Goal: Task Accomplishment & Management: Complete application form

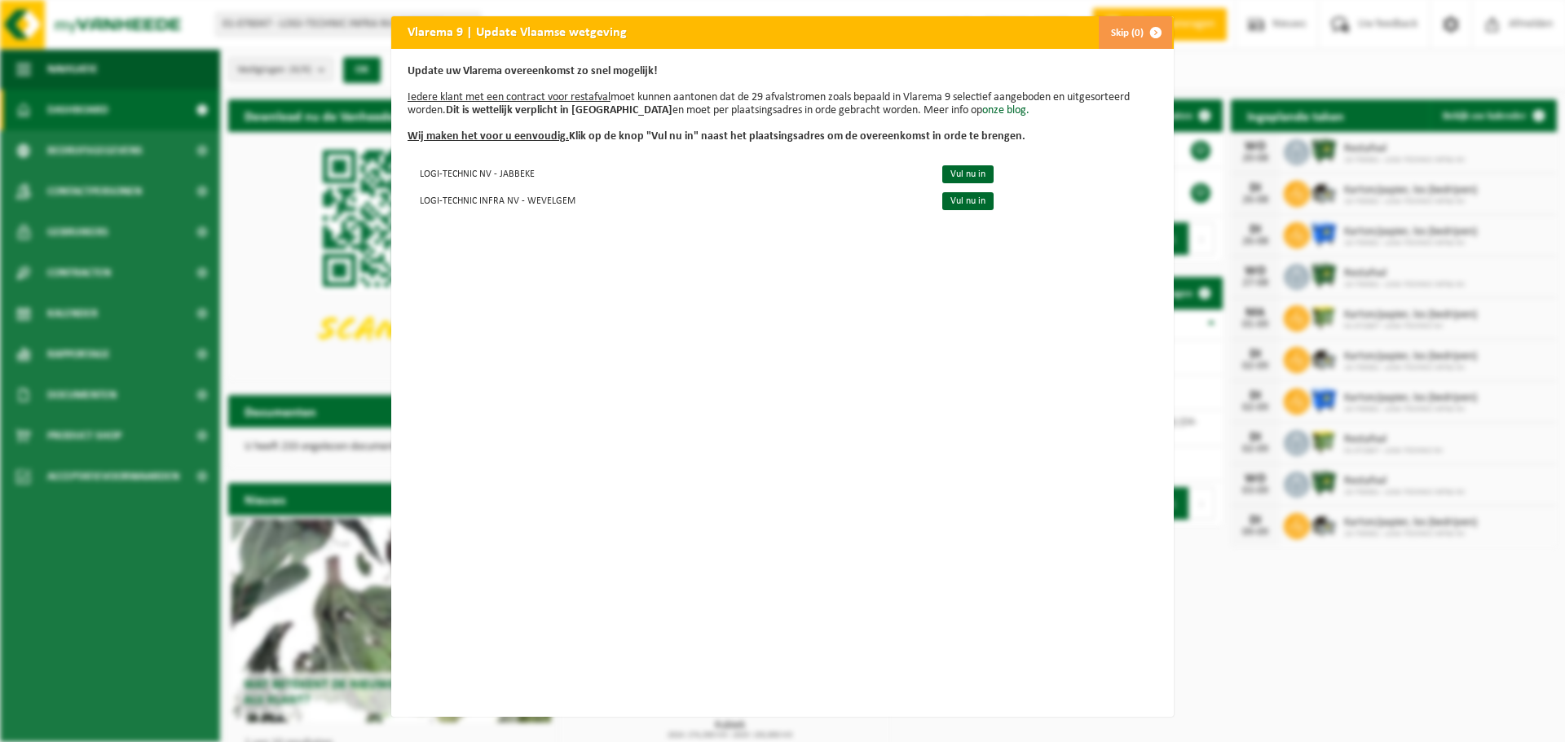
click at [1146, 29] on span "button" at bounding box center [1155, 32] width 33 height 33
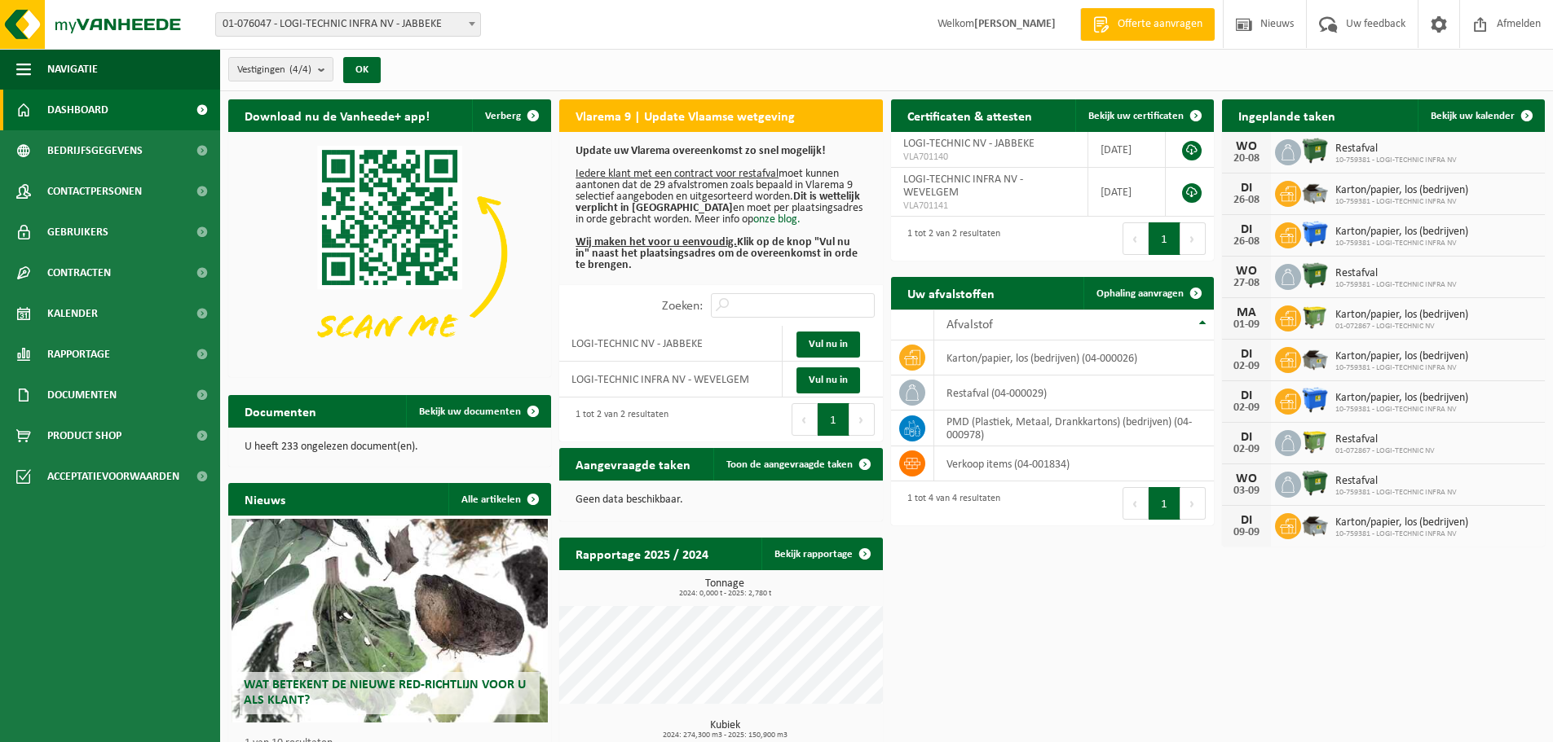
drag, startPoint x: 989, startPoint y: 26, endPoint x: 1063, endPoint y: 28, distance: 73.4
click at [1063, 28] on span "Welkom Katrien Vanrobaeys" at bounding box center [996, 24] width 151 height 48
click at [769, 33] on div "Vestiging: 01-076047 - LOGI-TECHNIC INFRA NV - JABBEKE 10-759381 - LOGI-TECHNIC…" at bounding box center [776, 25] width 1553 height 50
click at [86, 306] on span "Kalender" at bounding box center [72, 313] width 51 height 41
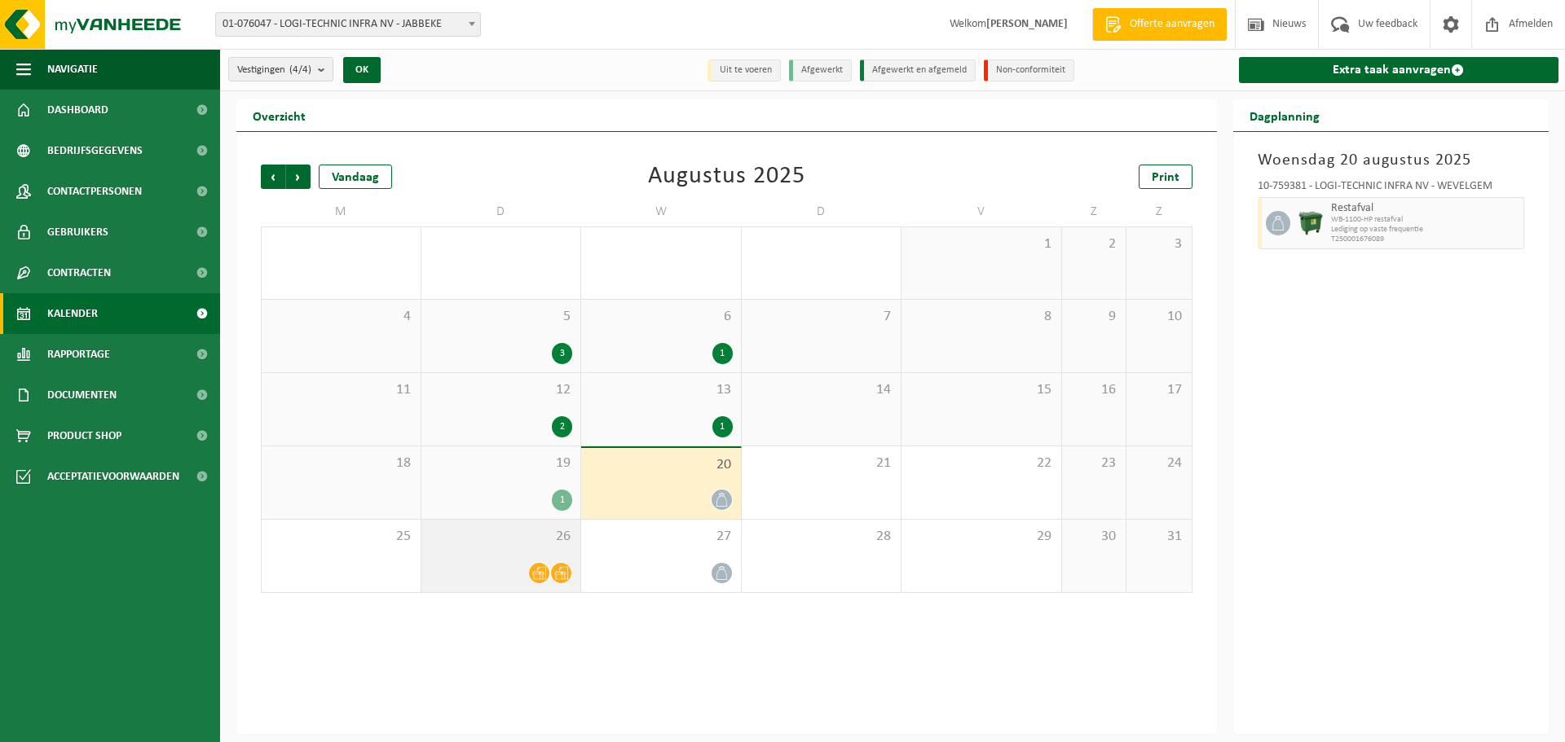
click at [550, 579] on div at bounding box center [501, 573] width 143 height 22
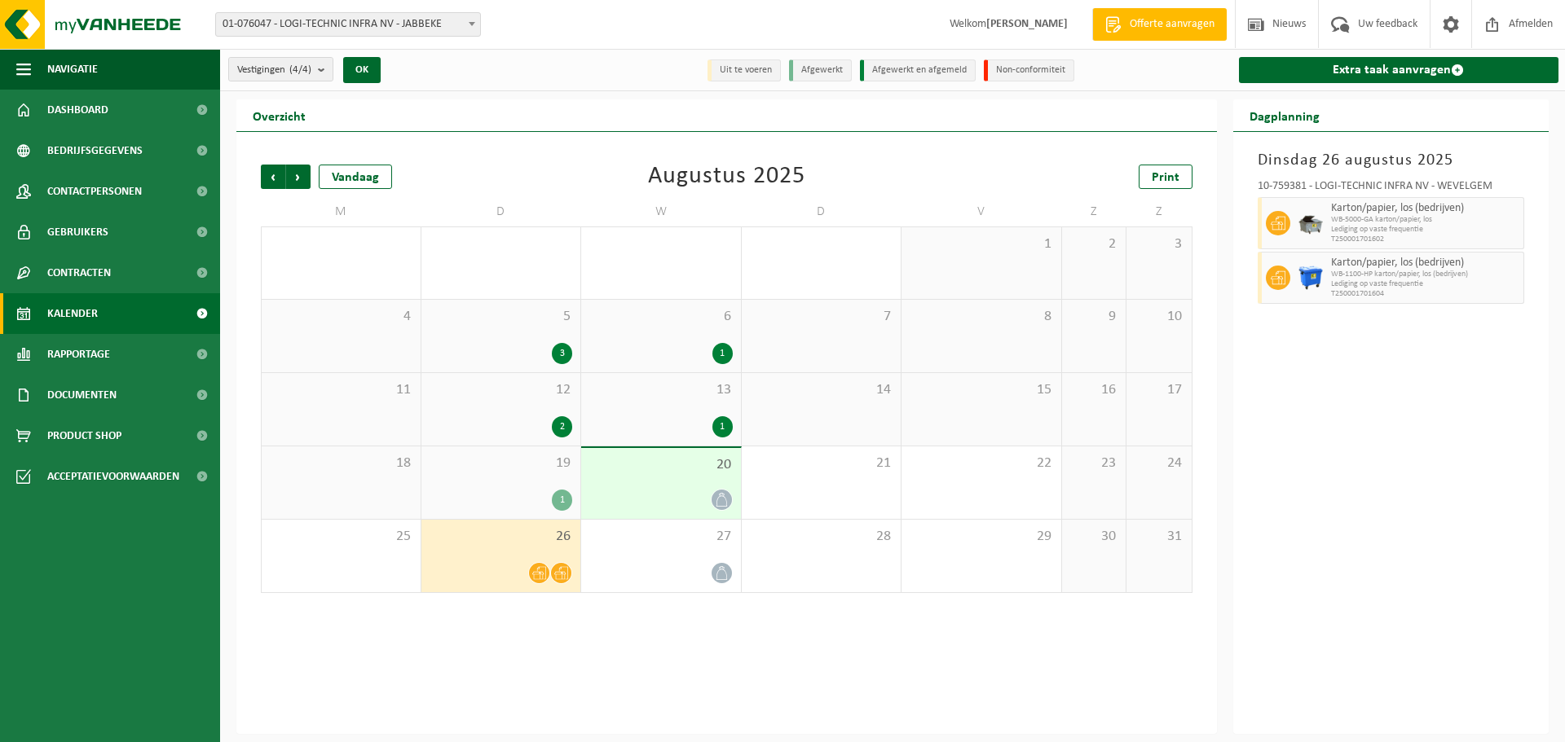
click at [1428, 513] on div "Dinsdag 26 augustus 2025 10-759381 - LOGI-TECHNIC INFRA NV - WEVELGEM Karton/pa…" at bounding box center [1391, 433] width 316 height 602
click at [1342, 475] on div "Dinsdag 26 augustus 2025 10-759381 - LOGI-TECHNIC INFRA NV - WEVELGEM Karton/pa…" at bounding box center [1391, 433] width 316 height 602
click at [275, 174] on span "Vorige" at bounding box center [273, 177] width 24 height 24
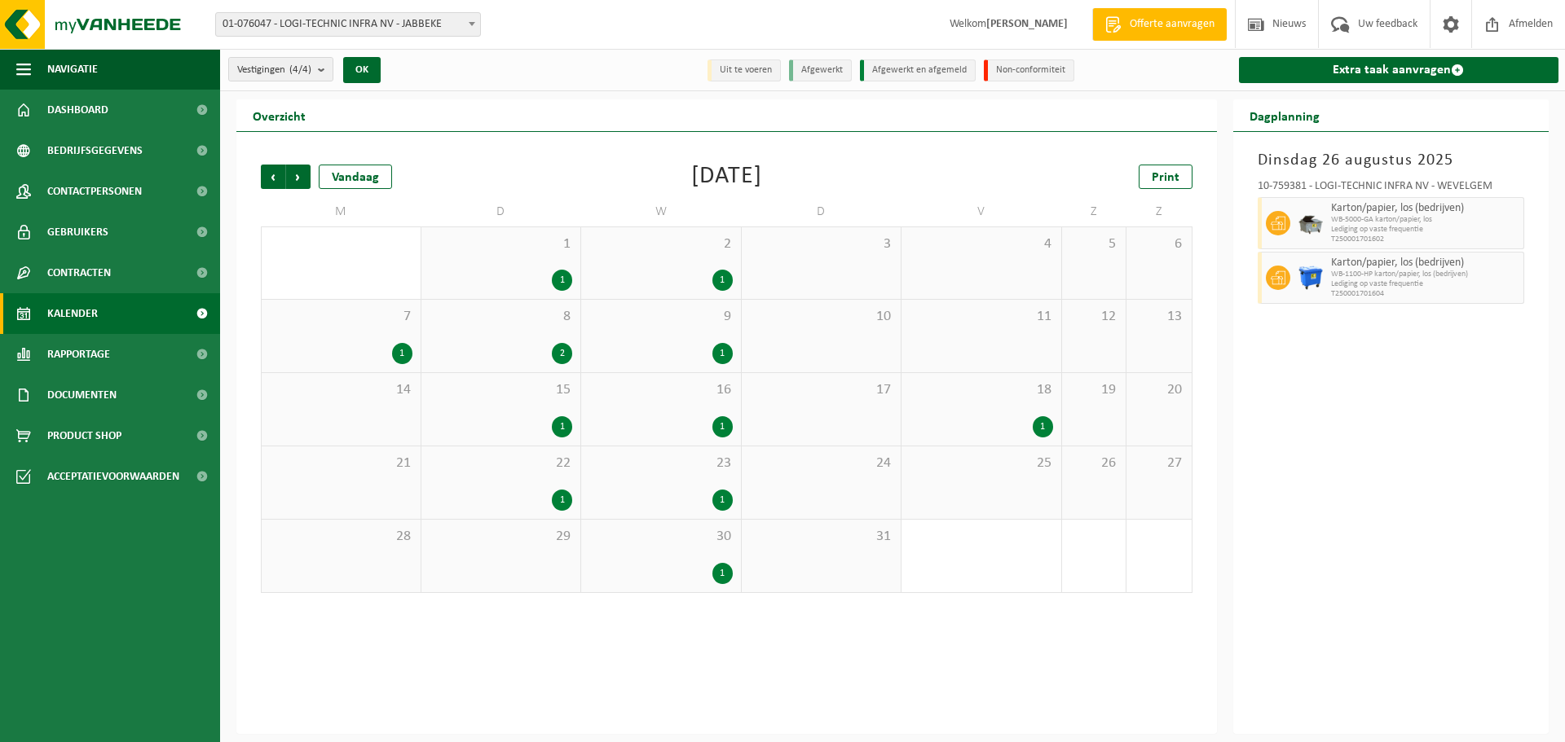
click at [275, 174] on span "Vorige" at bounding box center [273, 177] width 24 height 24
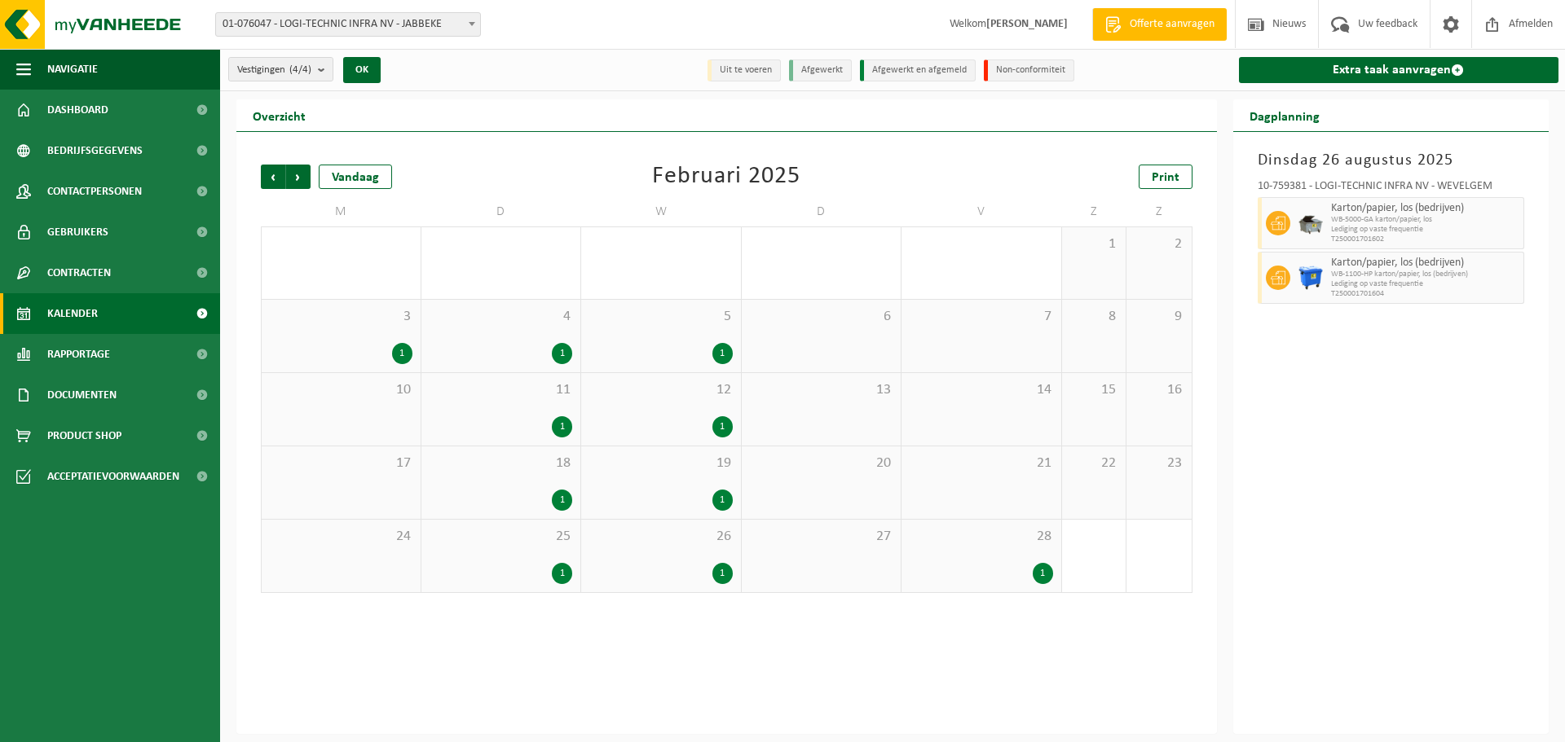
click at [275, 174] on span "Vorige" at bounding box center [273, 177] width 24 height 24
click at [403, 355] on div "1" at bounding box center [402, 353] width 20 height 21
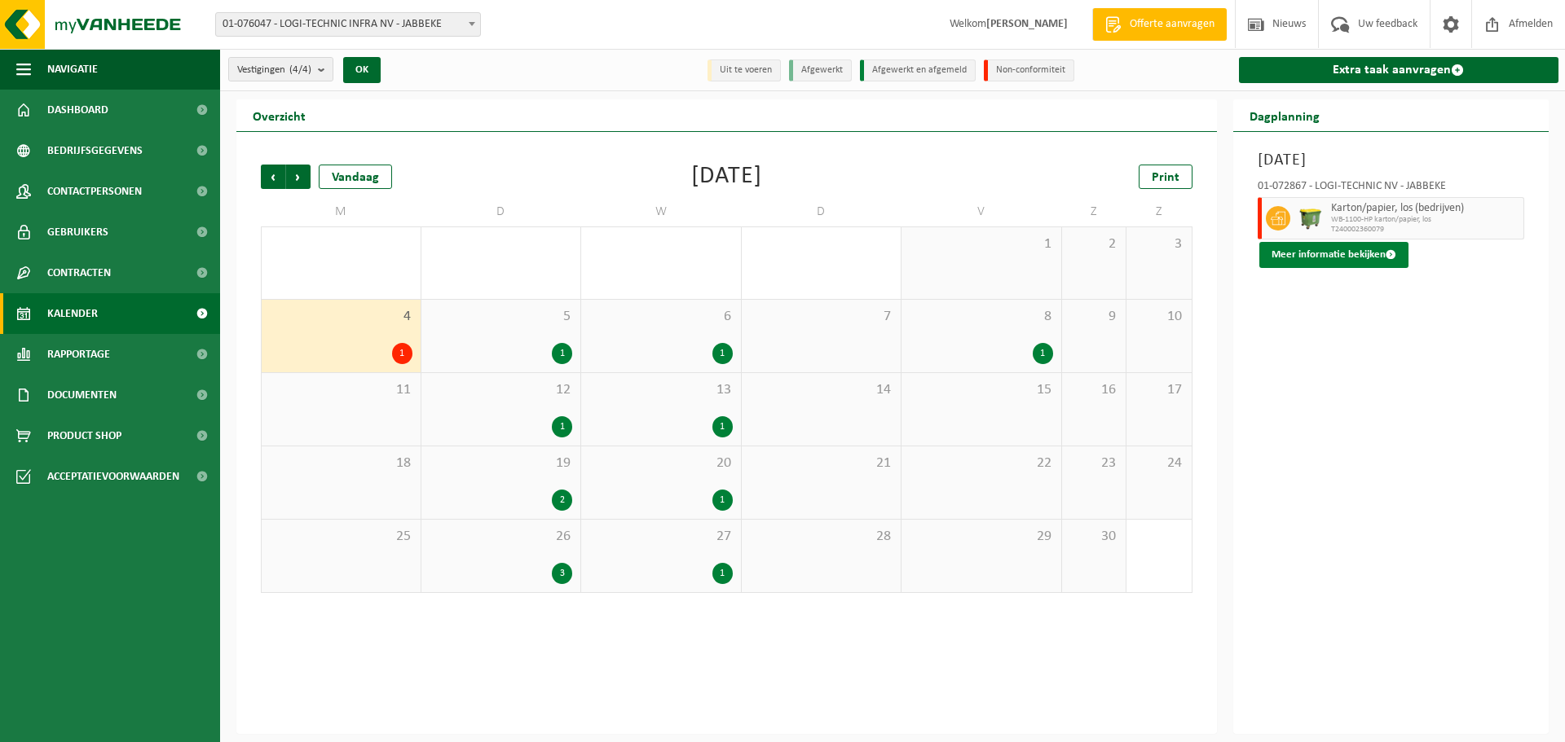
click at [1355, 252] on button "Meer informatie bekijken" at bounding box center [1333, 255] width 149 height 26
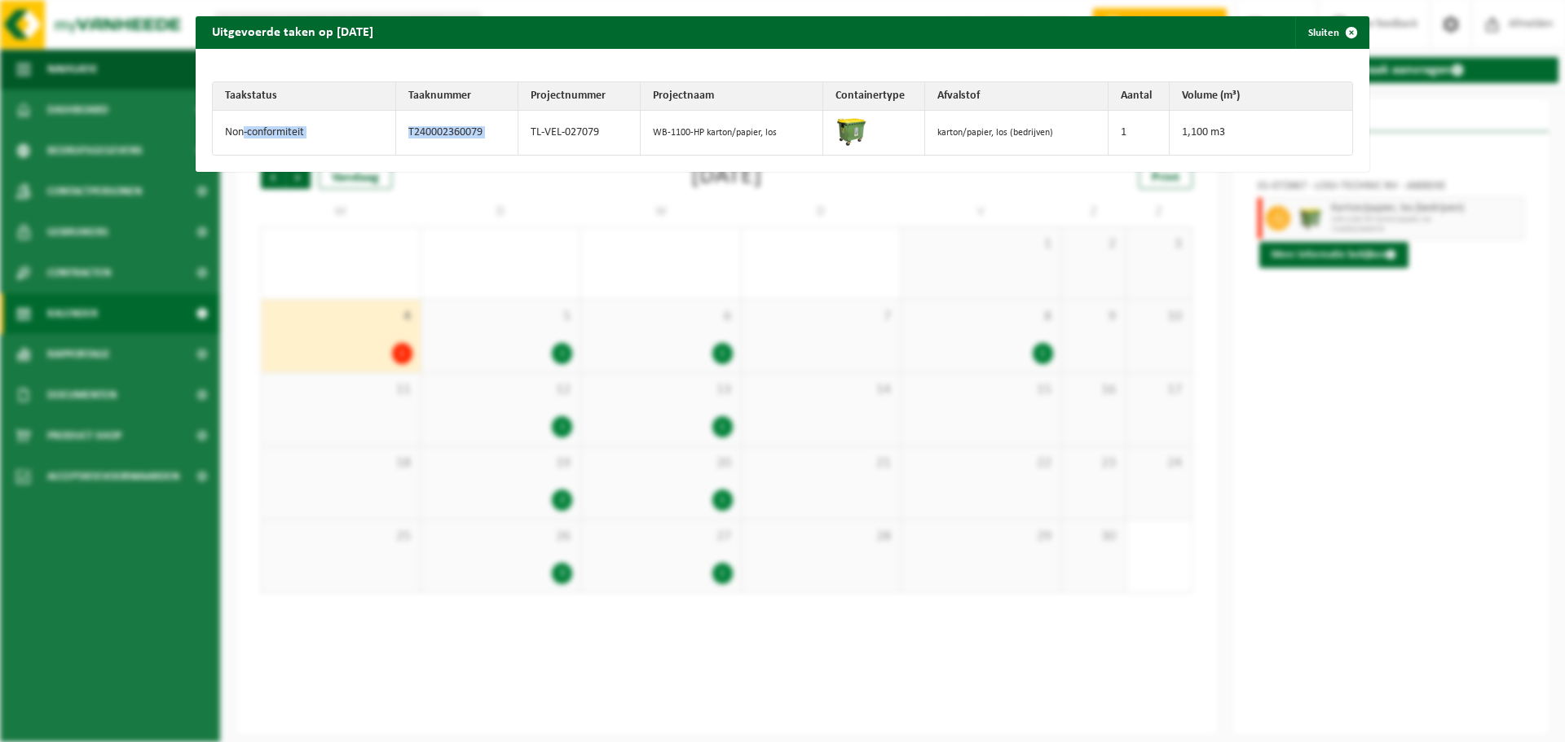
drag, startPoint x: 241, startPoint y: 132, endPoint x: 540, endPoint y: 117, distance: 298.7
click at [540, 117] on tr "Non-conformiteit T240002360079 TL-VEL-027079 WB-1100-HP karton/papier, los kart…" at bounding box center [782, 133] width 1139 height 44
click at [1344, 30] on span "button" at bounding box center [1351, 32] width 33 height 33
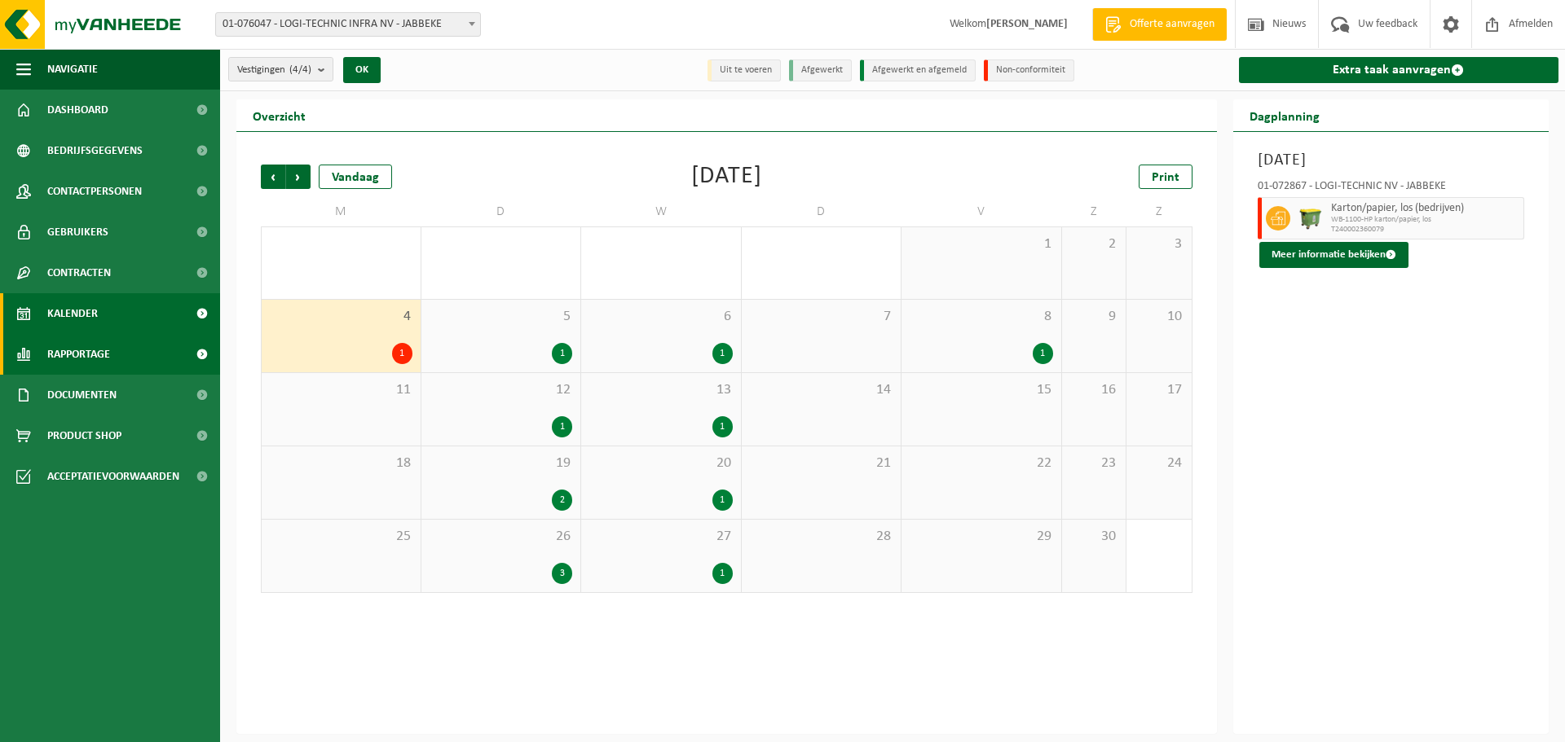
click at [54, 355] on span "Rapportage" at bounding box center [78, 354] width 63 height 41
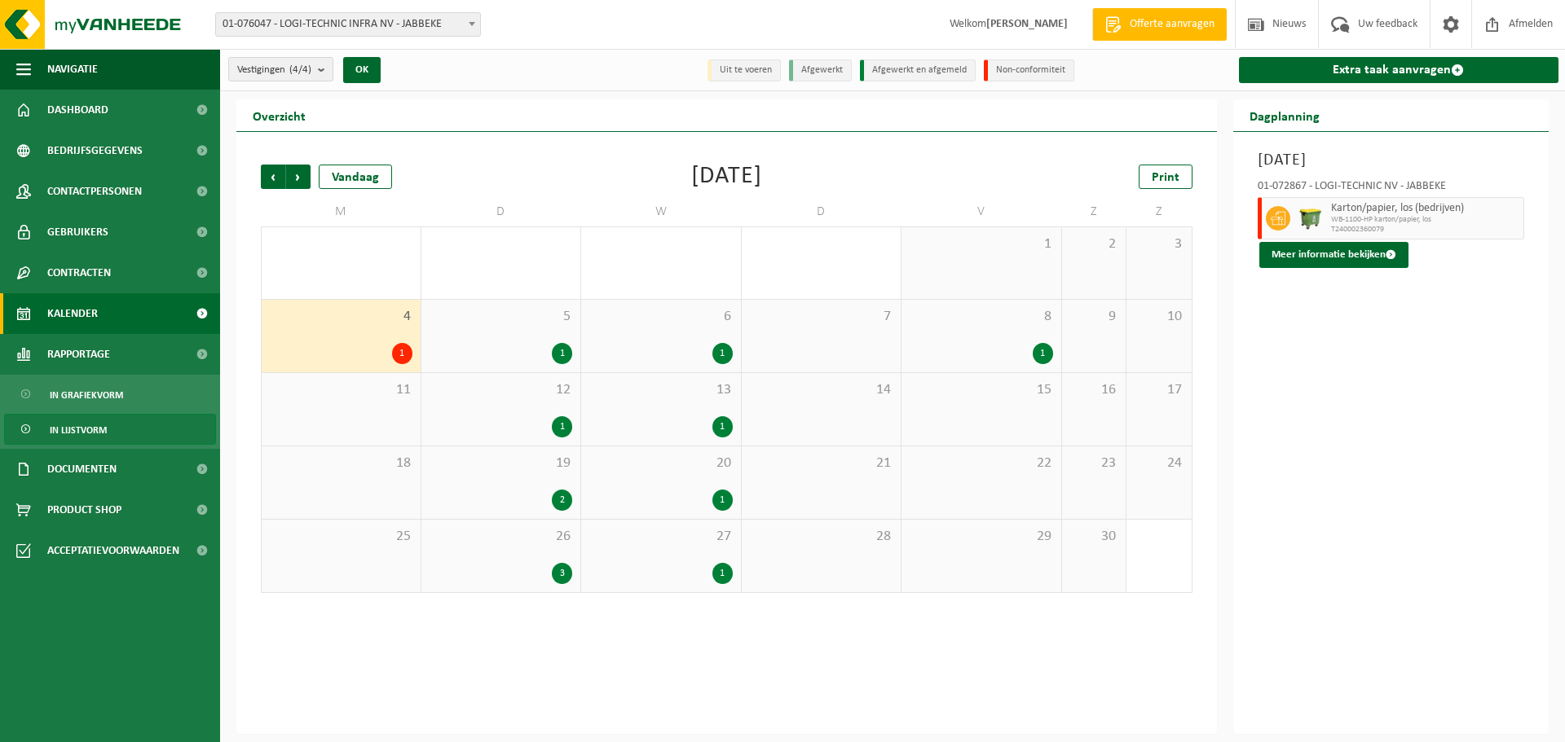
click at [57, 428] on span "In lijstvorm" at bounding box center [78, 430] width 57 height 31
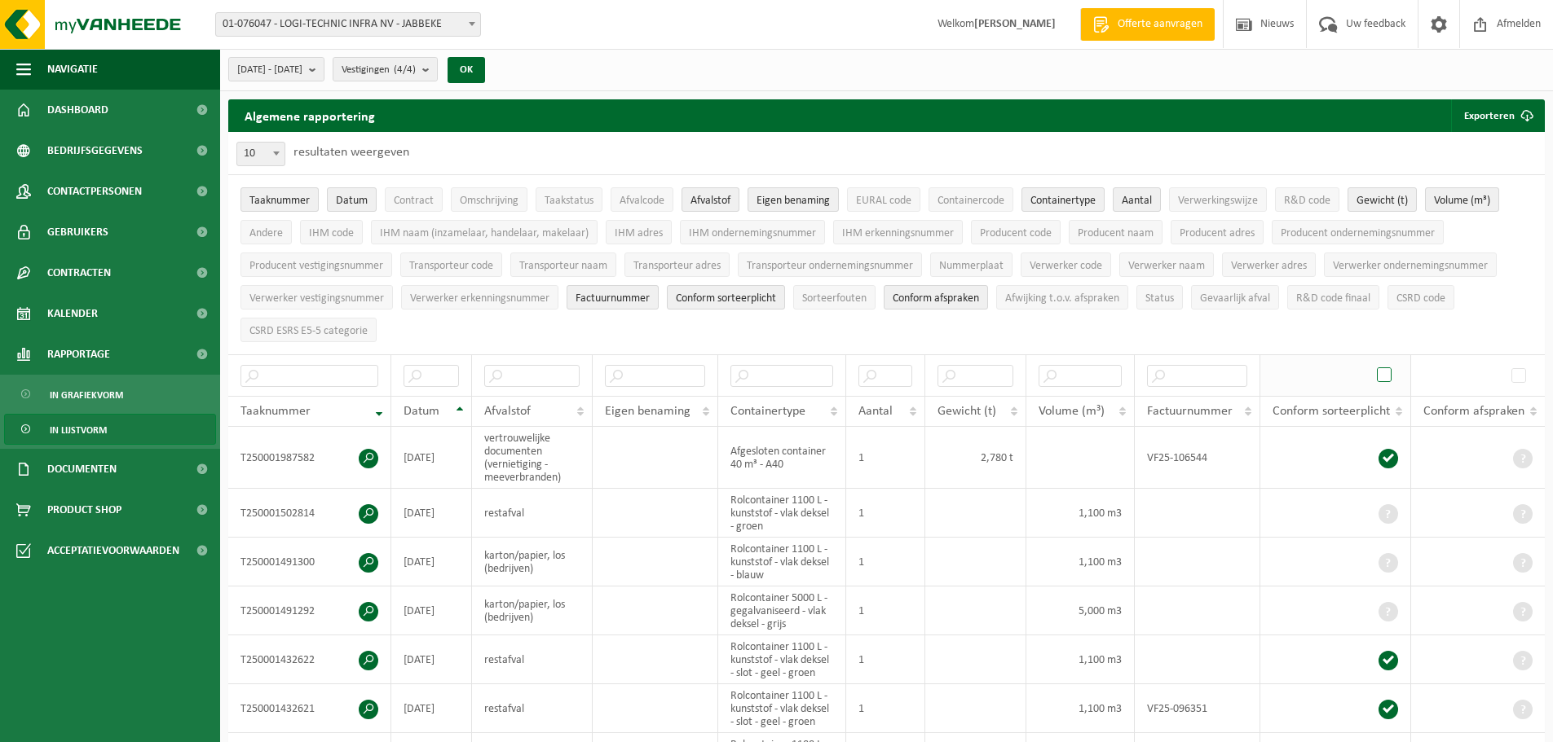
click at [1387, 369] on span at bounding box center [1385, 375] width 24 height 24
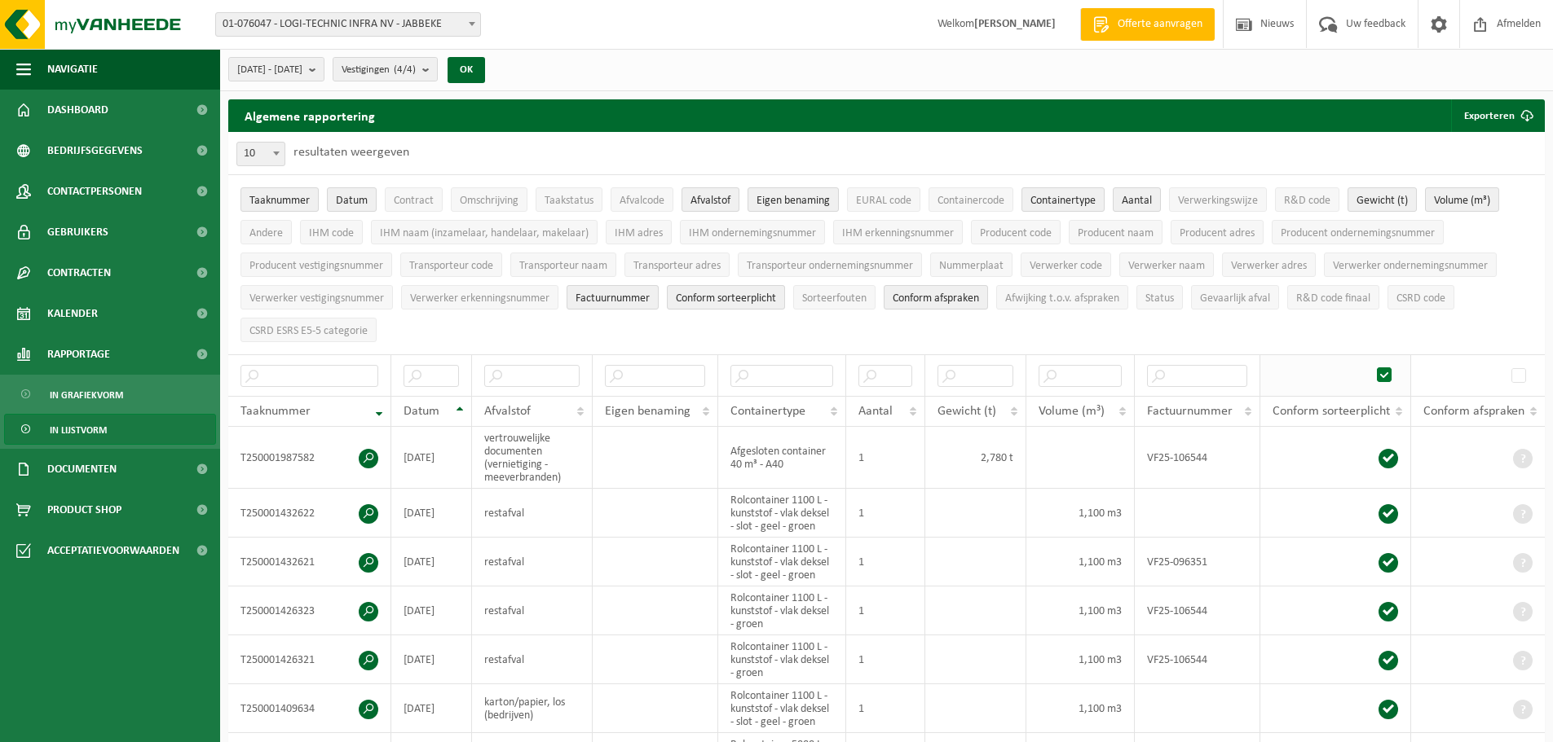
click at [1387, 369] on span at bounding box center [1385, 375] width 24 height 24
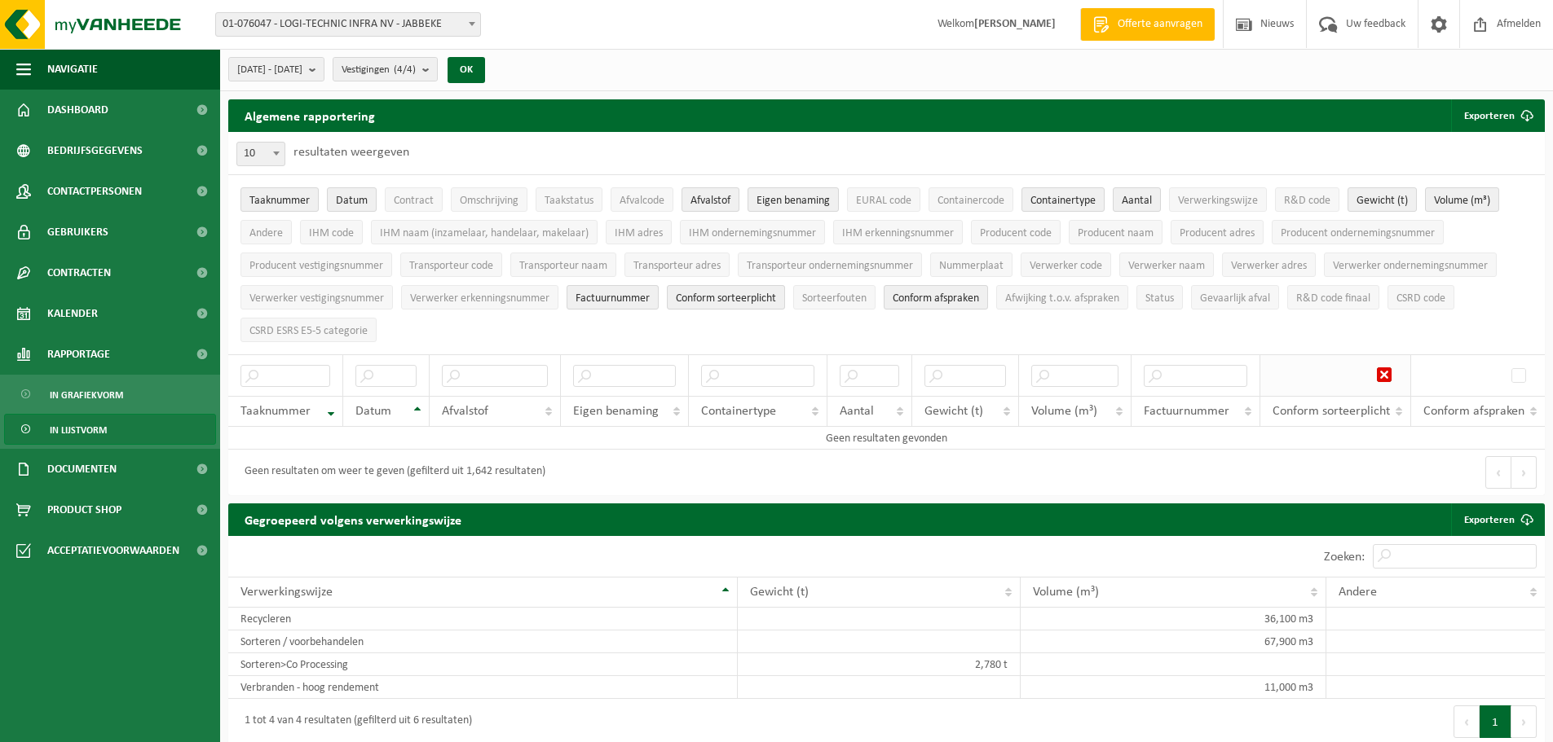
click at [1385, 372] on span at bounding box center [1385, 375] width 24 height 24
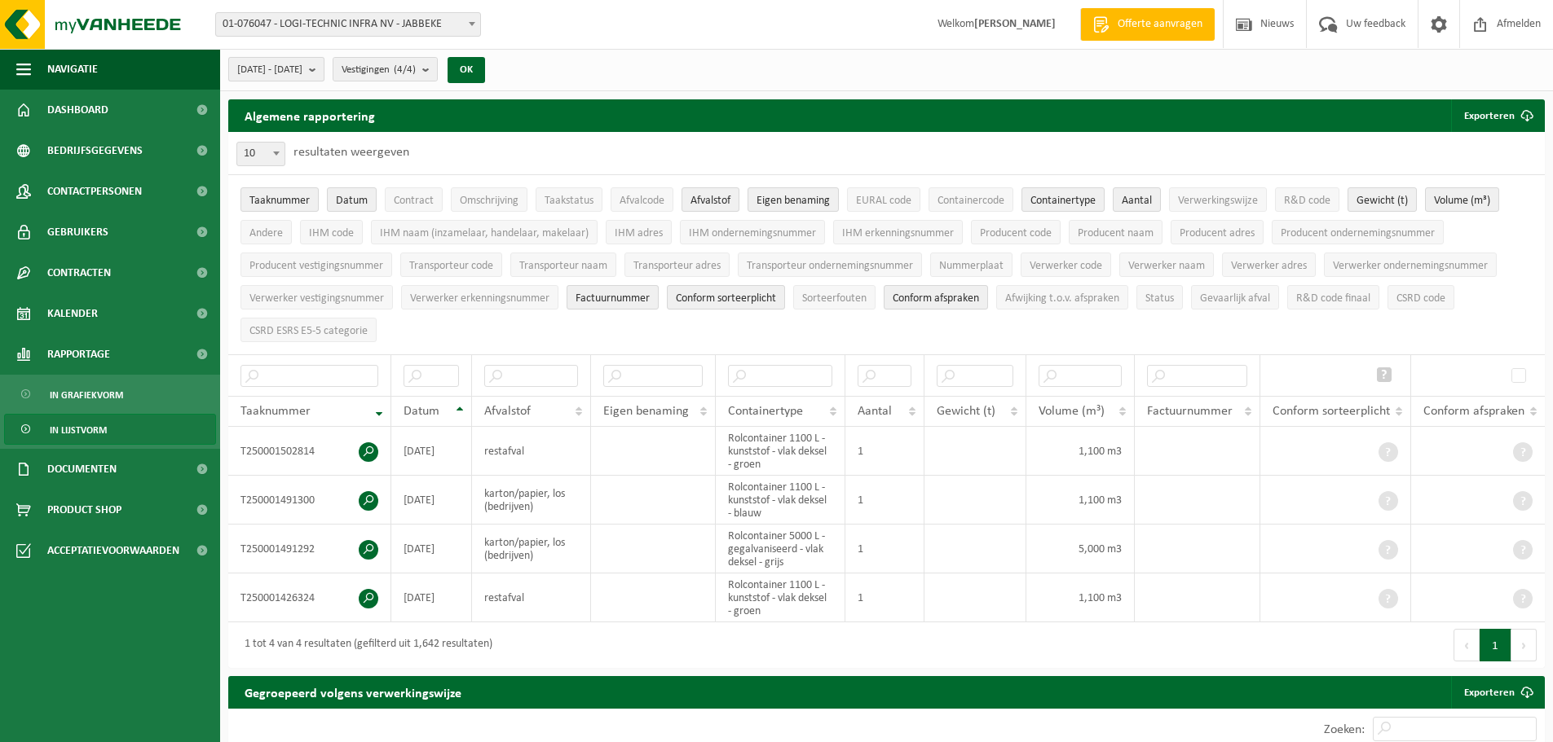
click at [284, 67] on span "[DATE] - [DATE]" at bounding box center [269, 70] width 65 height 24
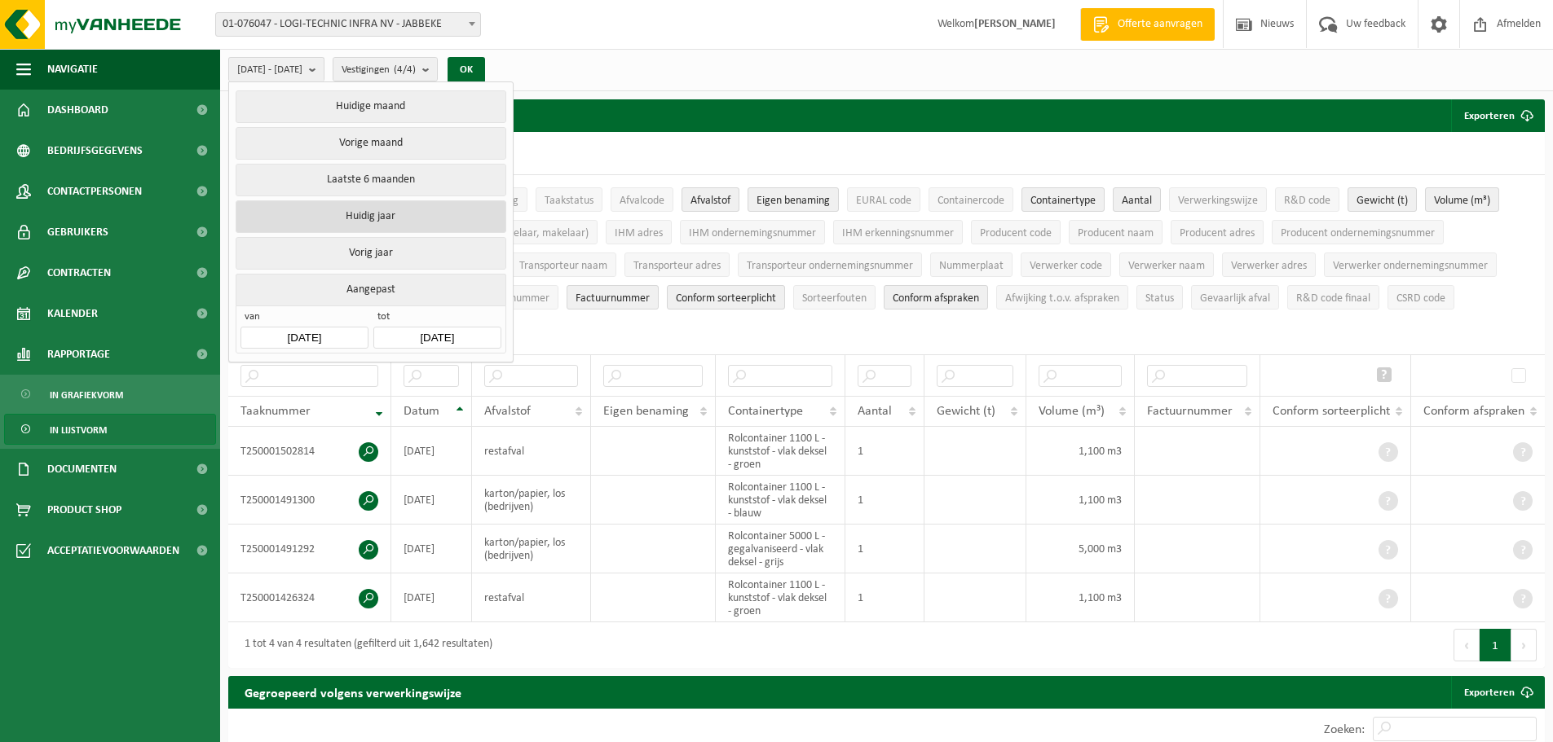
click at [390, 212] on button "Huidig jaar" at bounding box center [371, 216] width 270 height 33
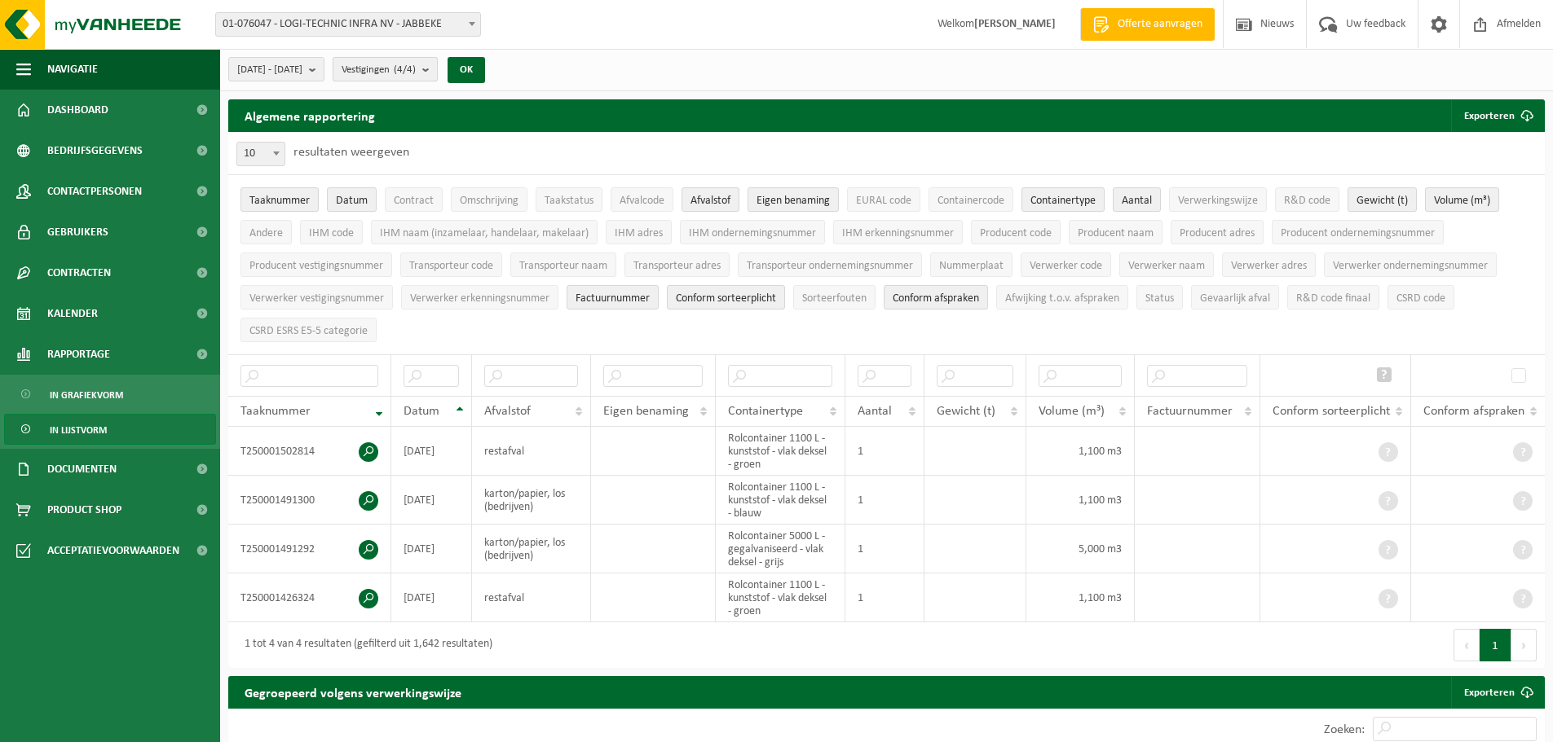
click at [407, 69] on span "Vestigingen (4/4)" at bounding box center [378, 70] width 74 height 24
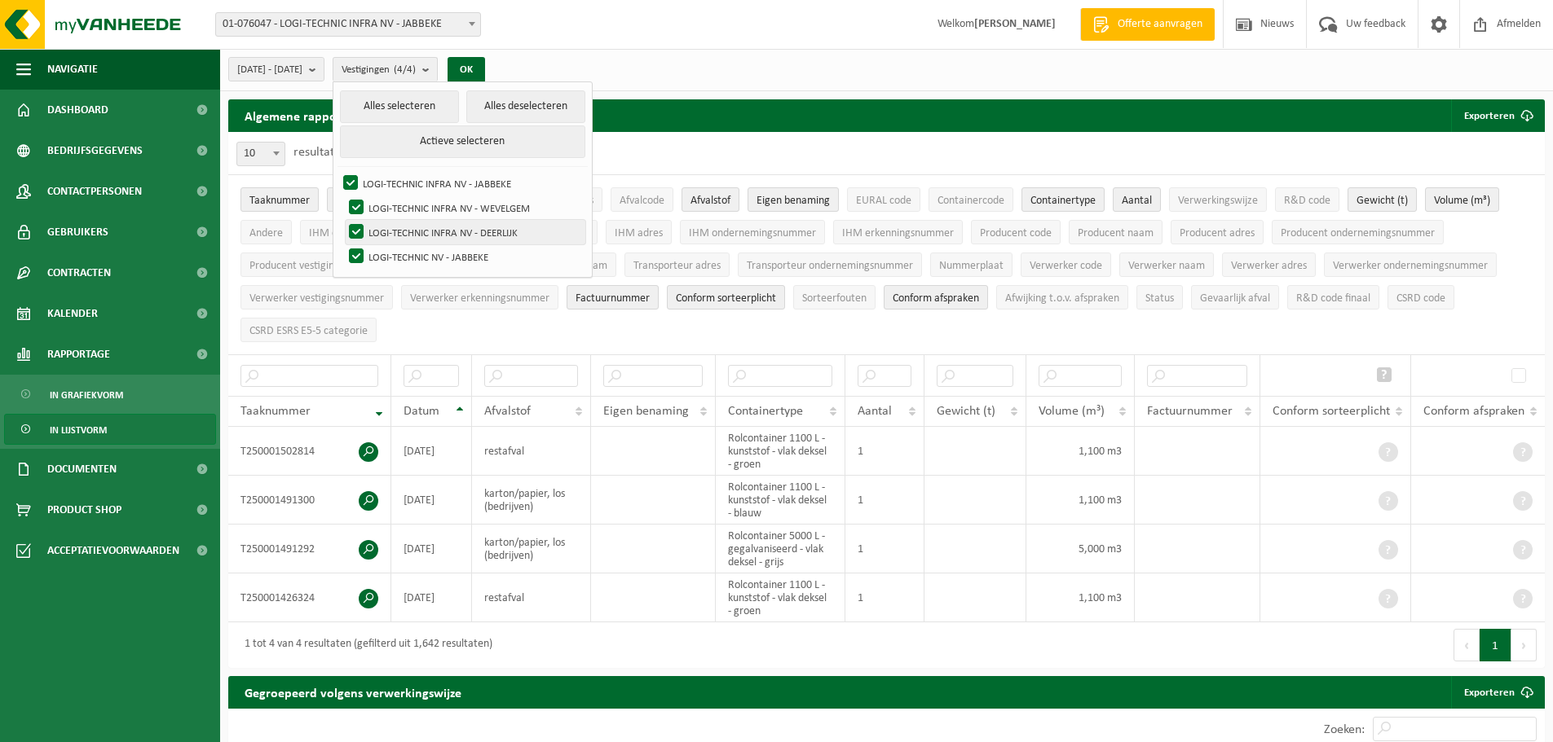
click at [401, 229] on label "LOGI-TECHNIC INFRA NV - DEERLIJK" at bounding box center [466, 232] width 240 height 24
click at [343, 220] on input "LOGI-TECHNIC INFRA NV - DEERLIJK" at bounding box center [342, 219] width 1 height 1
checkbox input "false"
click at [395, 253] on label "LOGI-TECHNIC NV - JABBEKE" at bounding box center [466, 257] width 240 height 24
click at [343, 245] on input "LOGI-TECHNIC NV - JABBEKE" at bounding box center [342, 244] width 1 height 1
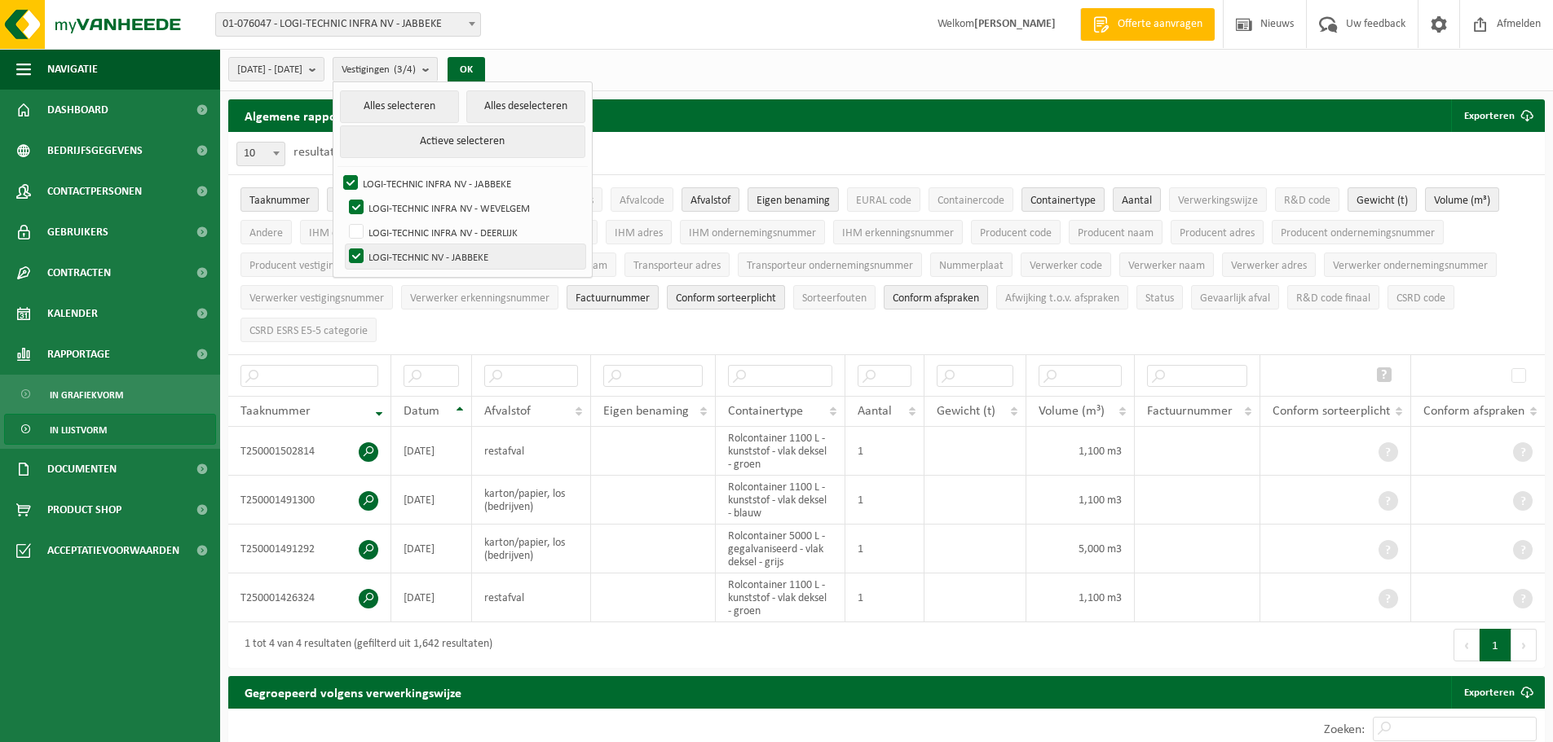
checkbox input "false"
click at [393, 181] on label "LOGI-TECHNIC INFRA NV - JABBEKE" at bounding box center [462, 183] width 245 height 24
click at [337, 171] on input "LOGI-TECHNIC INFRA NV - JABBEKE" at bounding box center [337, 170] width 1 height 1
click at [393, 181] on label "LOGI-TECHNIC INFRA NV - JABBEKE" at bounding box center [462, 183] width 245 height 24
click at [337, 171] on input "LOGI-TECHNIC INFRA NV - JABBEKE" at bounding box center [337, 170] width 1 height 1
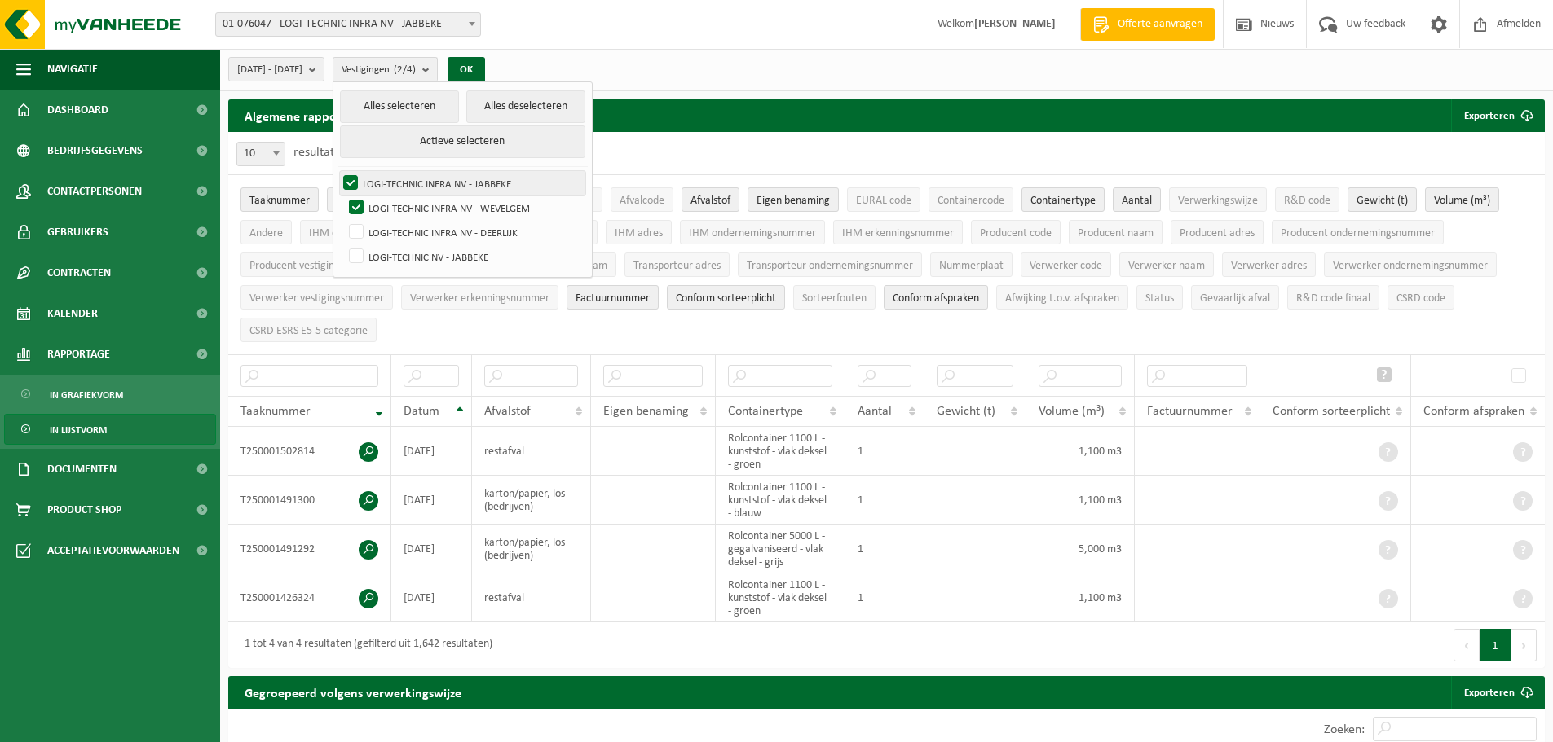
click at [394, 175] on label "LOGI-TECHNIC INFRA NV - JABBEKE" at bounding box center [462, 183] width 245 height 24
click at [337, 171] on input "LOGI-TECHNIC INFRA NV - JABBEKE" at bounding box center [337, 170] width 1 height 1
checkbox input "false"
click at [485, 63] on button "OK" at bounding box center [465, 70] width 37 height 26
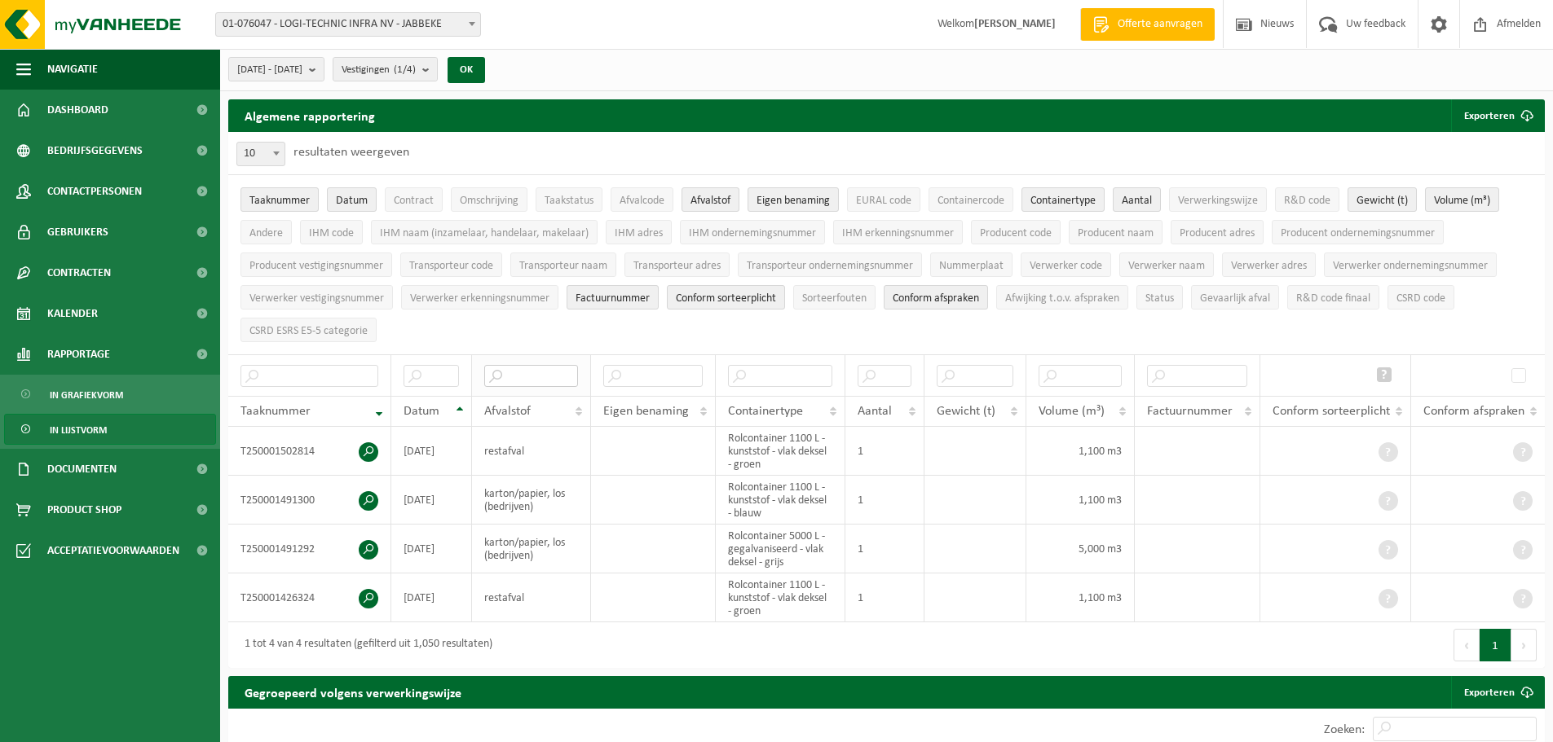
click at [540, 372] on input "text" at bounding box center [530, 376] width 93 height 22
type input "rest"
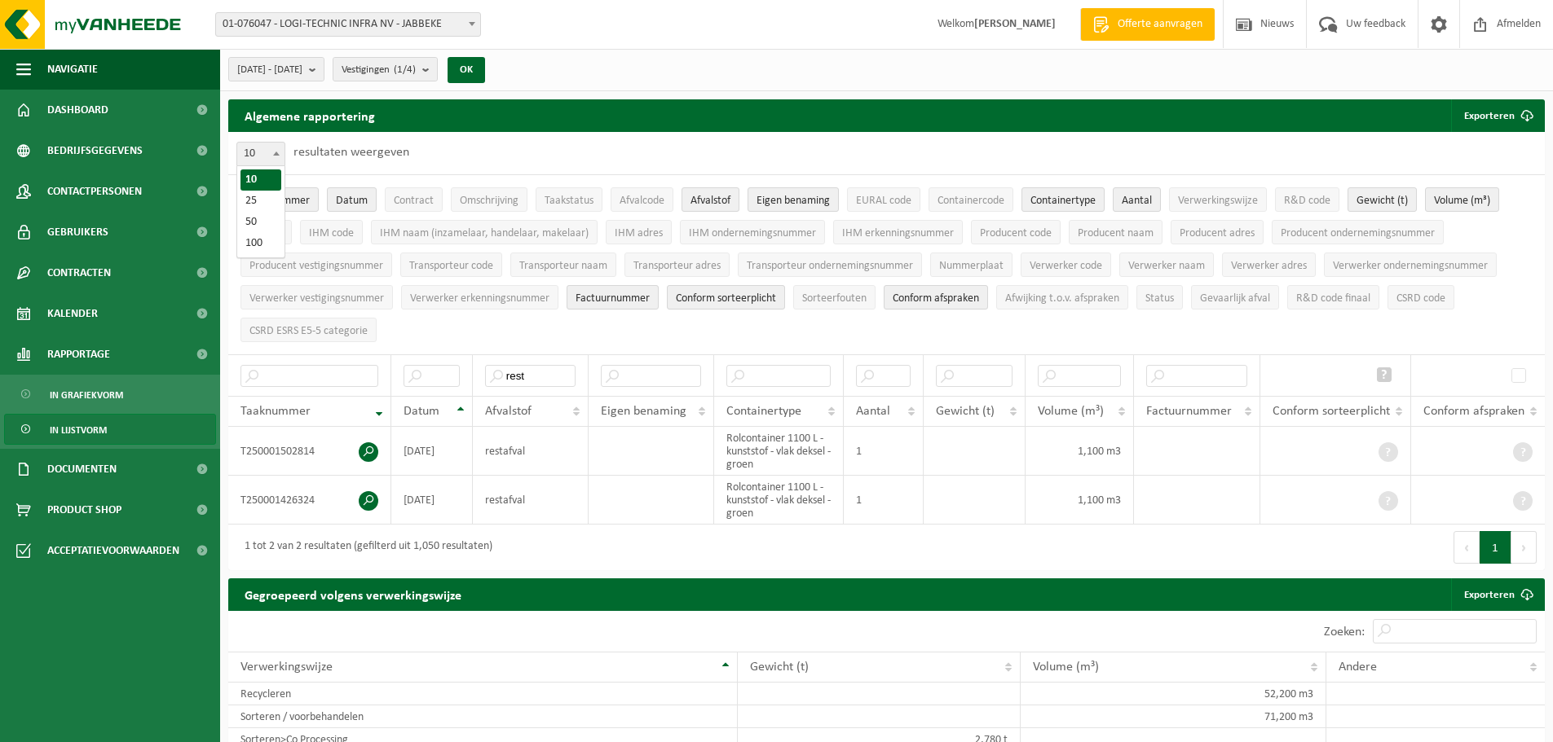
click at [268, 148] on span at bounding box center [276, 153] width 16 height 21
select select "100"
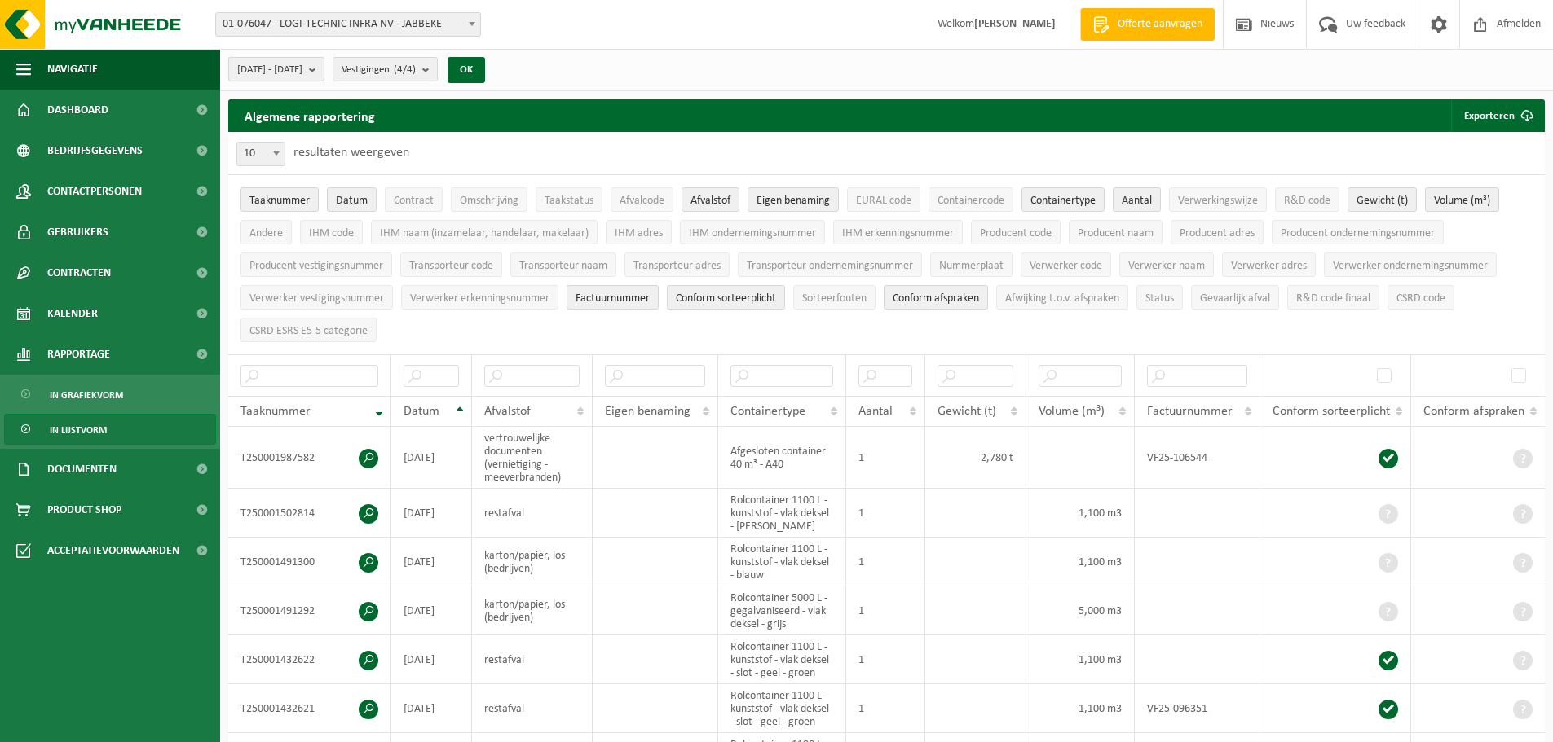
click at [302, 72] on span "[DATE] - [DATE]" at bounding box center [269, 70] width 65 height 24
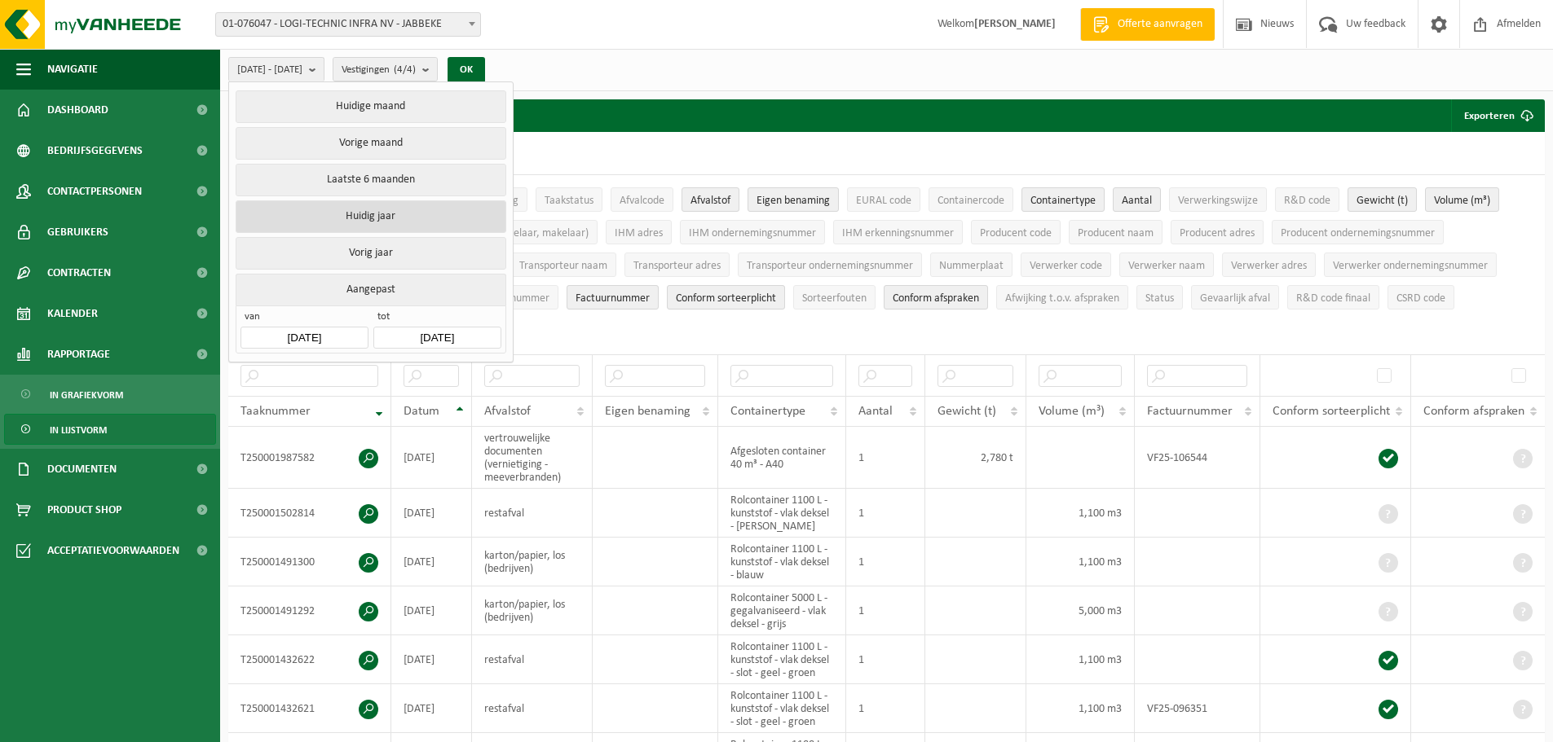
click at [388, 214] on button "Huidig jaar" at bounding box center [371, 216] width 270 height 33
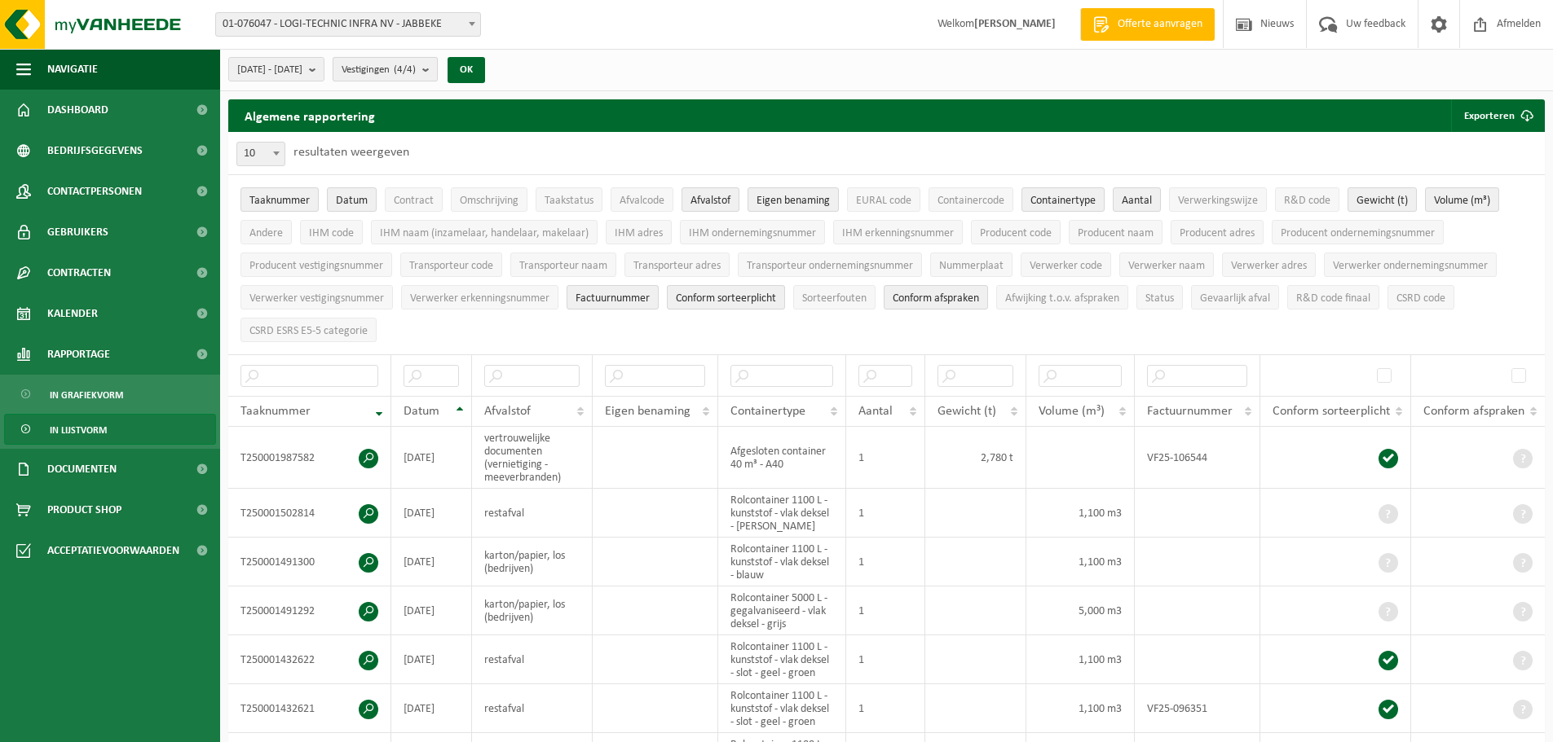
click at [416, 70] on span "Vestigingen (4/4)" at bounding box center [378, 70] width 74 height 24
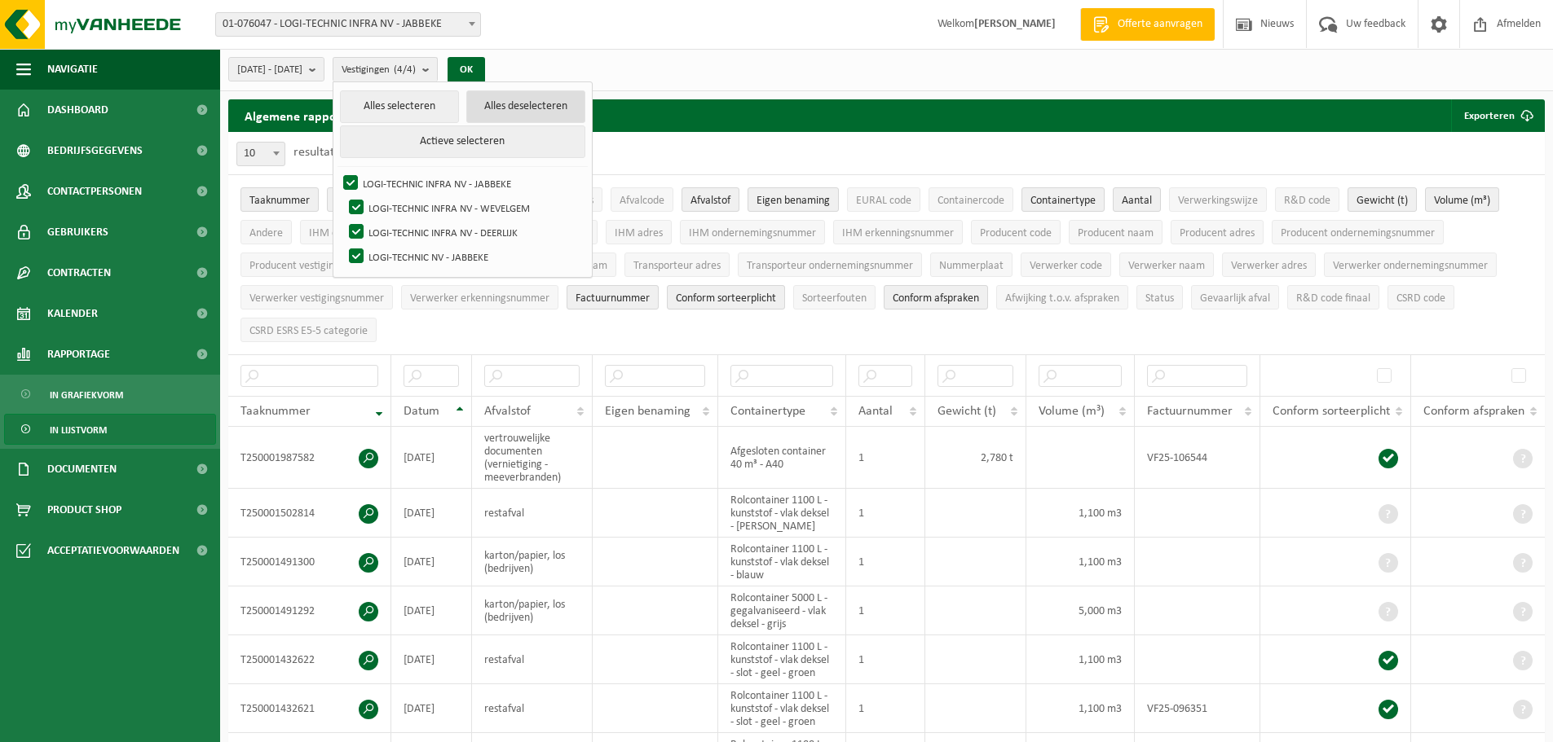
click at [561, 108] on button "Alles deselecteren" at bounding box center [525, 106] width 119 height 33
checkbox input "false"
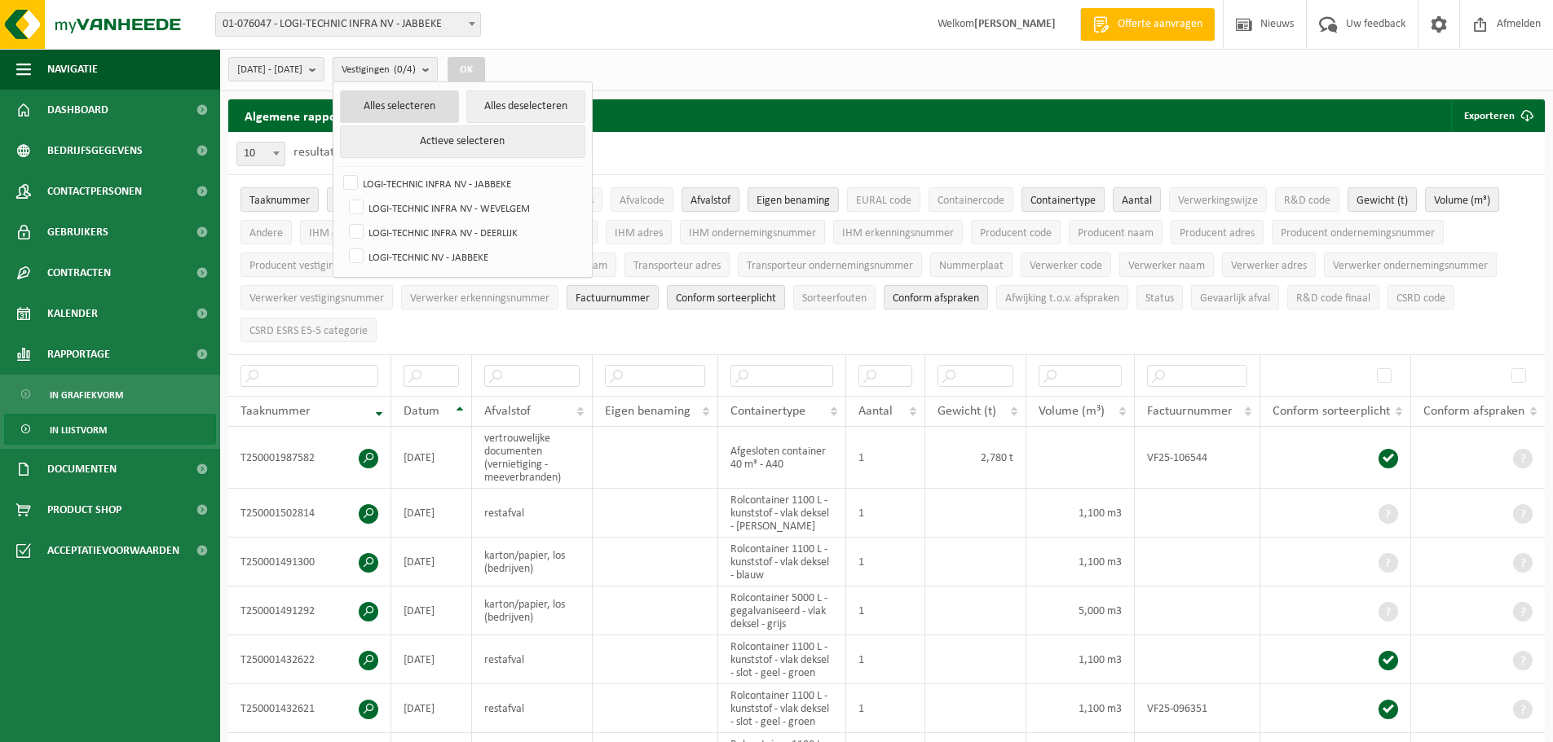
click at [433, 108] on button "Alles selecteren" at bounding box center [399, 106] width 119 height 33
checkbox input "true"
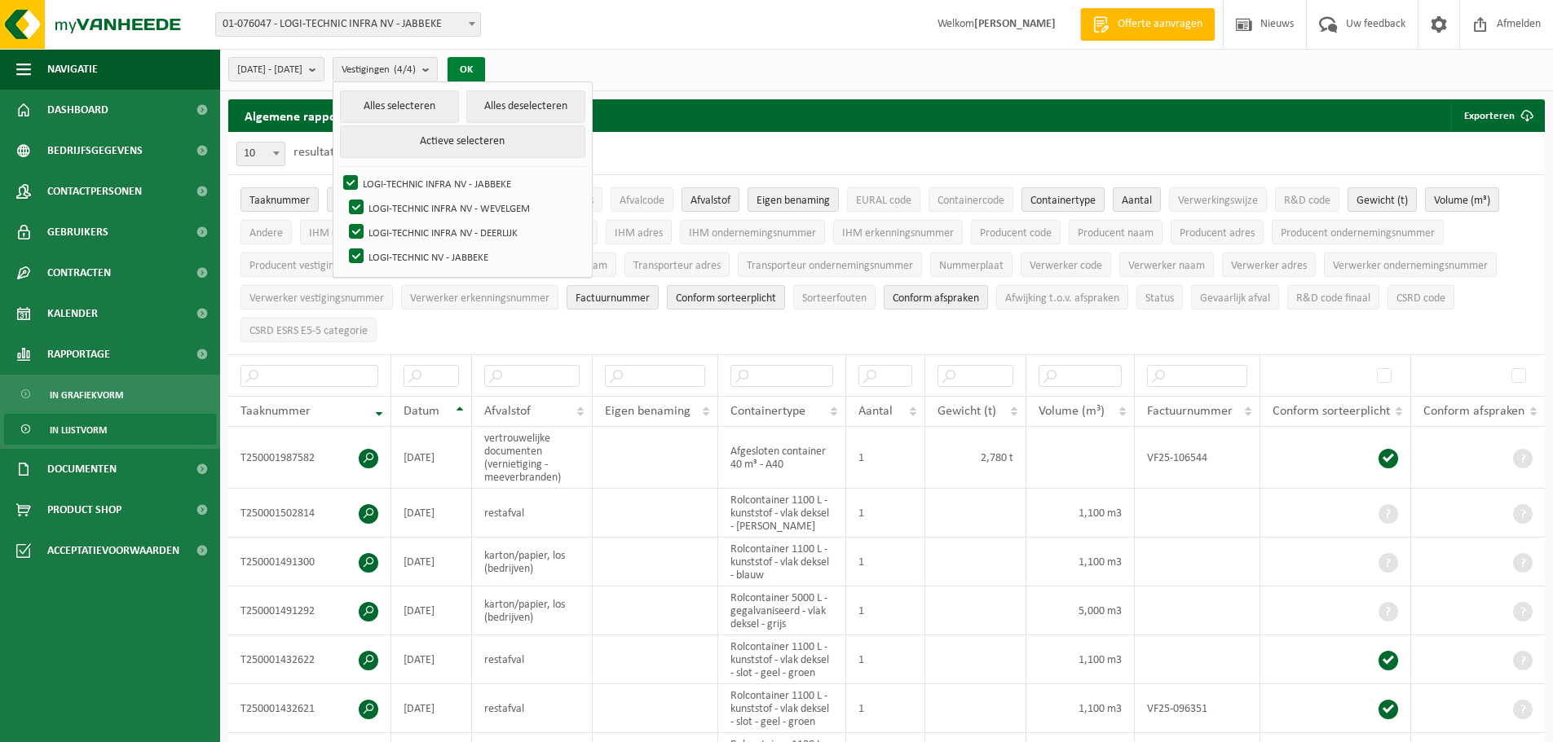
click at [485, 71] on button "OK" at bounding box center [465, 70] width 37 height 26
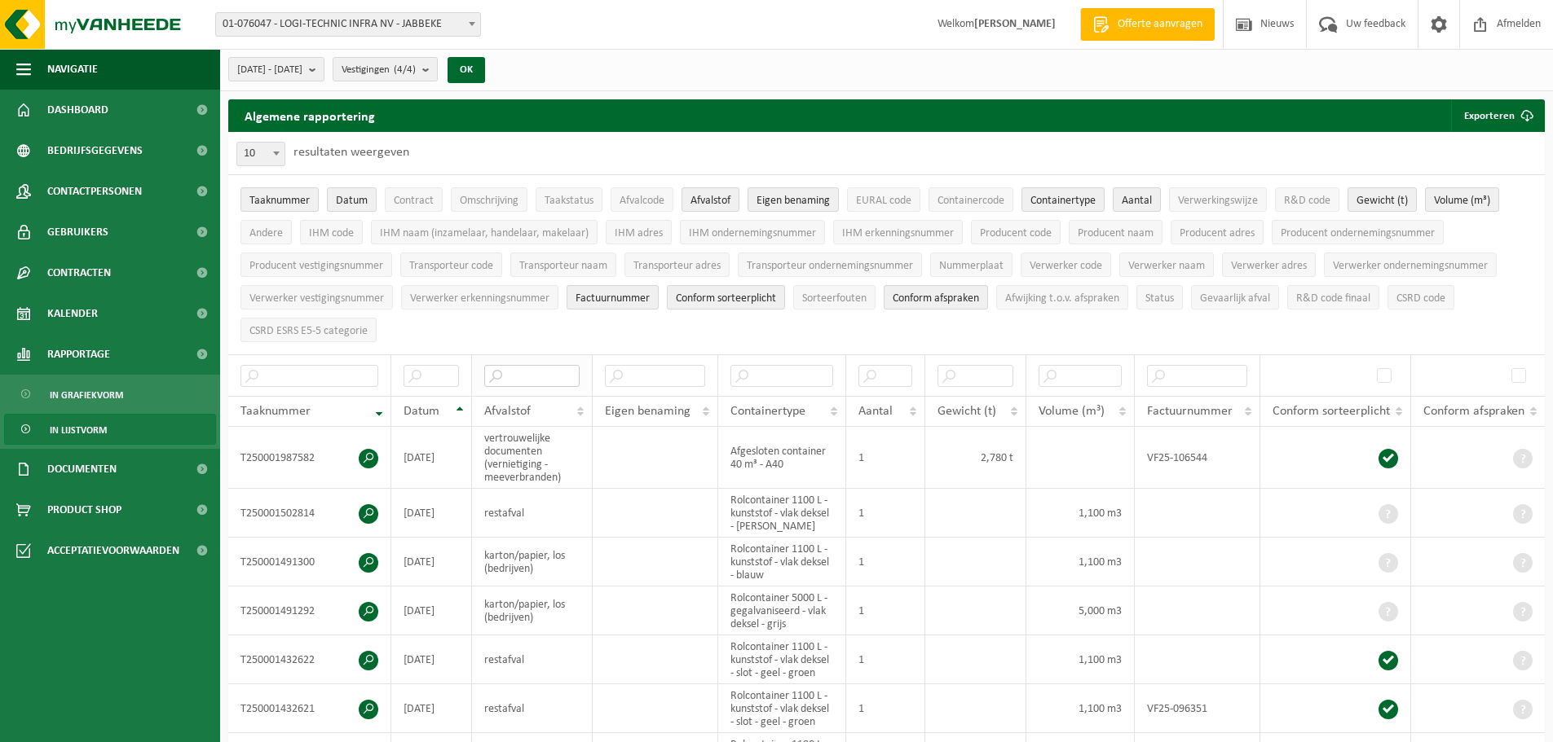
click at [544, 380] on input "text" at bounding box center [532, 376] width 96 height 22
type input "rest"
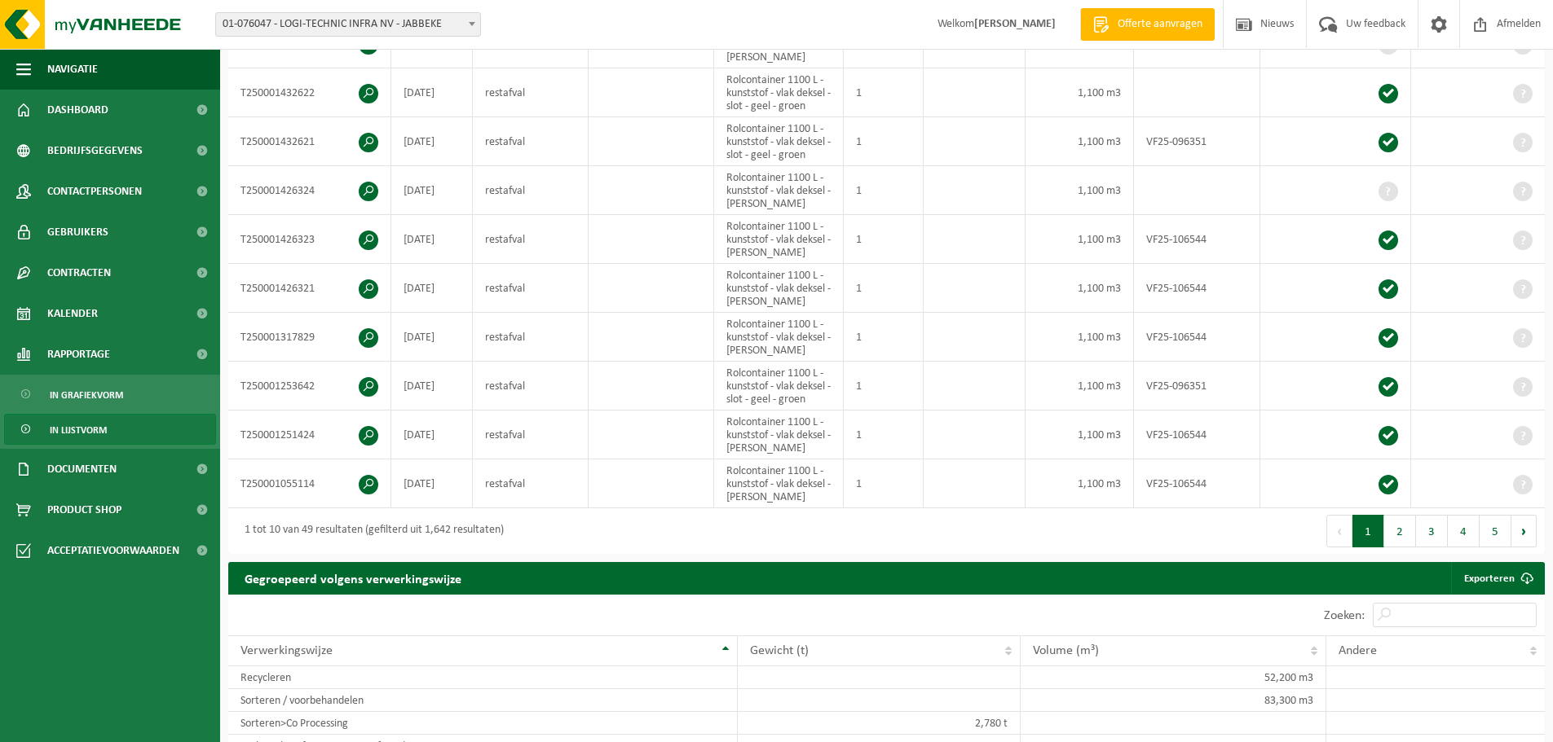
scroll to position [82, 0]
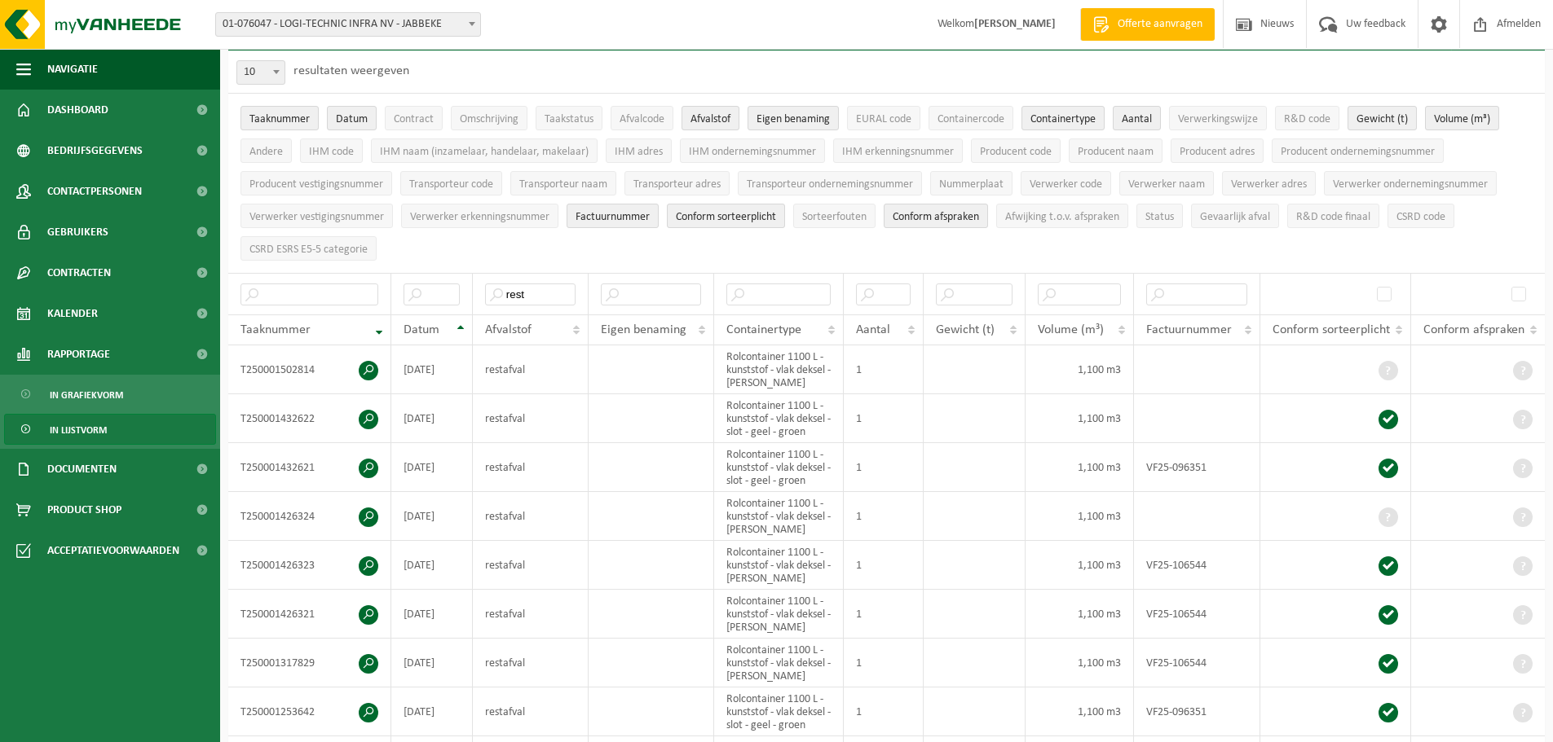
click at [276, 70] on b at bounding box center [276, 72] width 7 height 4
select select "100"
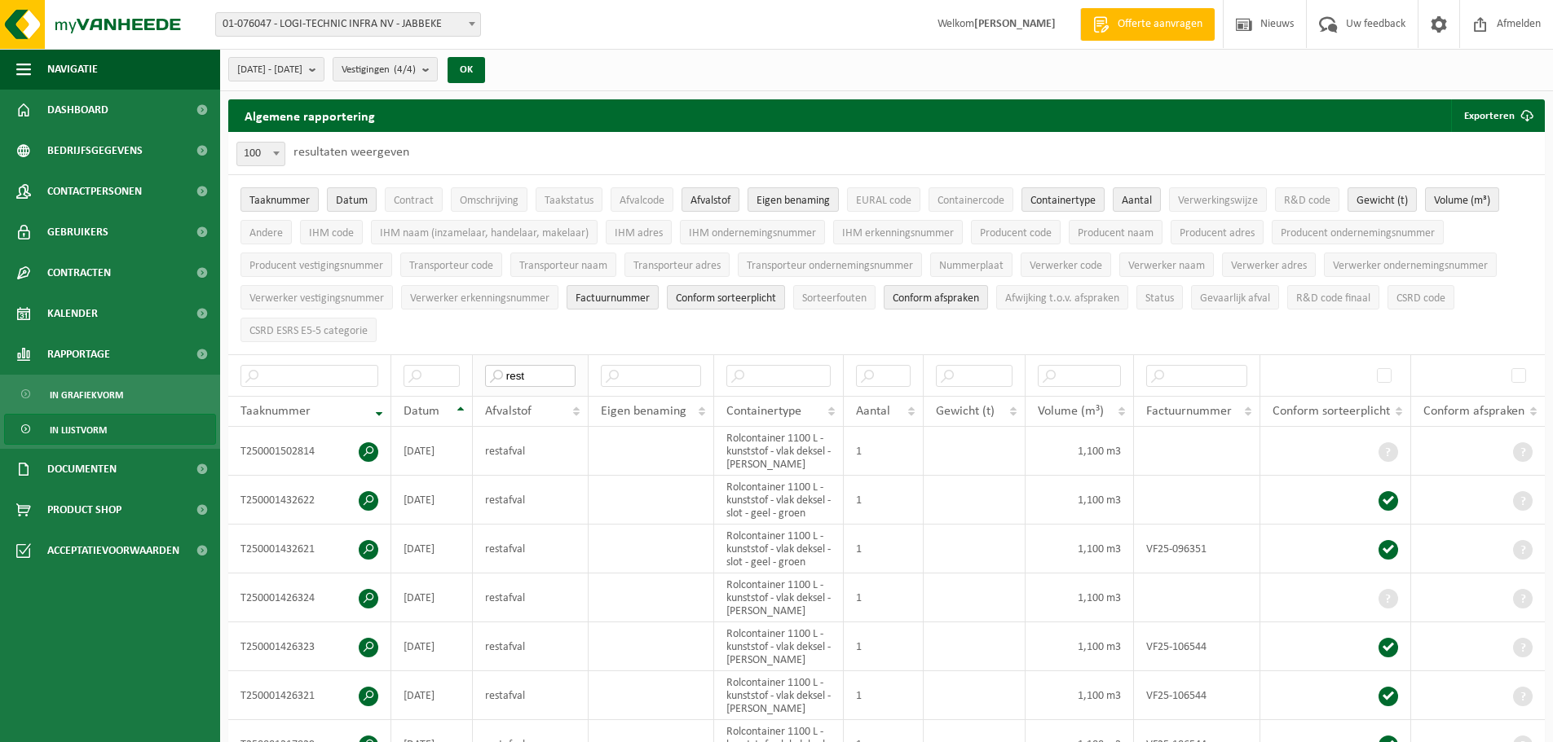
drag, startPoint x: 544, startPoint y: 371, endPoint x: 507, endPoint y: 363, distance: 37.6
click at [507, 365] on input "rest" at bounding box center [530, 376] width 90 height 22
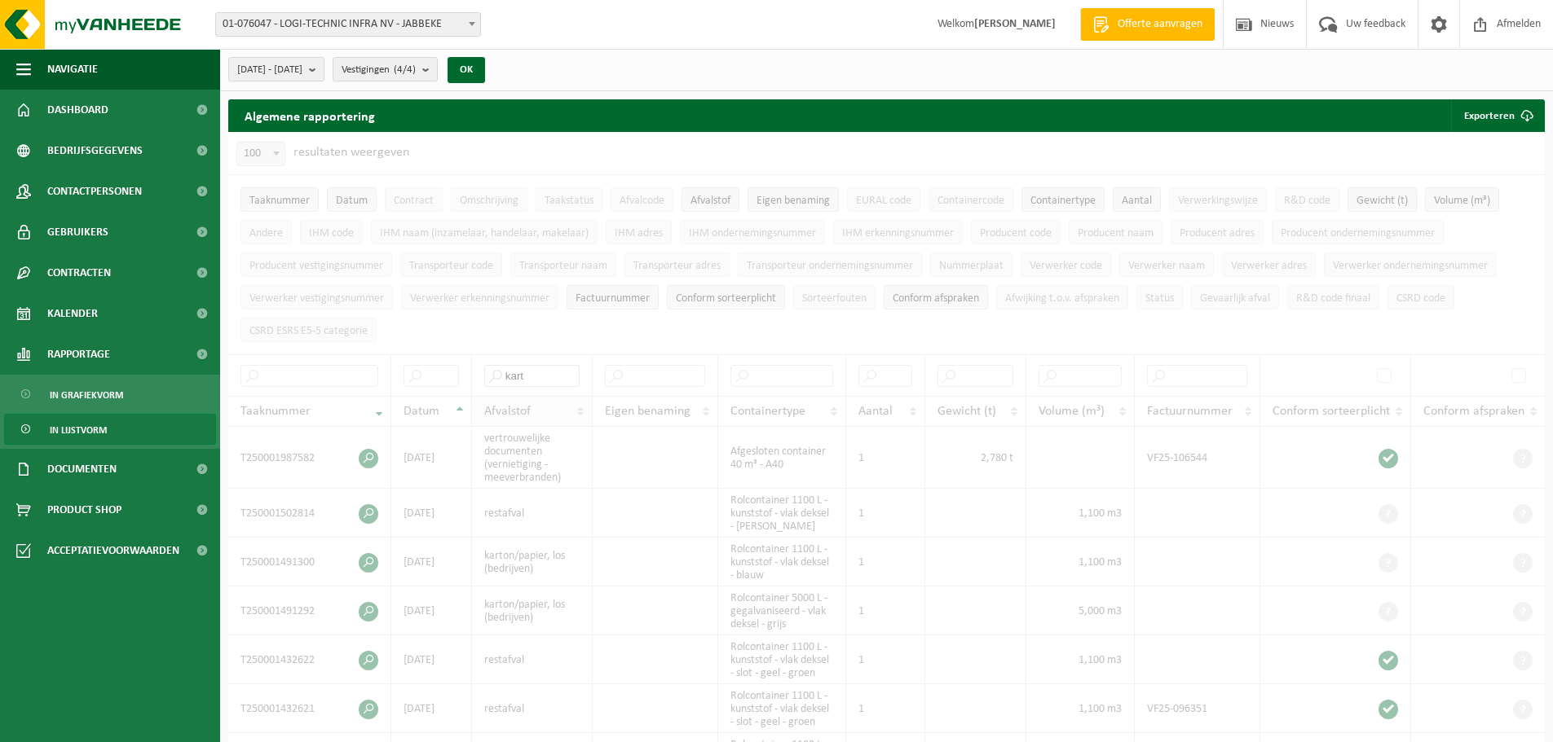
type input "kart"
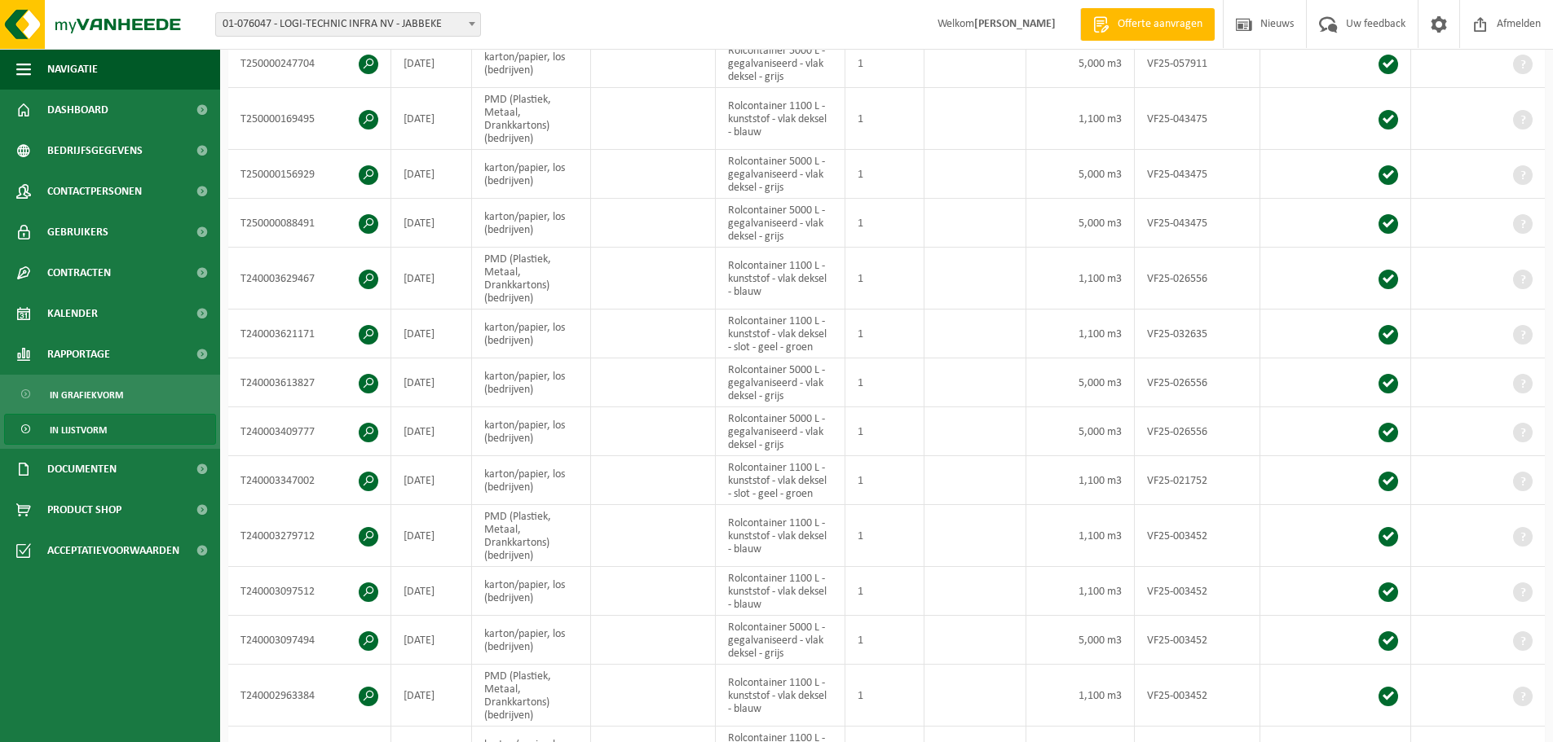
scroll to position [1712, 0]
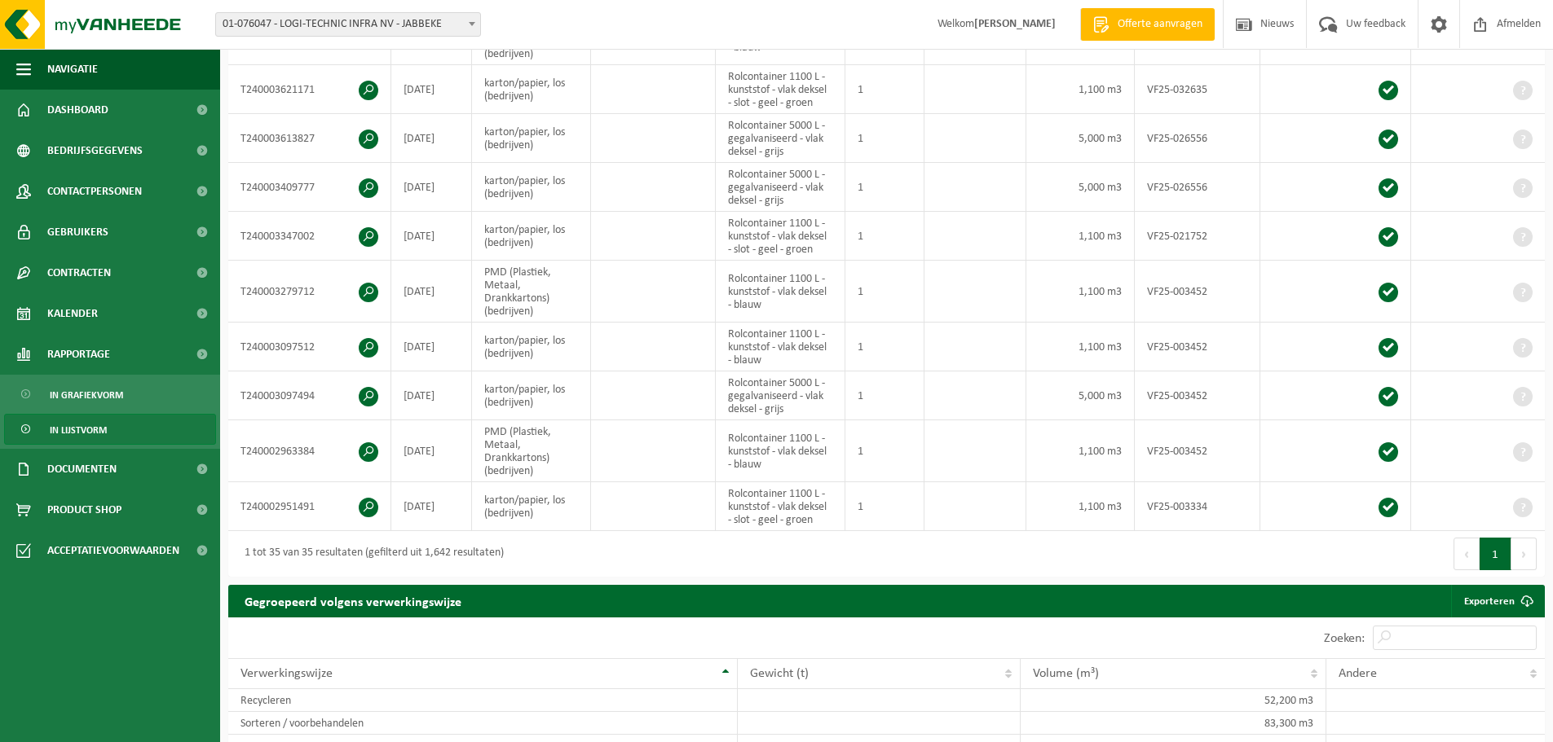
click at [1527, 542] on button "Volgende" at bounding box center [1523, 554] width 25 height 33
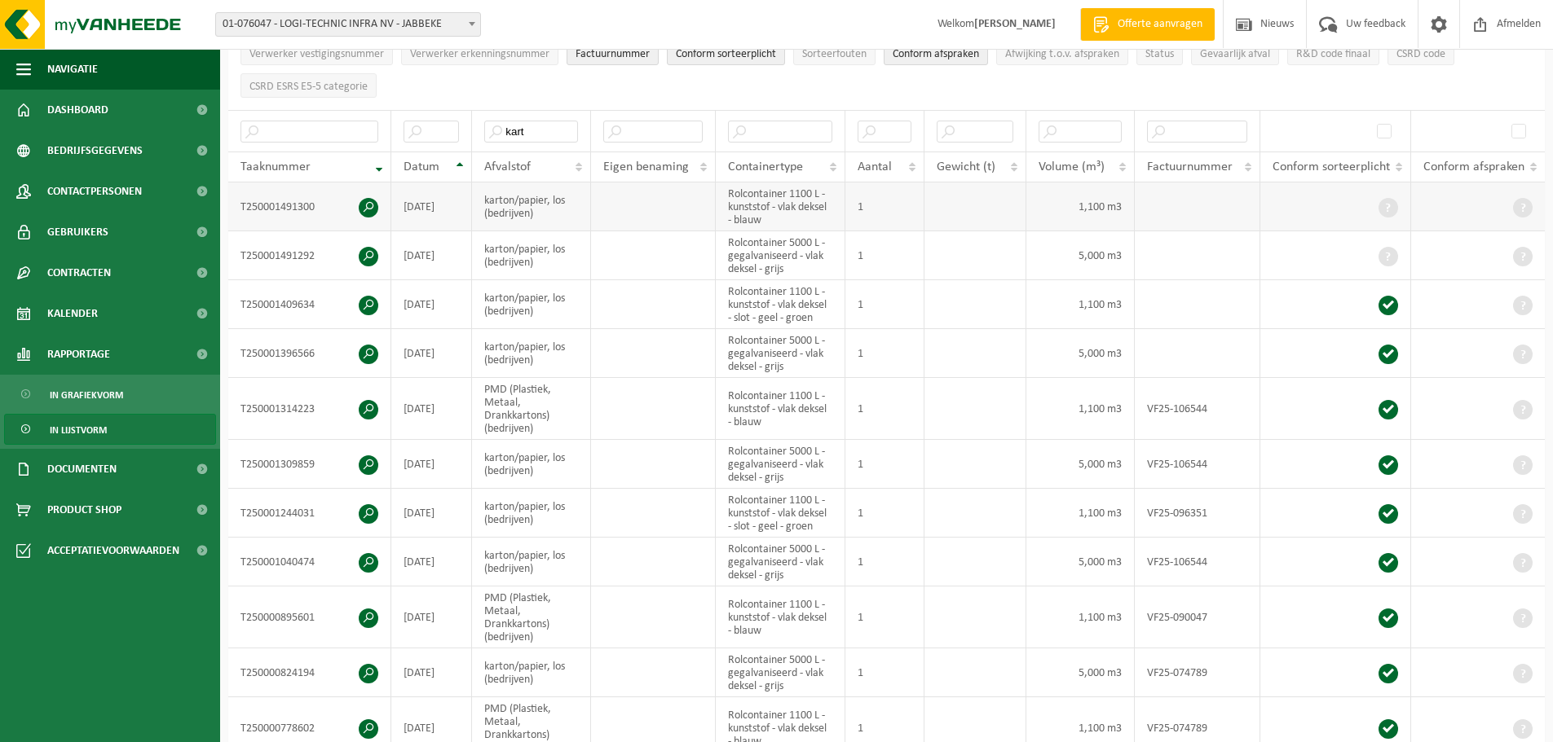
scroll to position [0, 0]
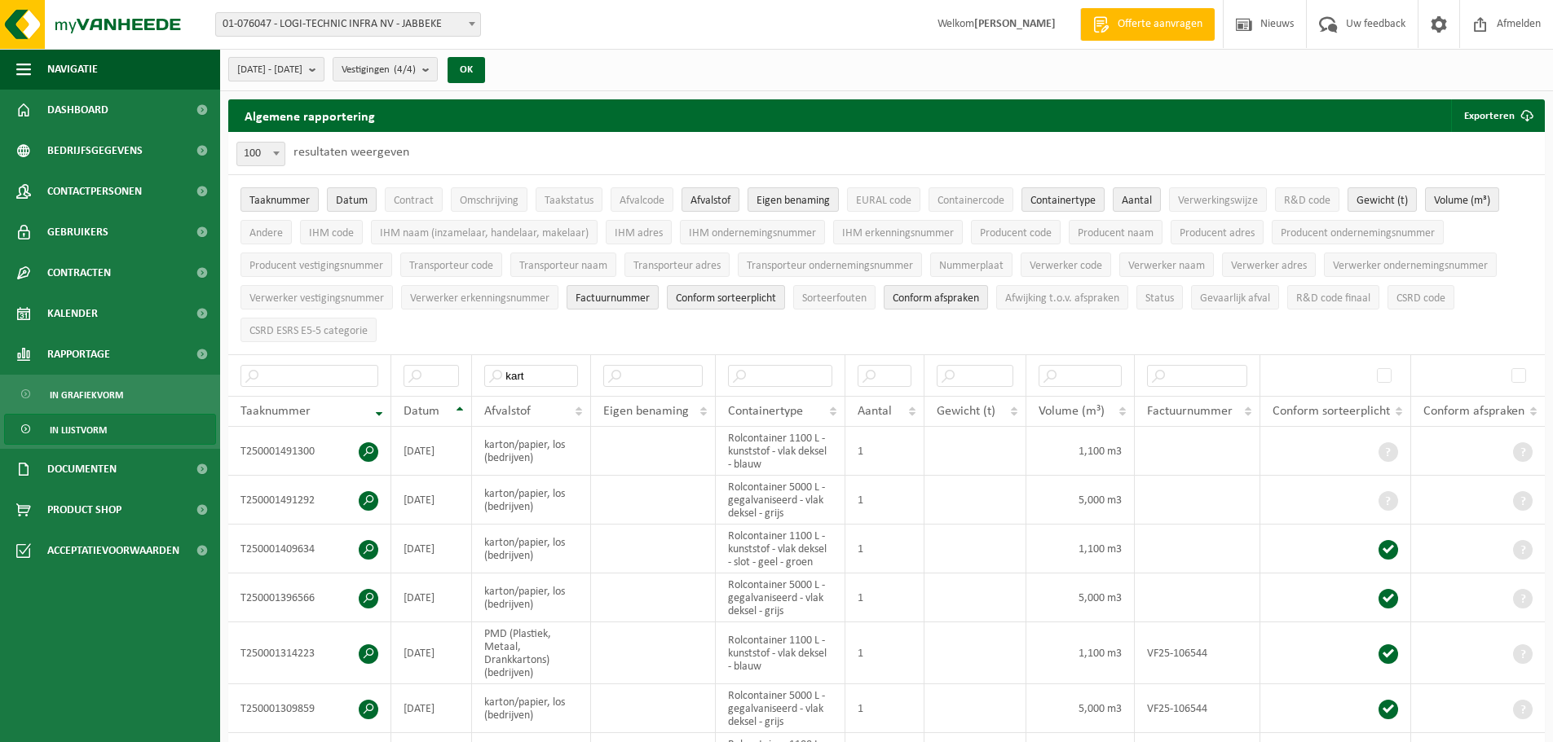
click at [282, 64] on span "2025-01-01 - 2025-08-20" at bounding box center [269, 70] width 65 height 24
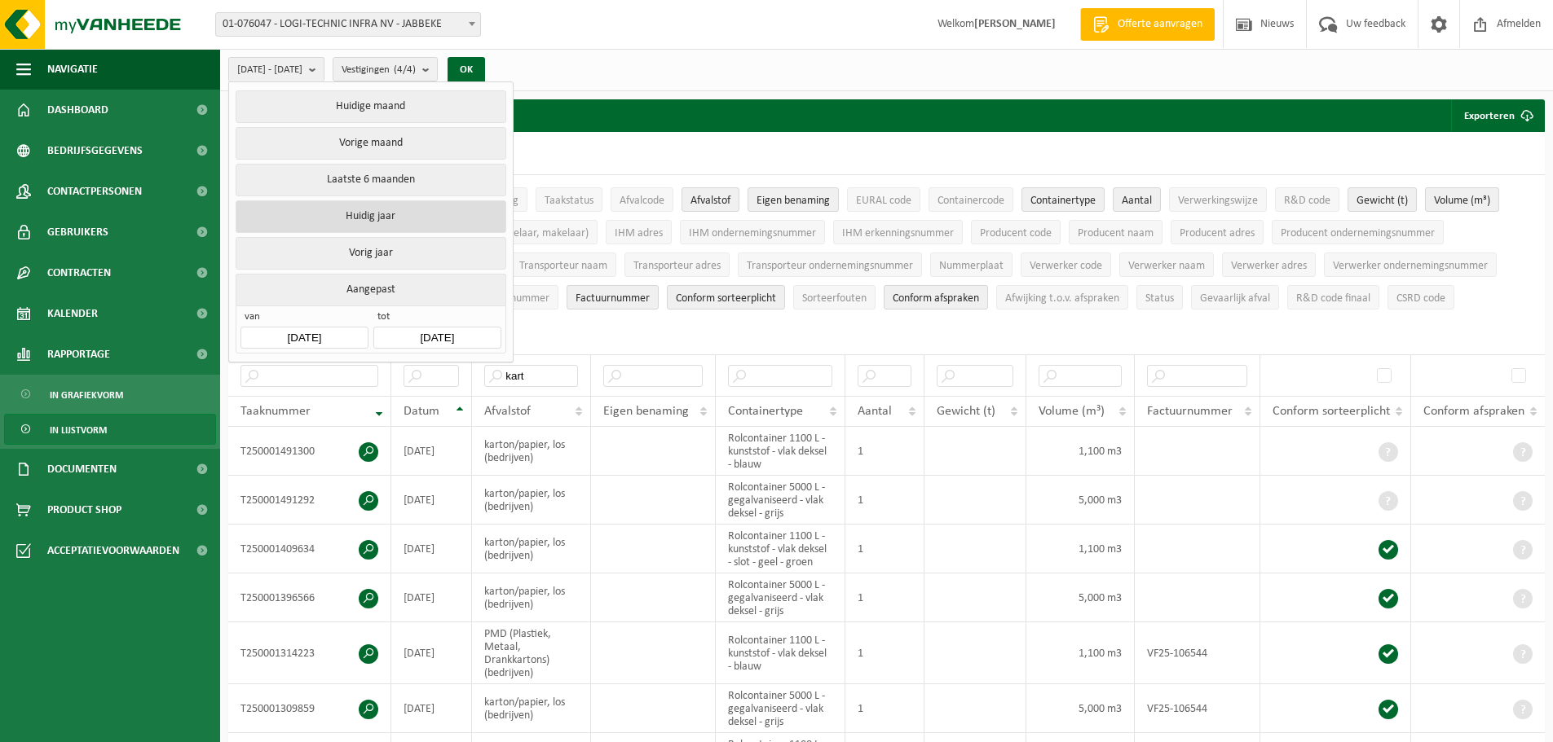
click at [378, 211] on button "Huidig jaar" at bounding box center [371, 216] width 270 height 33
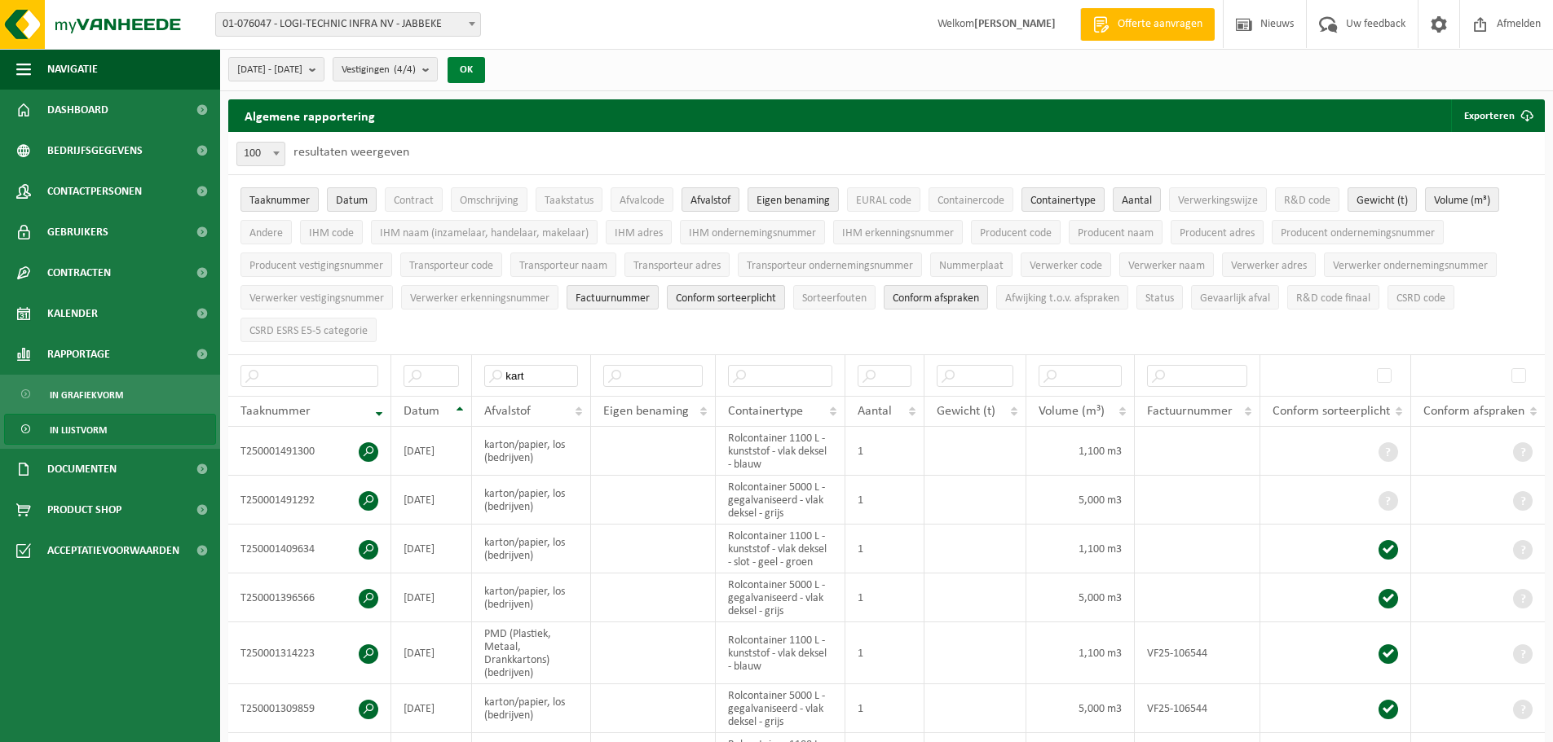
click at [485, 73] on button "OK" at bounding box center [465, 70] width 37 height 26
click at [89, 305] on span "Kalender" at bounding box center [72, 313] width 51 height 41
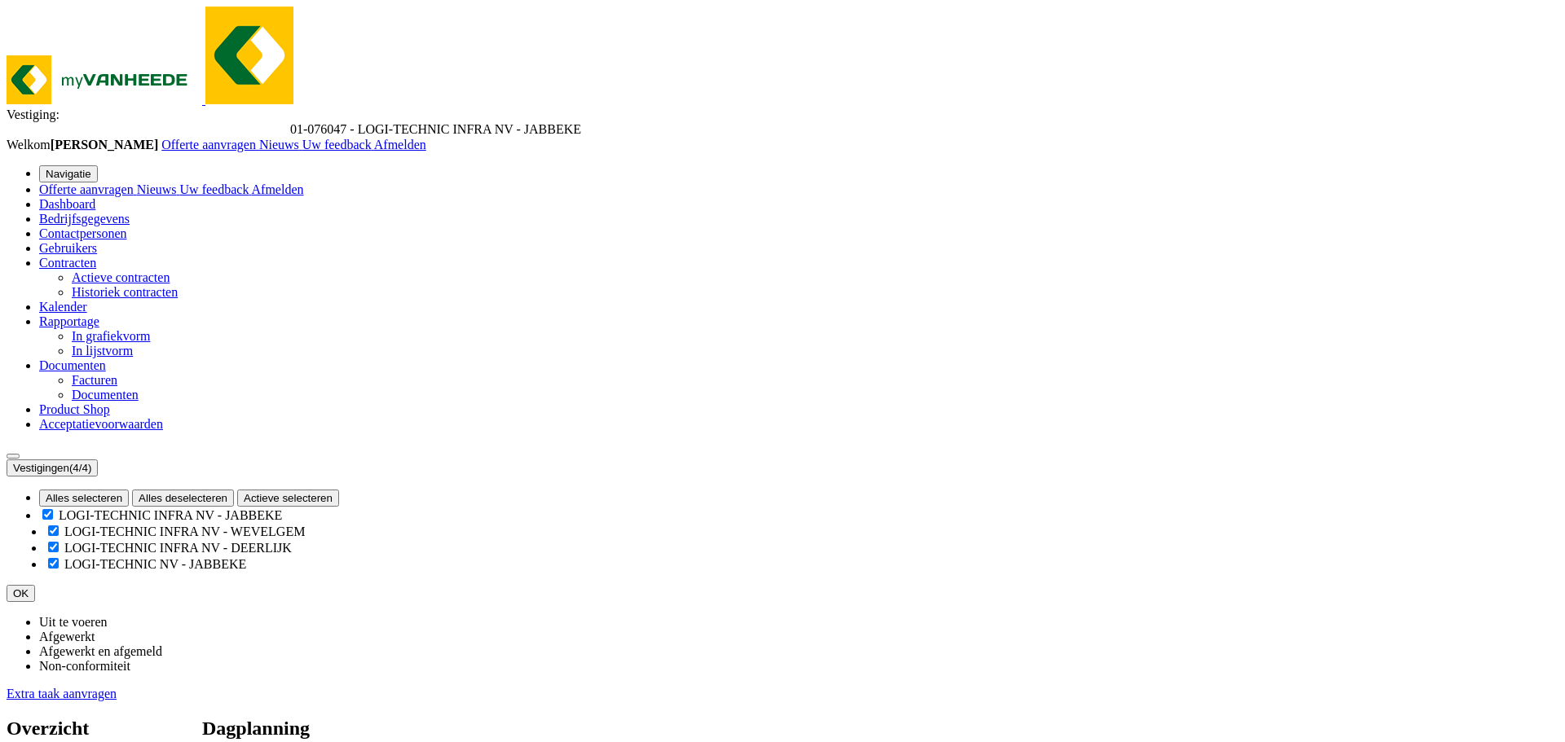
click at [117, 687] on link "Extra taak aanvragen" at bounding box center [62, 694] width 110 height 14
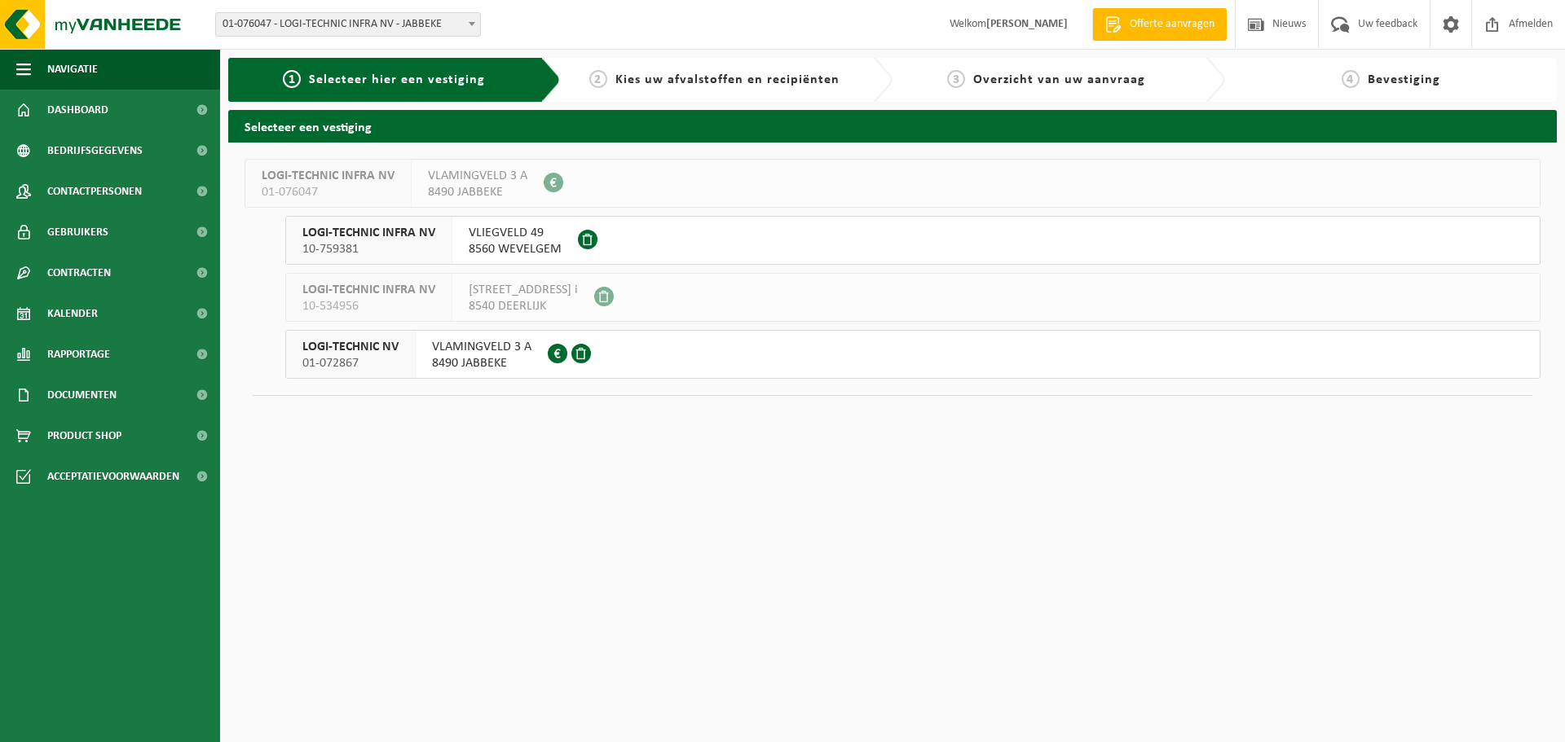
click at [339, 245] on span "10-759381" at bounding box center [368, 249] width 133 height 16
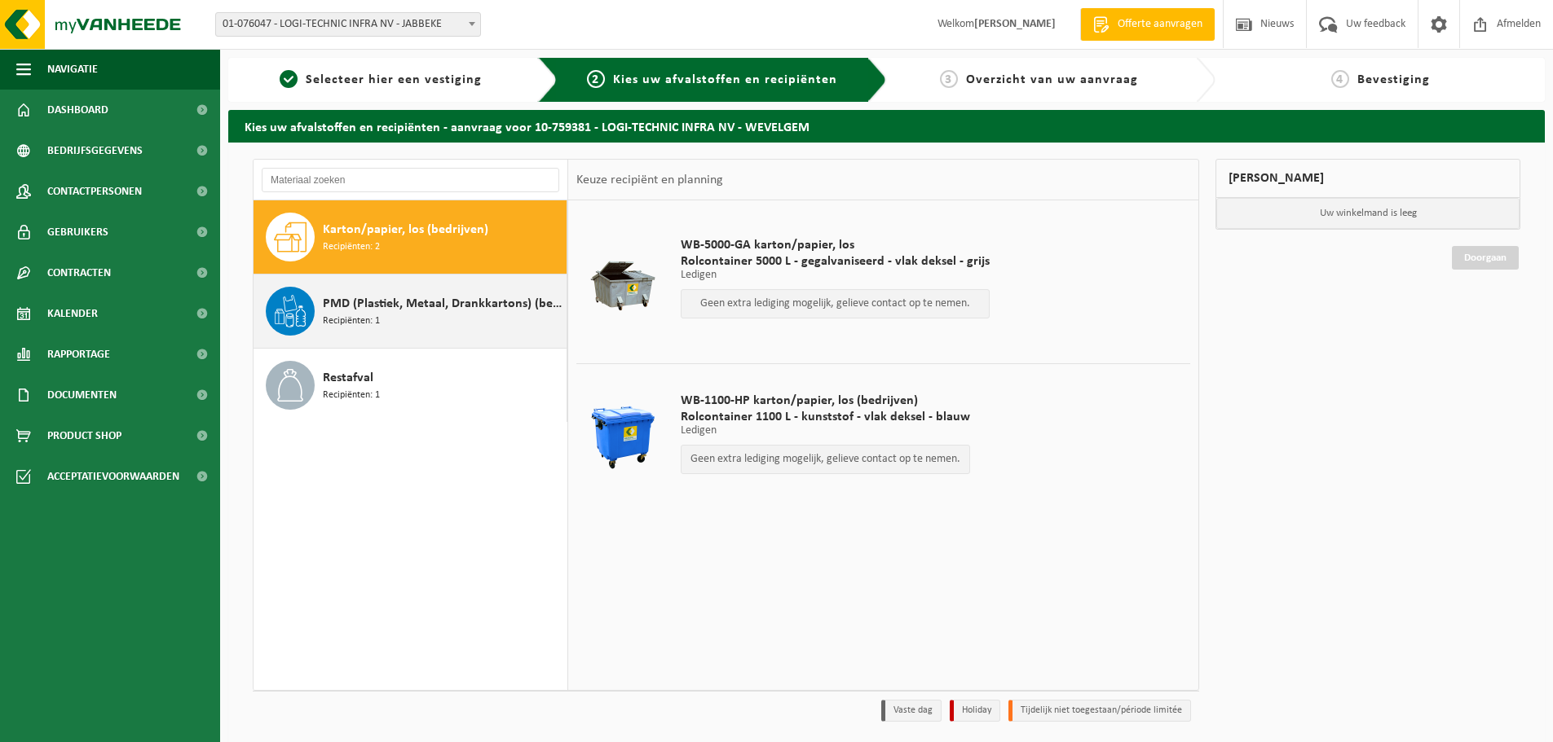
click at [354, 306] on span "PMD (Plastiek, Metaal, Drankkartons) (bedrijven)" at bounding box center [443, 304] width 240 height 20
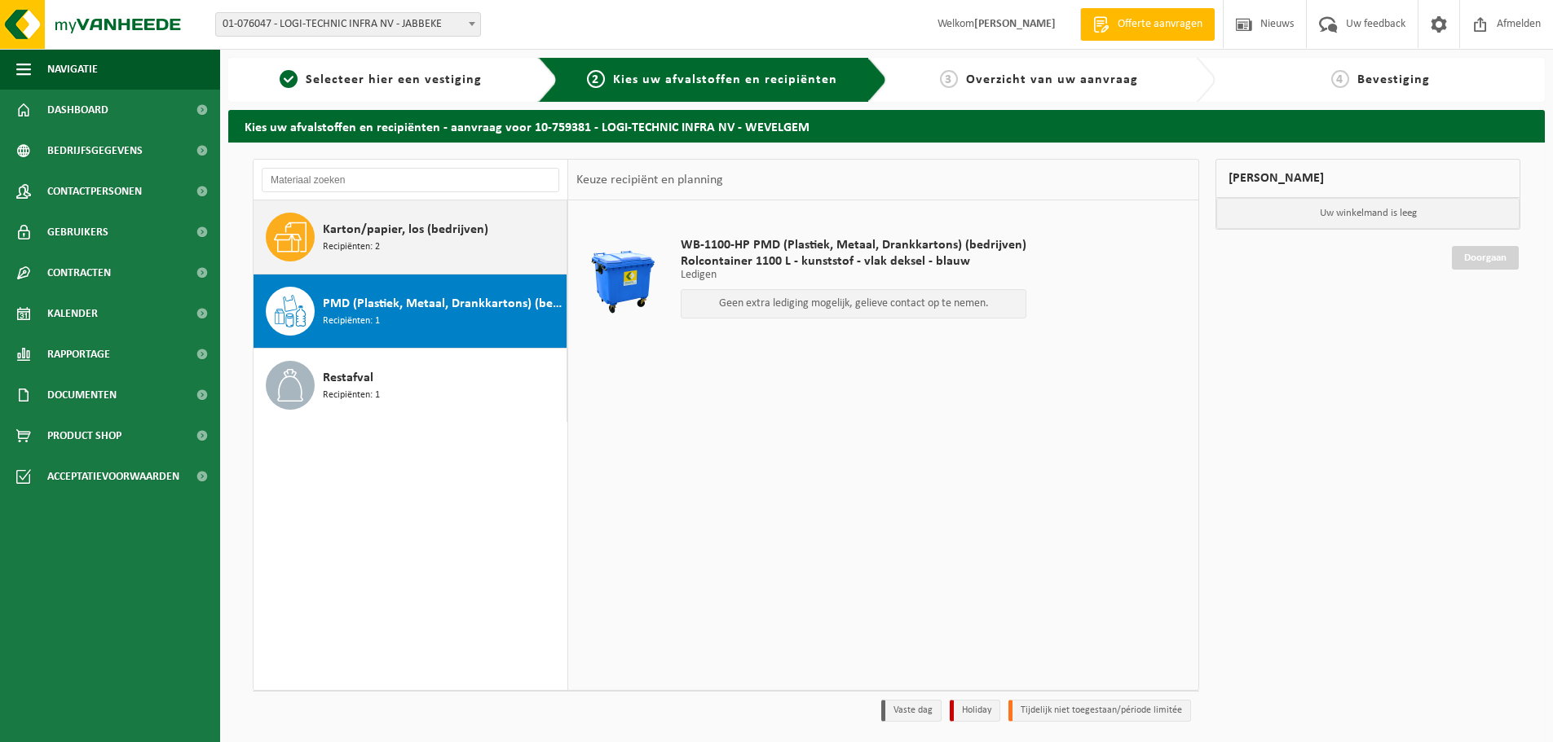
click at [360, 256] on div "Karton/papier, los (bedrijven) Recipiënten: 2" at bounding box center [443, 237] width 240 height 49
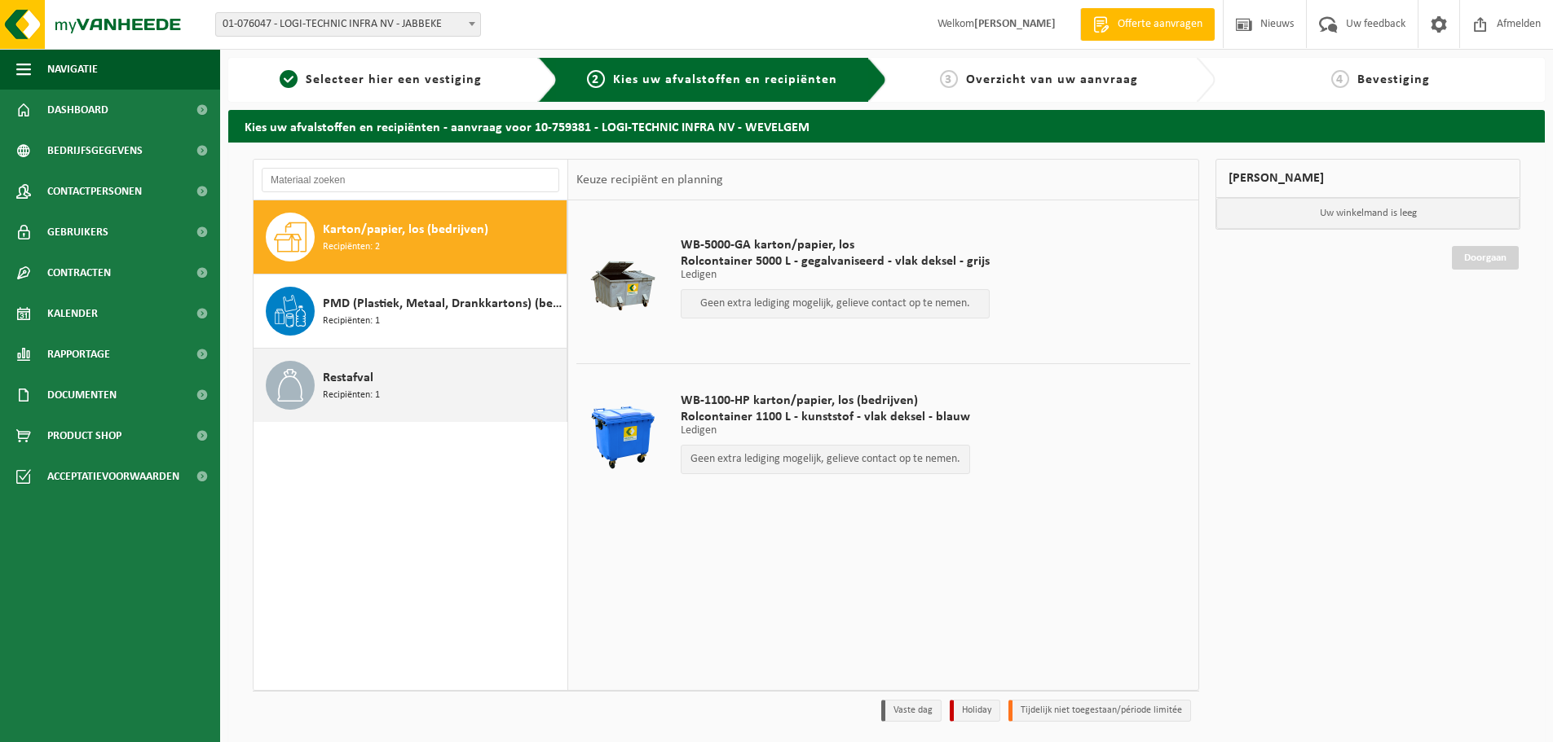
click at [324, 381] on span "Restafval" at bounding box center [348, 378] width 51 height 20
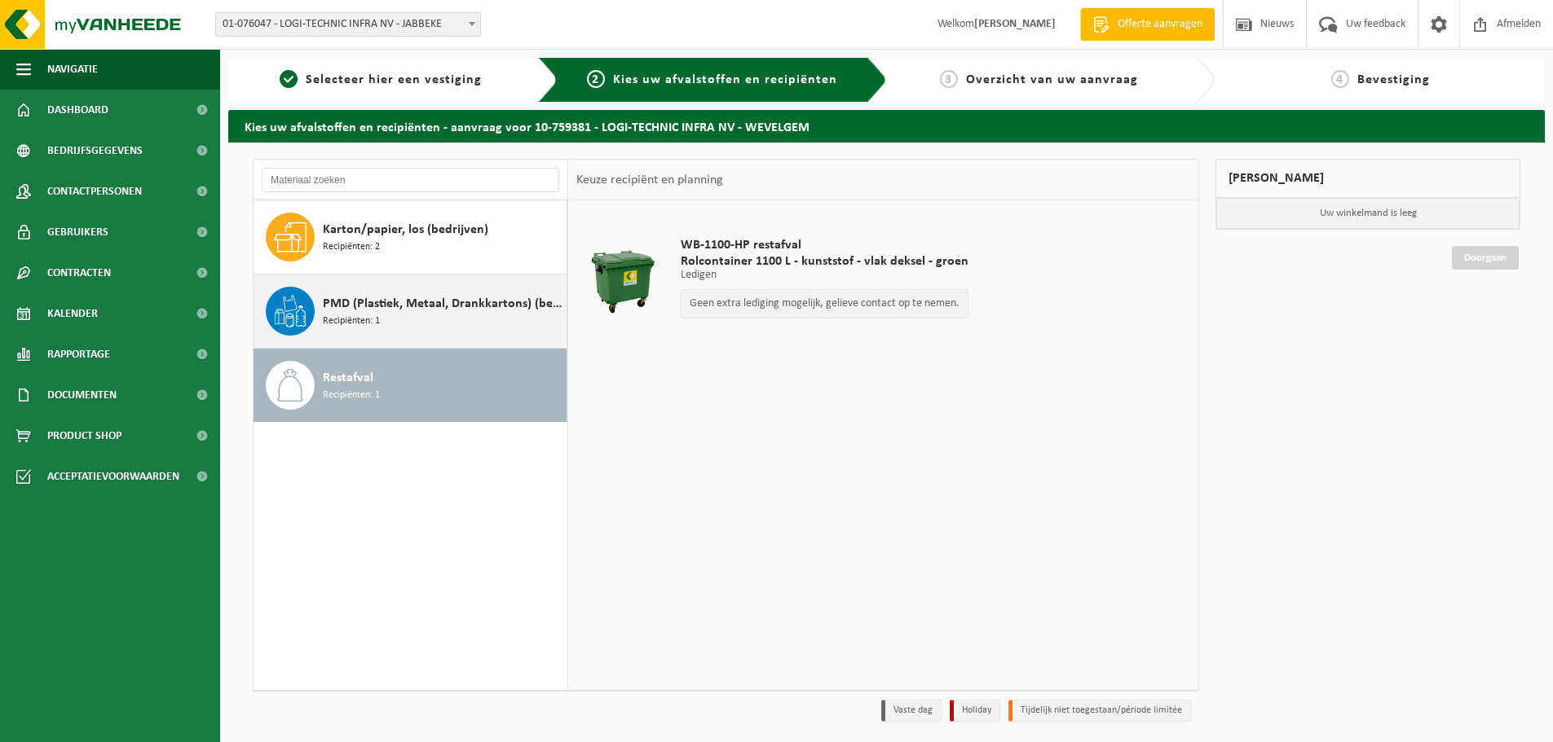
click at [410, 302] on span "PMD (Plastiek, Metaal, Drankkartons) (bedrijven)" at bounding box center [443, 304] width 240 height 20
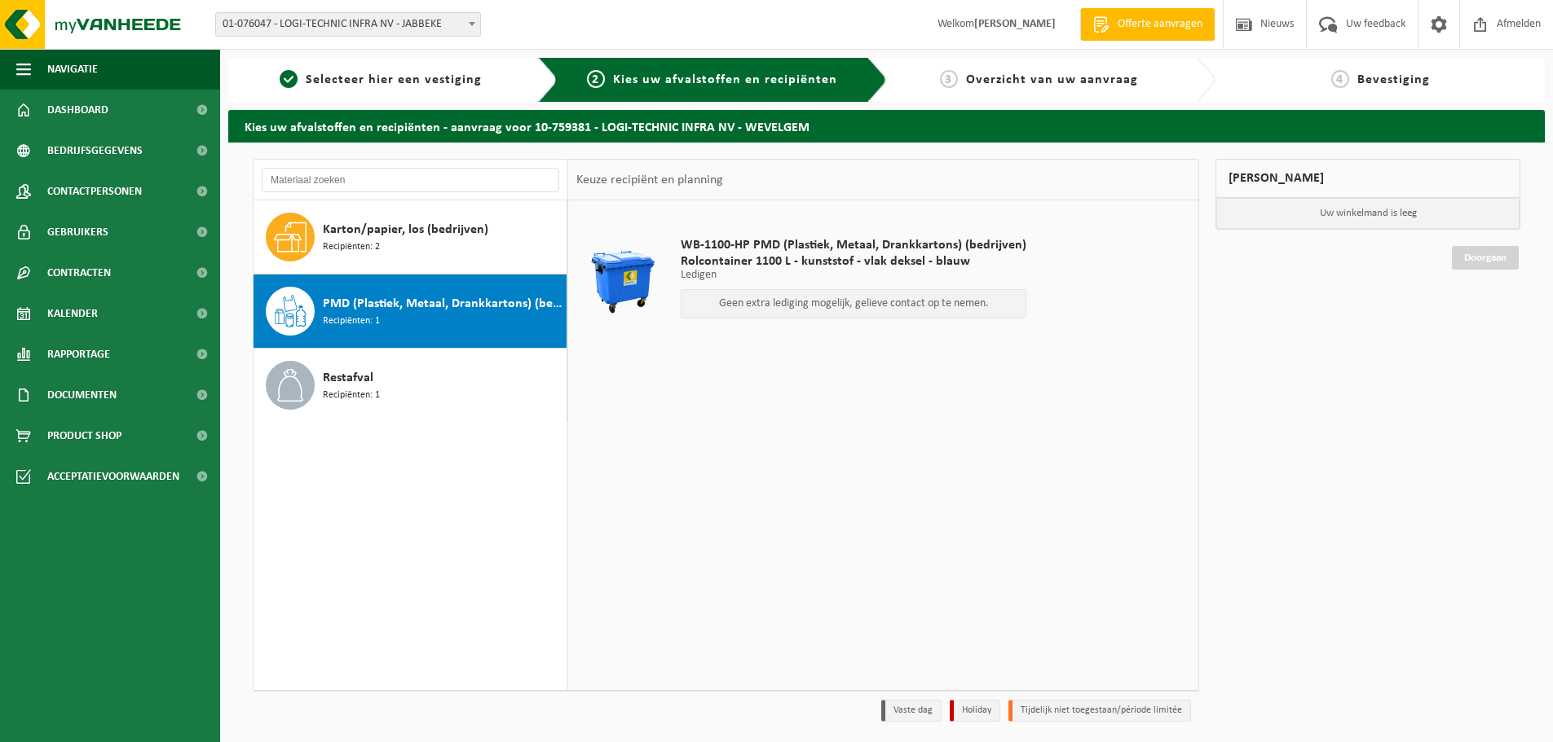
click at [1102, 465] on div "WB-1100-HP PMD (Plastiek, Metaal, Drankkartons) (bedrijven) Rolcontainer 1100 L…" at bounding box center [883, 444] width 630 height 489
click at [358, 231] on span "Karton/papier, los (bedrijven)" at bounding box center [405, 230] width 165 height 20
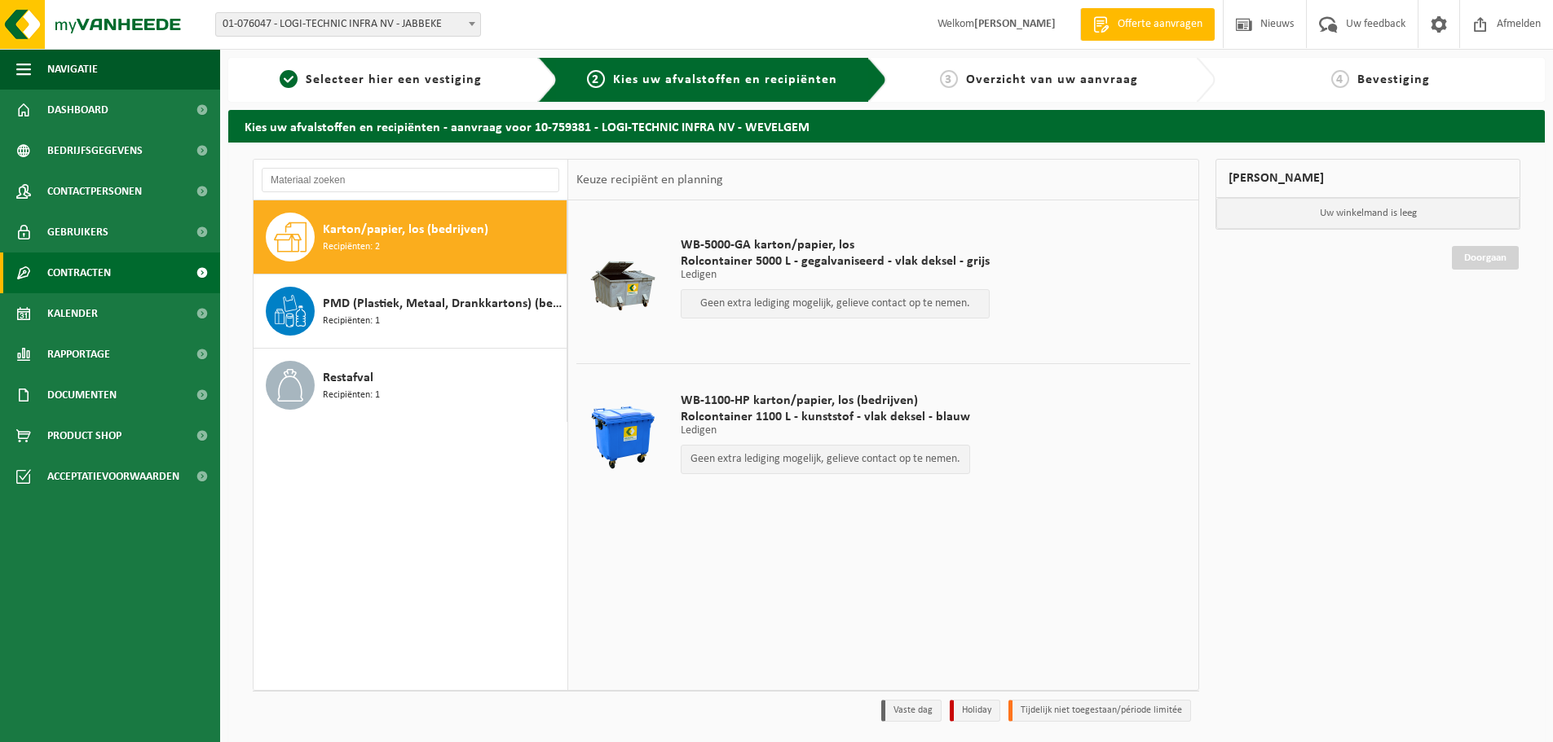
click at [107, 271] on span "Contracten" at bounding box center [79, 273] width 64 height 41
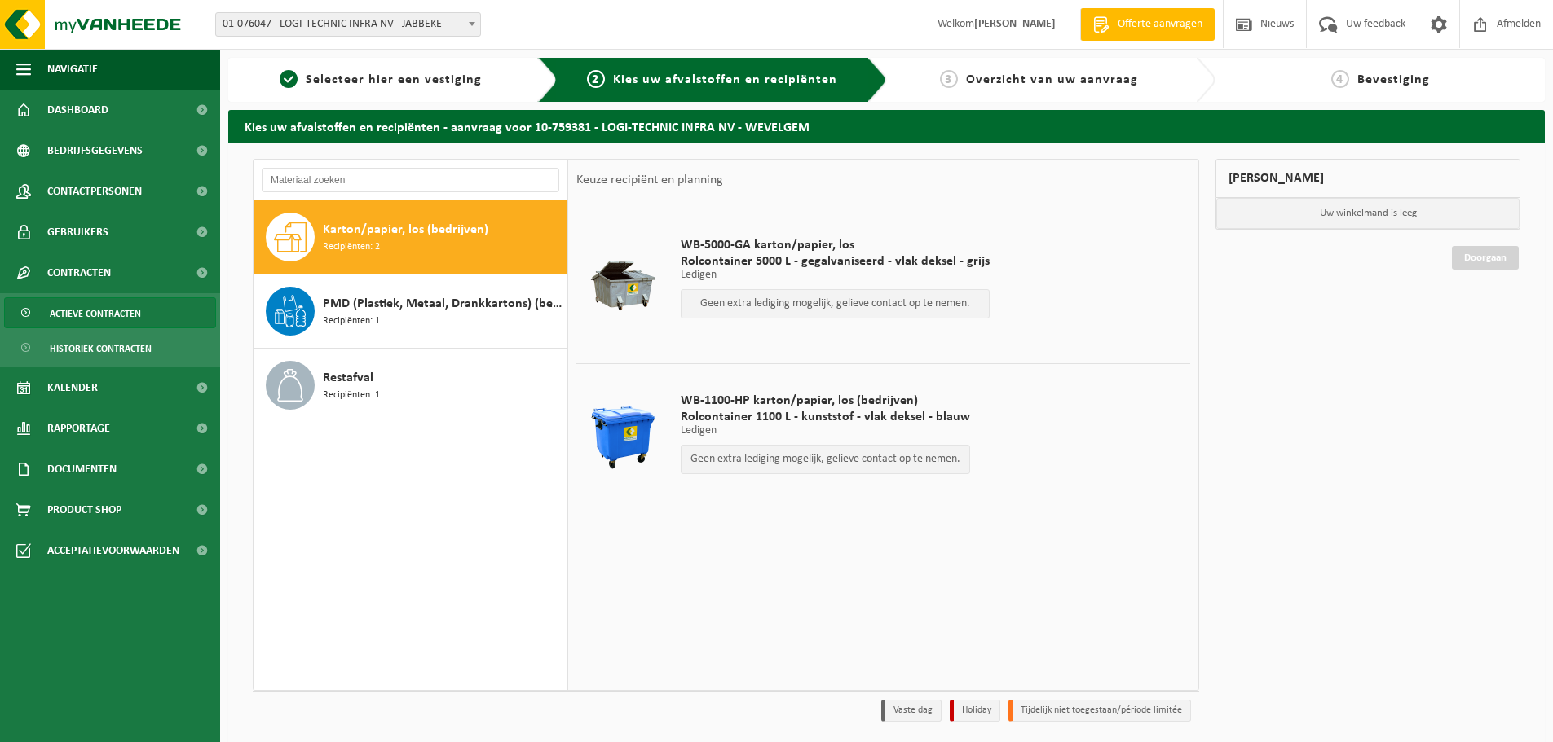
click at [96, 307] on span "Actieve contracten" at bounding box center [95, 313] width 91 height 31
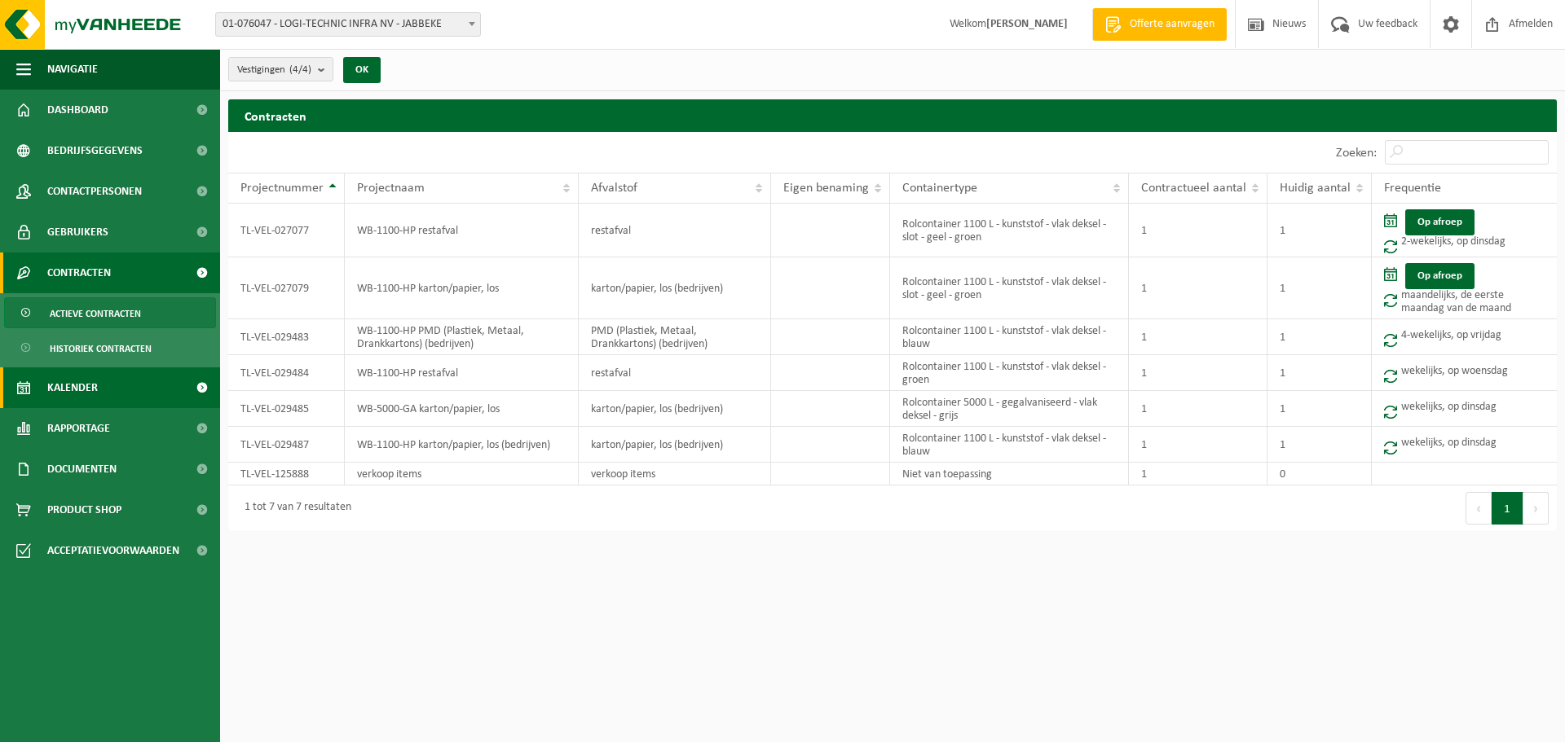
click at [80, 395] on span "Kalender" at bounding box center [72, 388] width 51 height 41
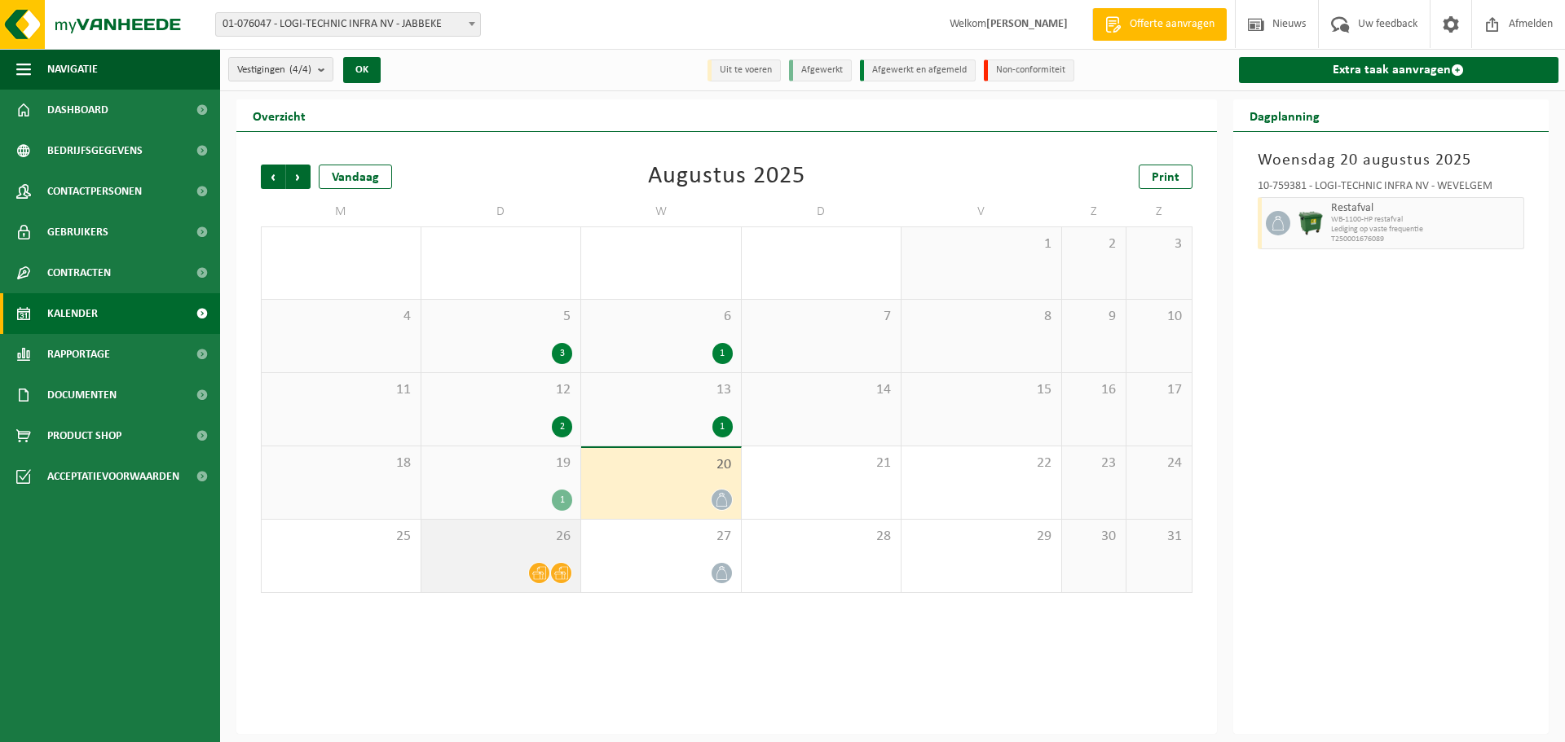
click at [554, 573] on icon at bounding box center [561, 573] width 14 height 14
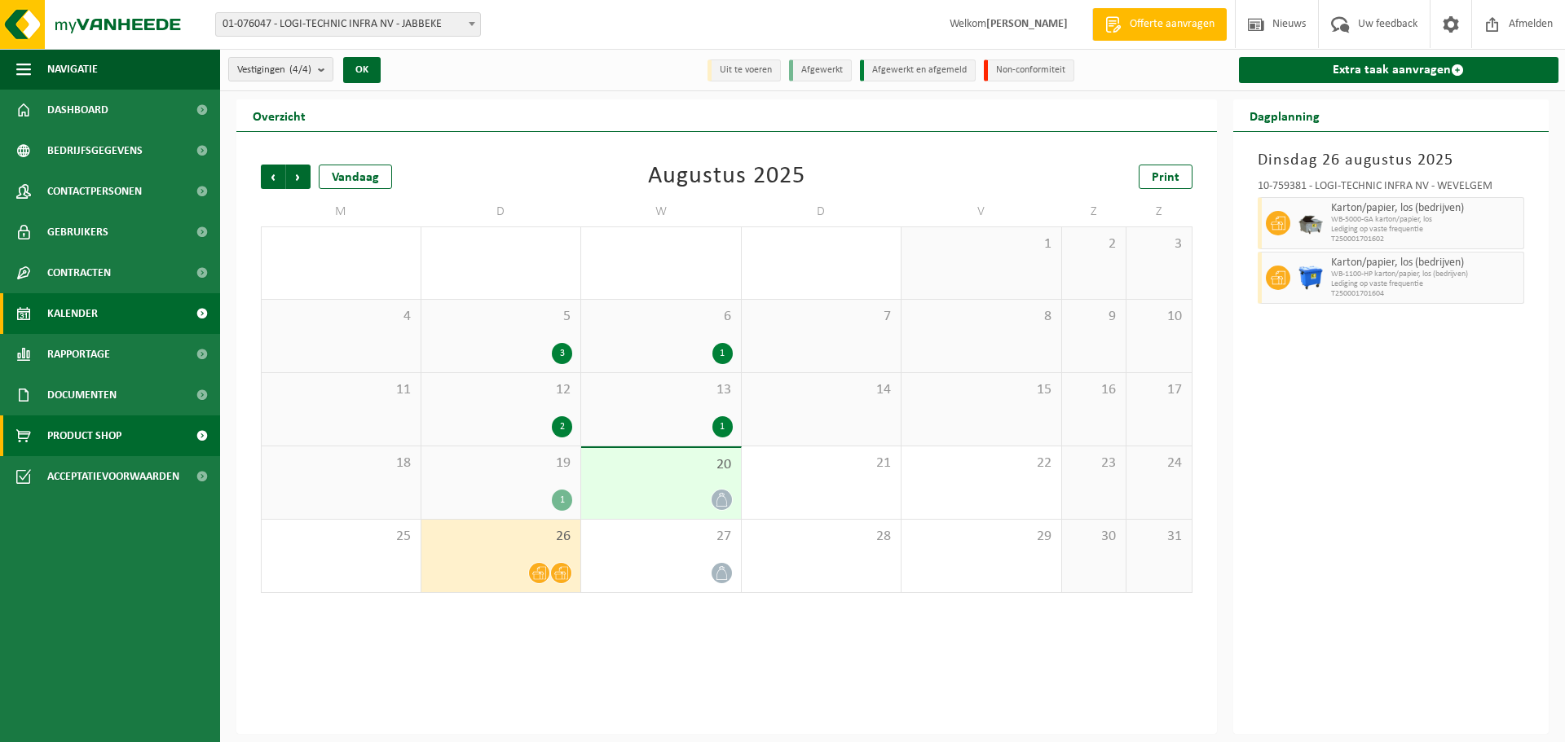
click at [112, 438] on span "Product Shop" at bounding box center [84, 436] width 74 height 41
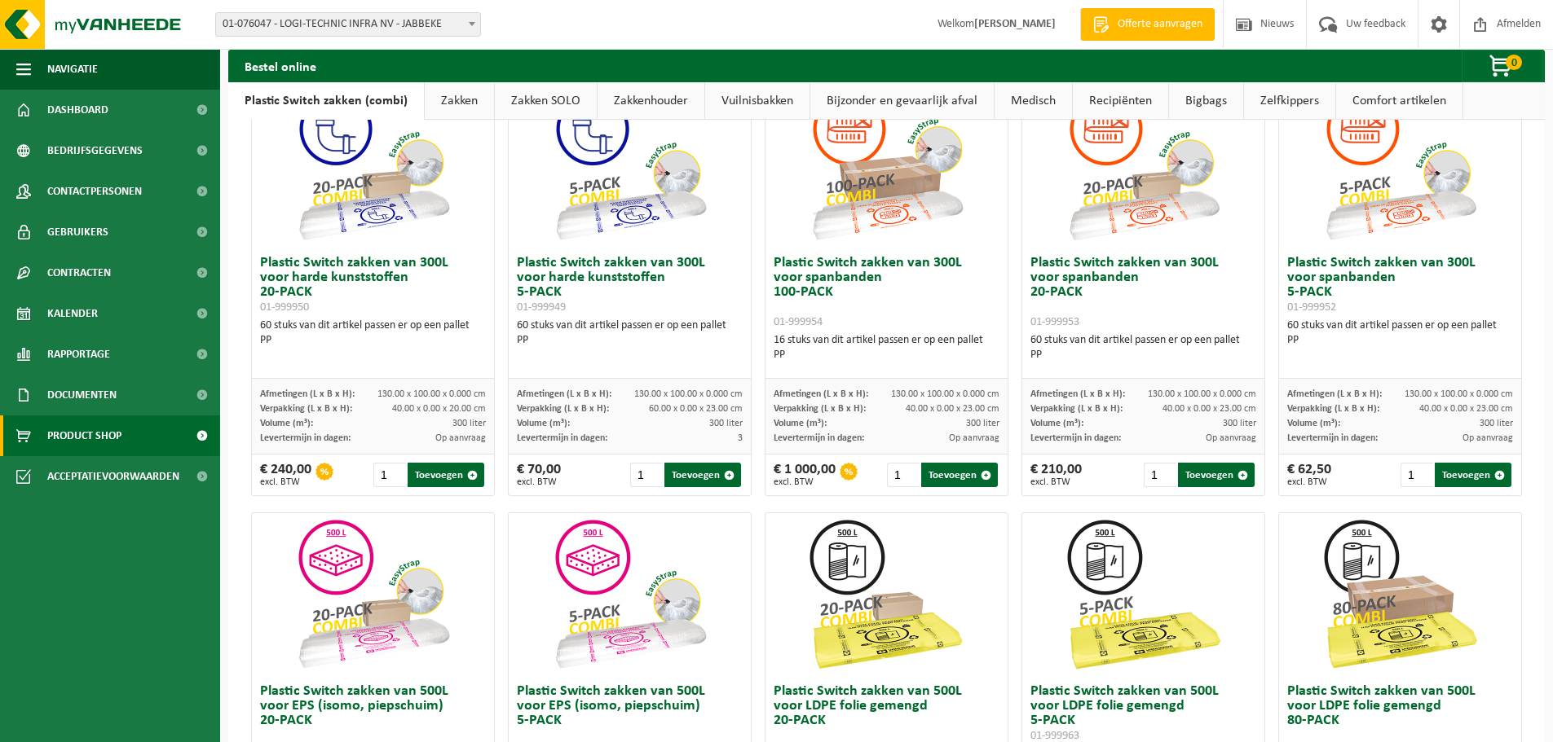
scroll to position [54, 0]
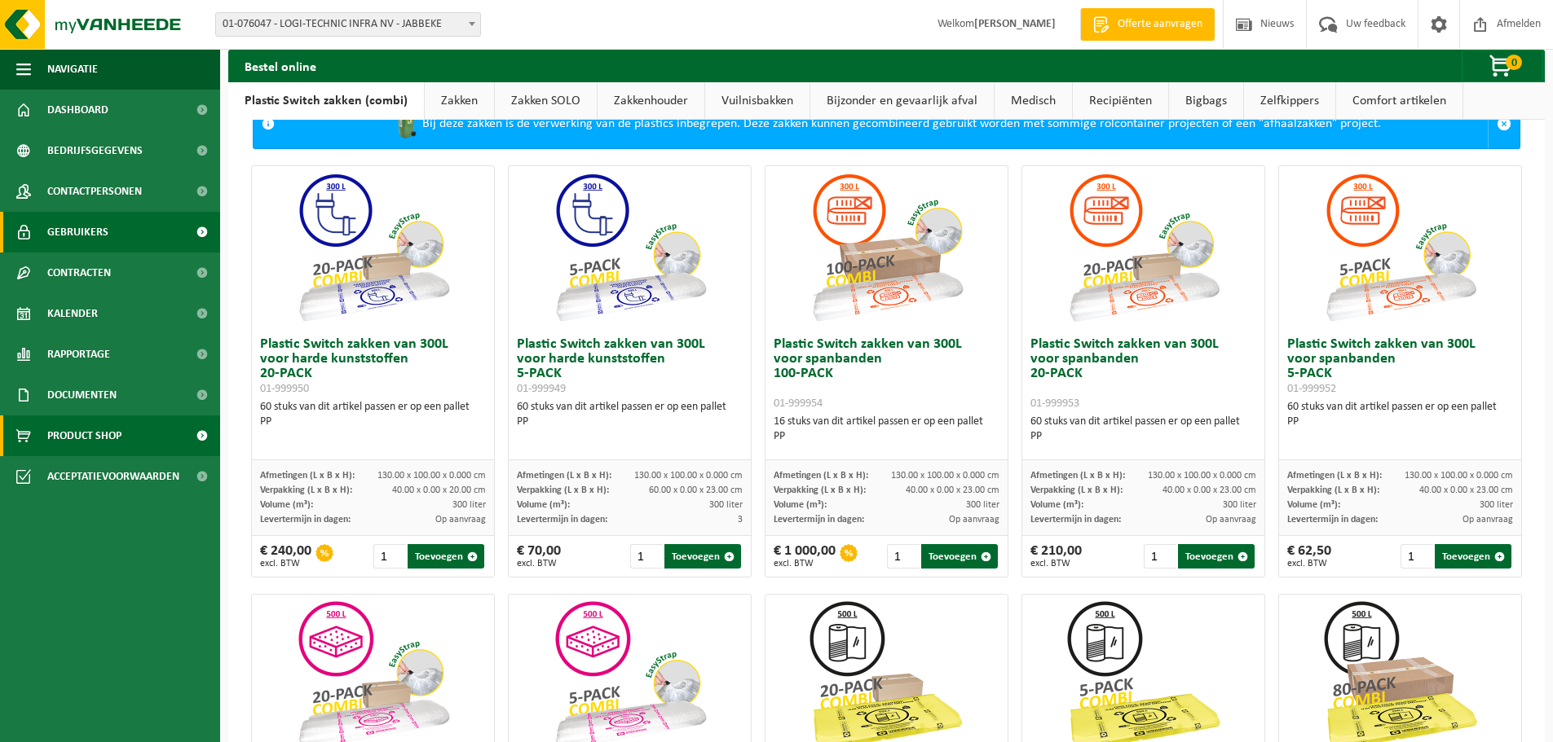
click at [67, 228] on span "Gebruikers" at bounding box center [77, 232] width 61 height 41
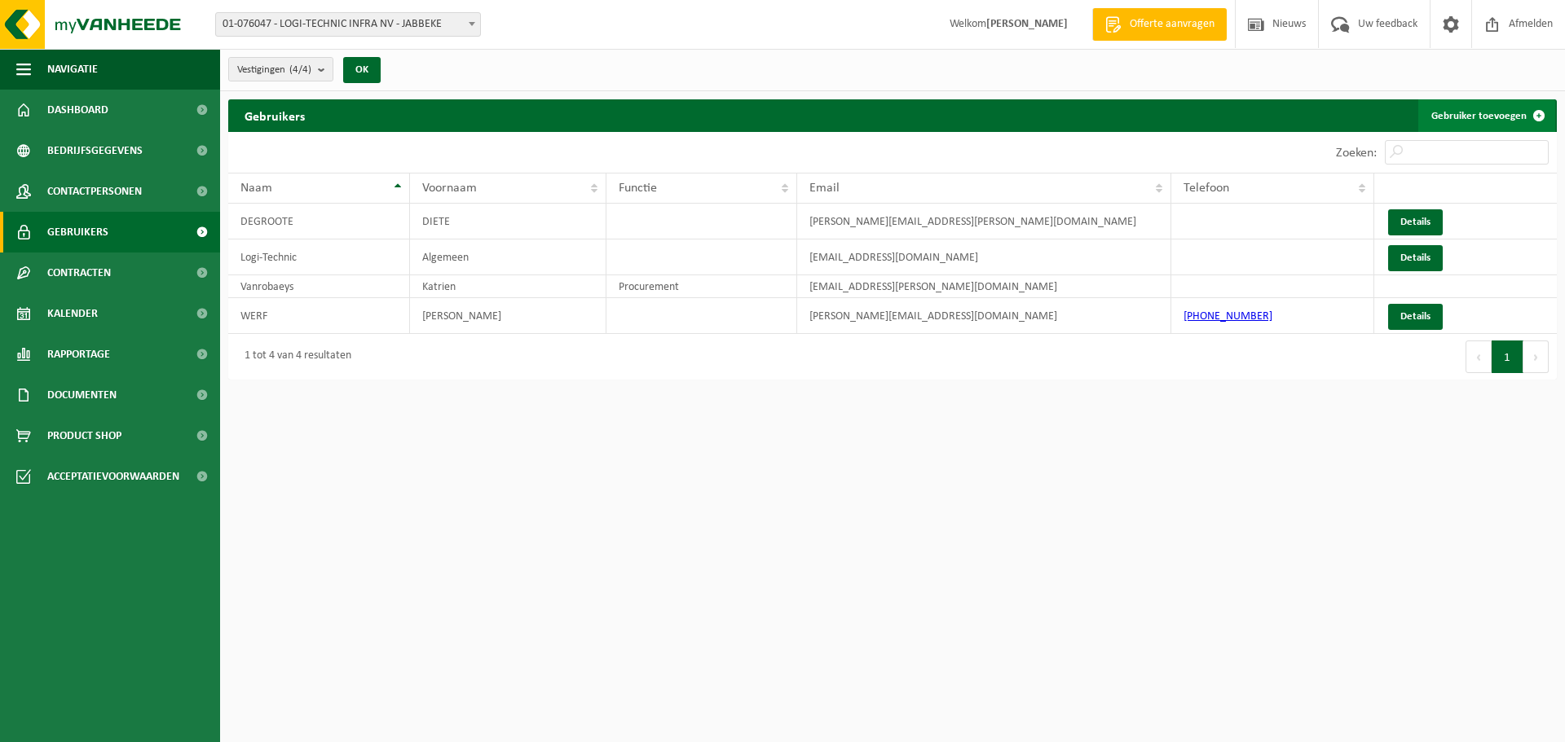
click at [1466, 115] on link "Gebruiker toevoegen" at bounding box center [1486, 115] width 137 height 33
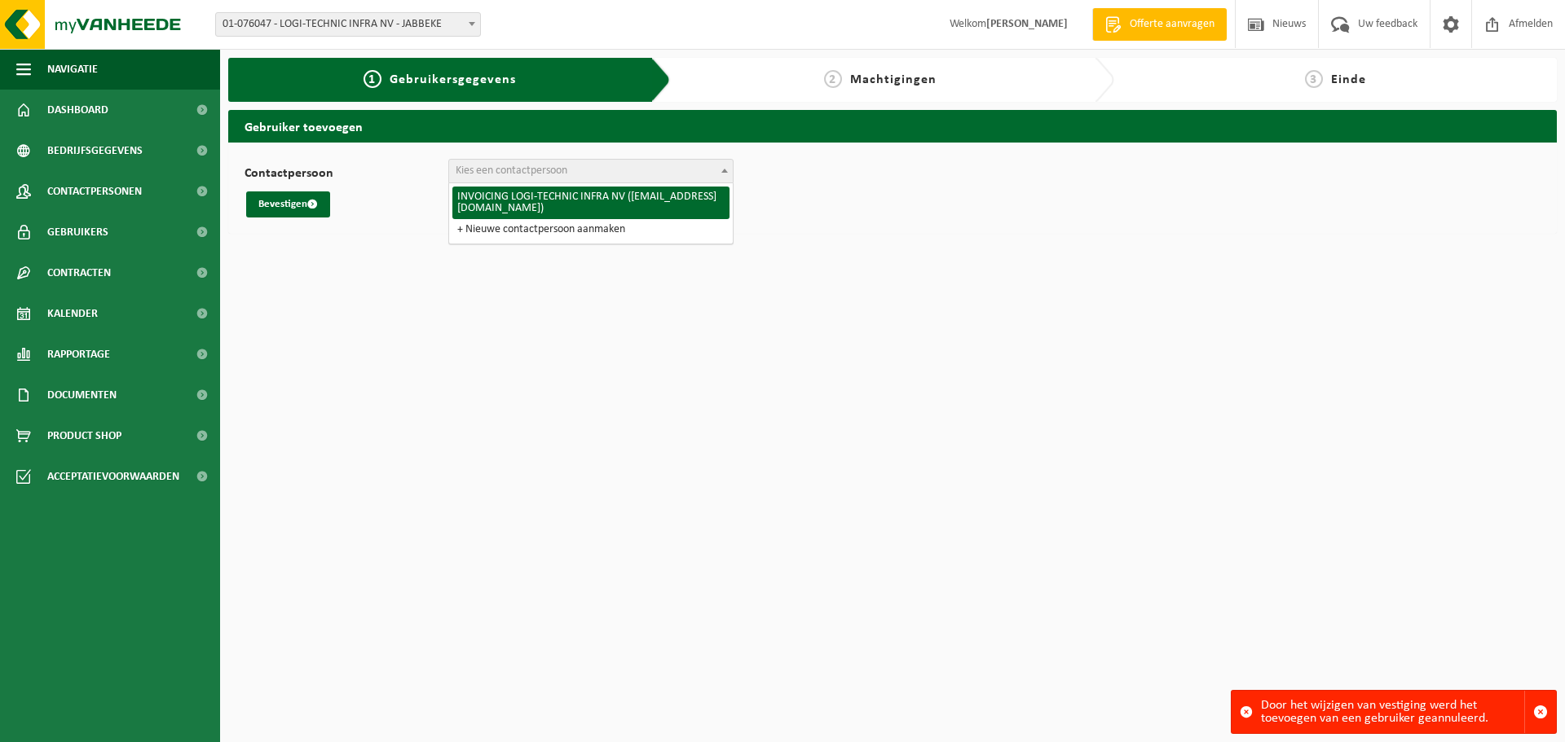
click at [531, 171] on span "Kies een contactpersoon" at bounding box center [512, 171] width 112 height 12
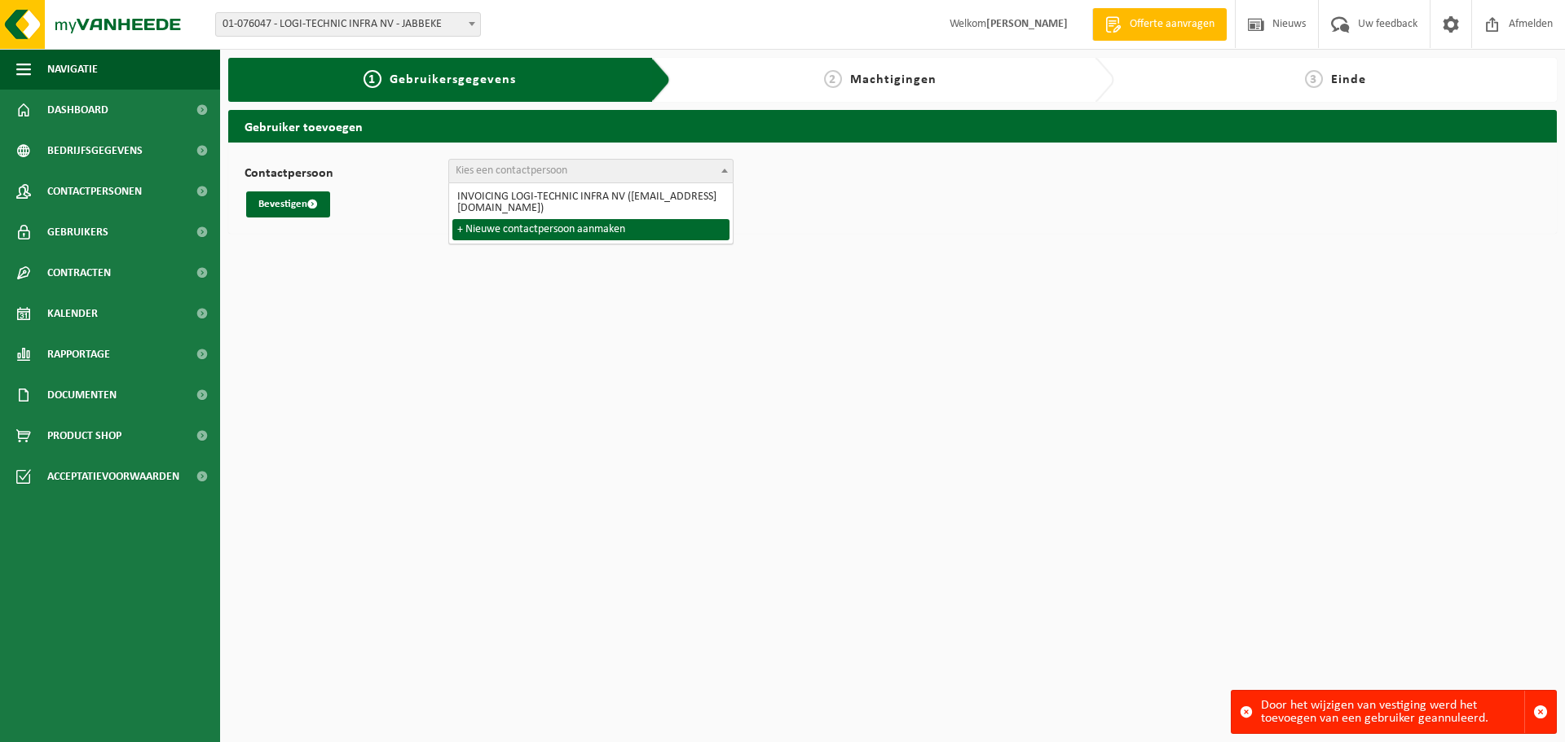
select select "0"
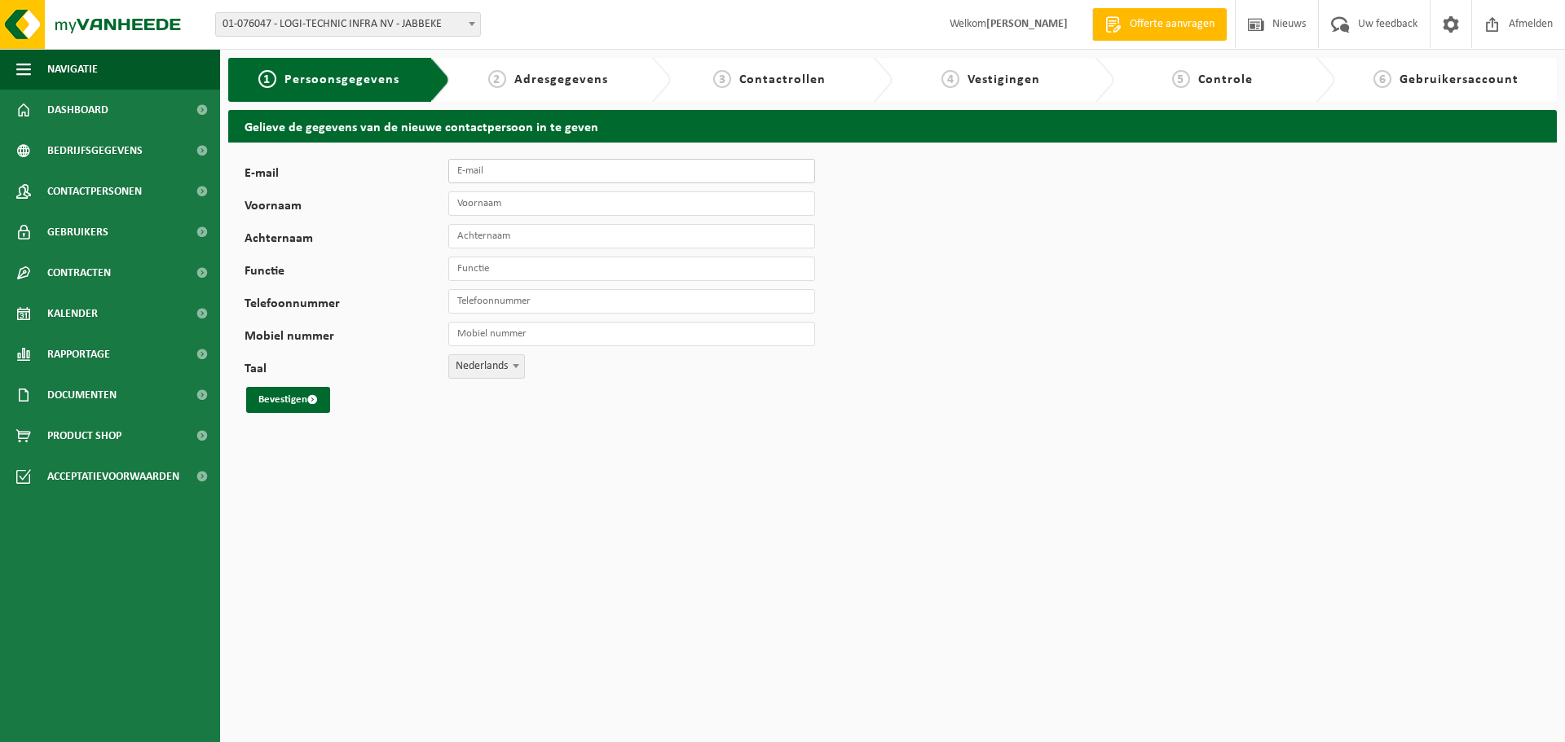
click at [522, 175] on input "E-mail" at bounding box center [631, 171] width 367 height 24
type input "[EMAIL_ADDRESS][DOMAIN_NAME]"
type input "Cis"
type input "Pottie"
click at [73, 358] on span "Rapportage" at bounding box center [78, 354] width 63 height 41
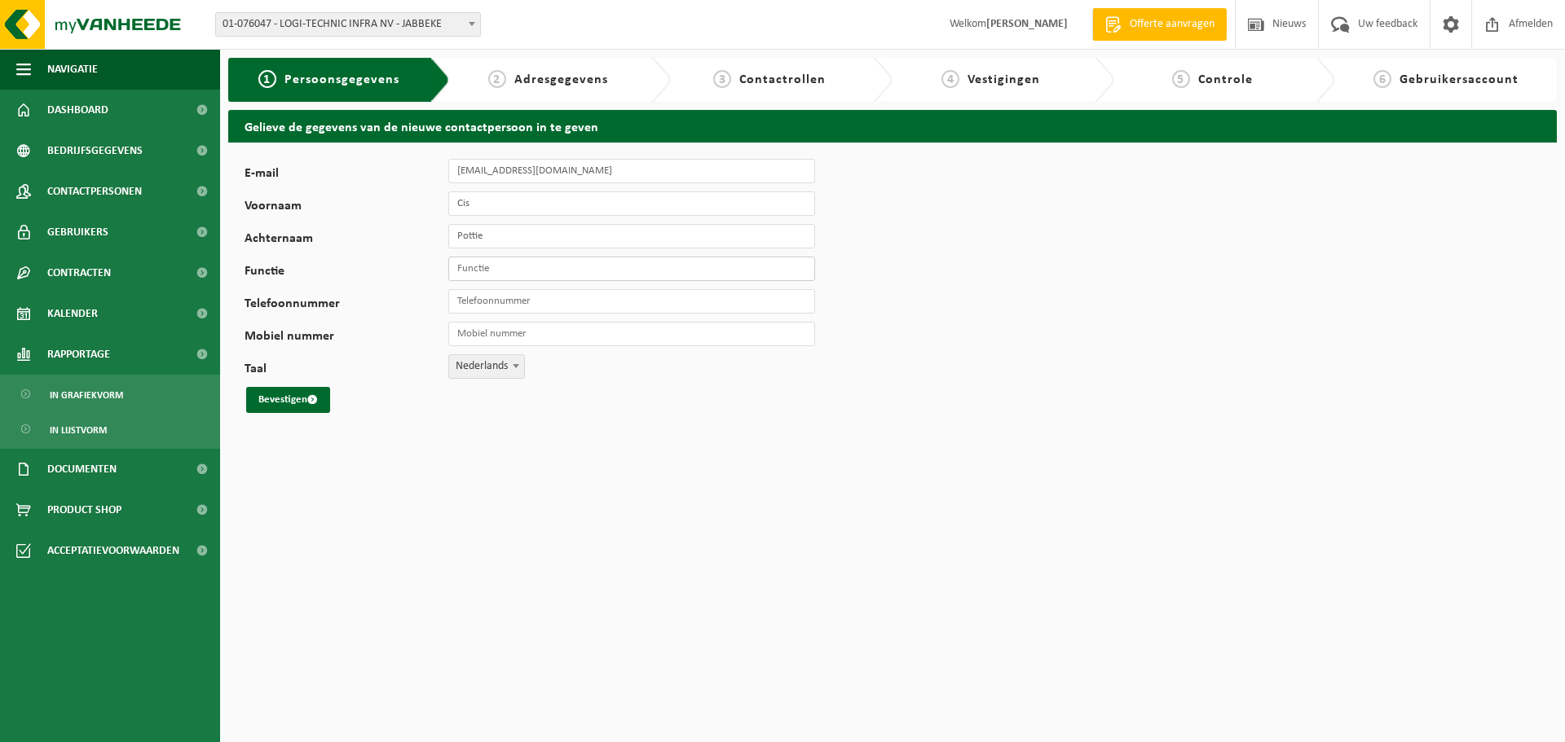
click at [484, 271] on input "Functie" at bounding box center [631, 269] width 367 height 24
paste input "Logistics & Purchase Advisor"
type input "Logistics & Purchase Expert"
click at [526, 304] on input "Telefoonnummer" at bounding box center [631, 301] width 367 height 24
drag, startPoint x: 562, startPoint y: 302, endPoint x: 351, endPoint y: 307, distance: 211.1
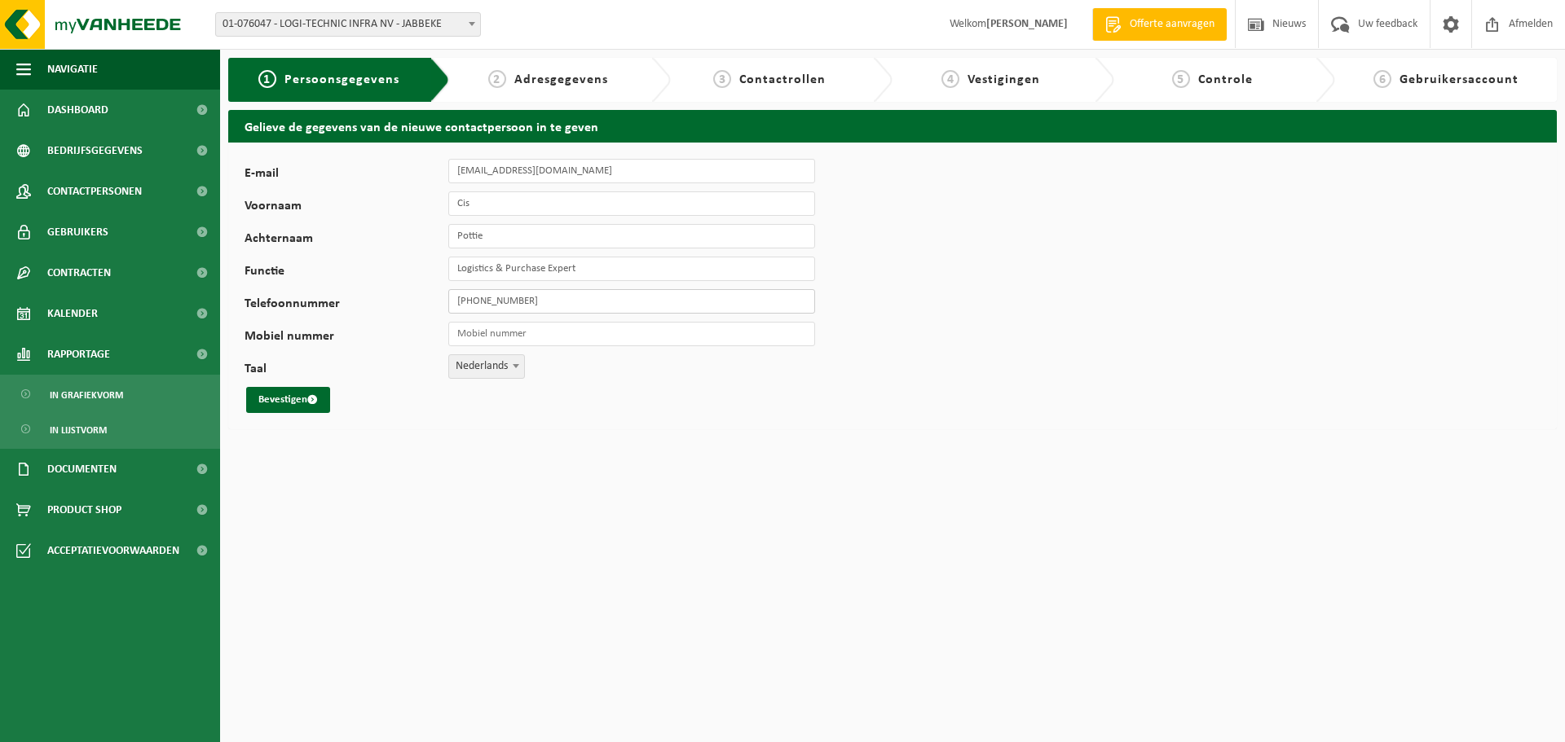
click at [360, 306] on div "Telefoonnummer +32 471 85 08 97" at bounding box center [538, 301] width 587 height 24
type input "[PHONE_NUMBER]"
click at [557, 338] on input "Mobiel nummer" at bounding box center [631, 334] width 367 height 24
paste input "[PHONE_NUMBER]"
type input "[PHONE_NUMBER]"
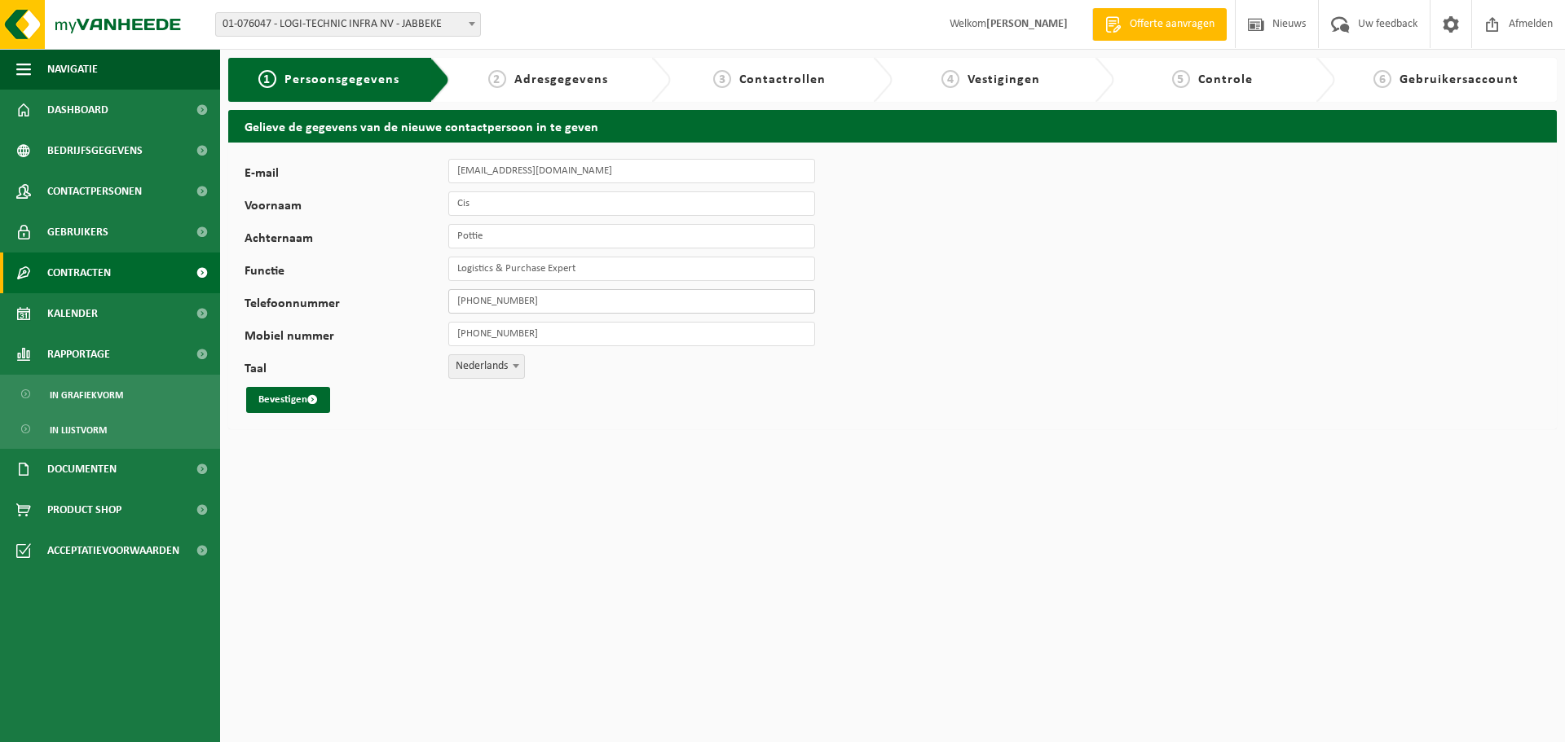
drag, startPoint x: 605, startPoint y: 297, endPoint x: 209, endPoint y: 274, distance: 395.9
click at [209, 274] on div "Navigatie Offerte aanvragen Nieuws Uw feedback Afmelden Dashboard Bedrijfsgegev…" at bounding box center [782, 219] width 1565 height 438
click at [314, 391] on button "Bevestigen" at bounding box center [288, 400] width 84 height 26
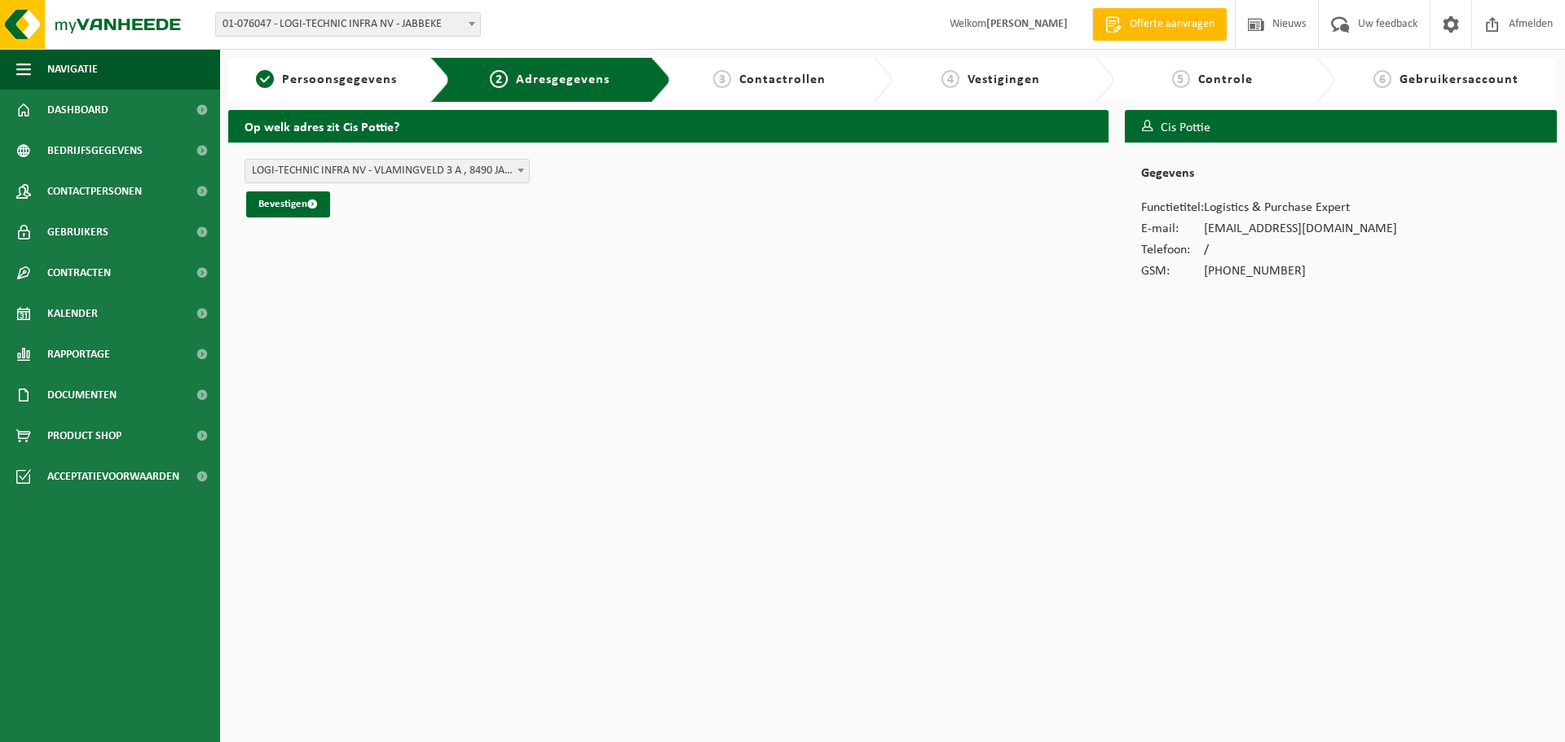
click at [402, 172] on span "LOGI-TECHNIC INFRA NV - VLAMINGVELD 3 A , 8490 JABBEKE BE (01-076047/BUS)" at bounding box center [387, 171] width 284 height 23
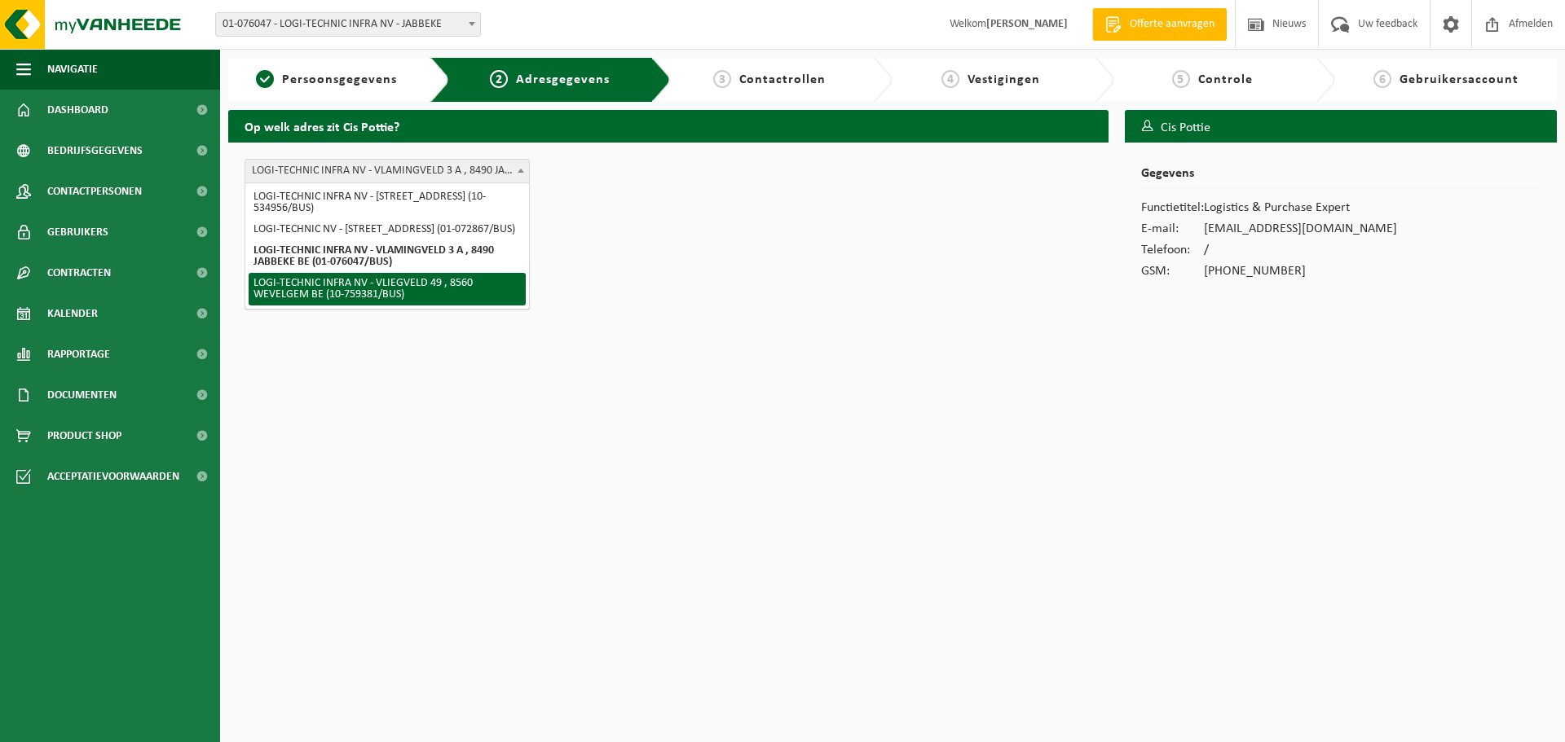
select select "81522"
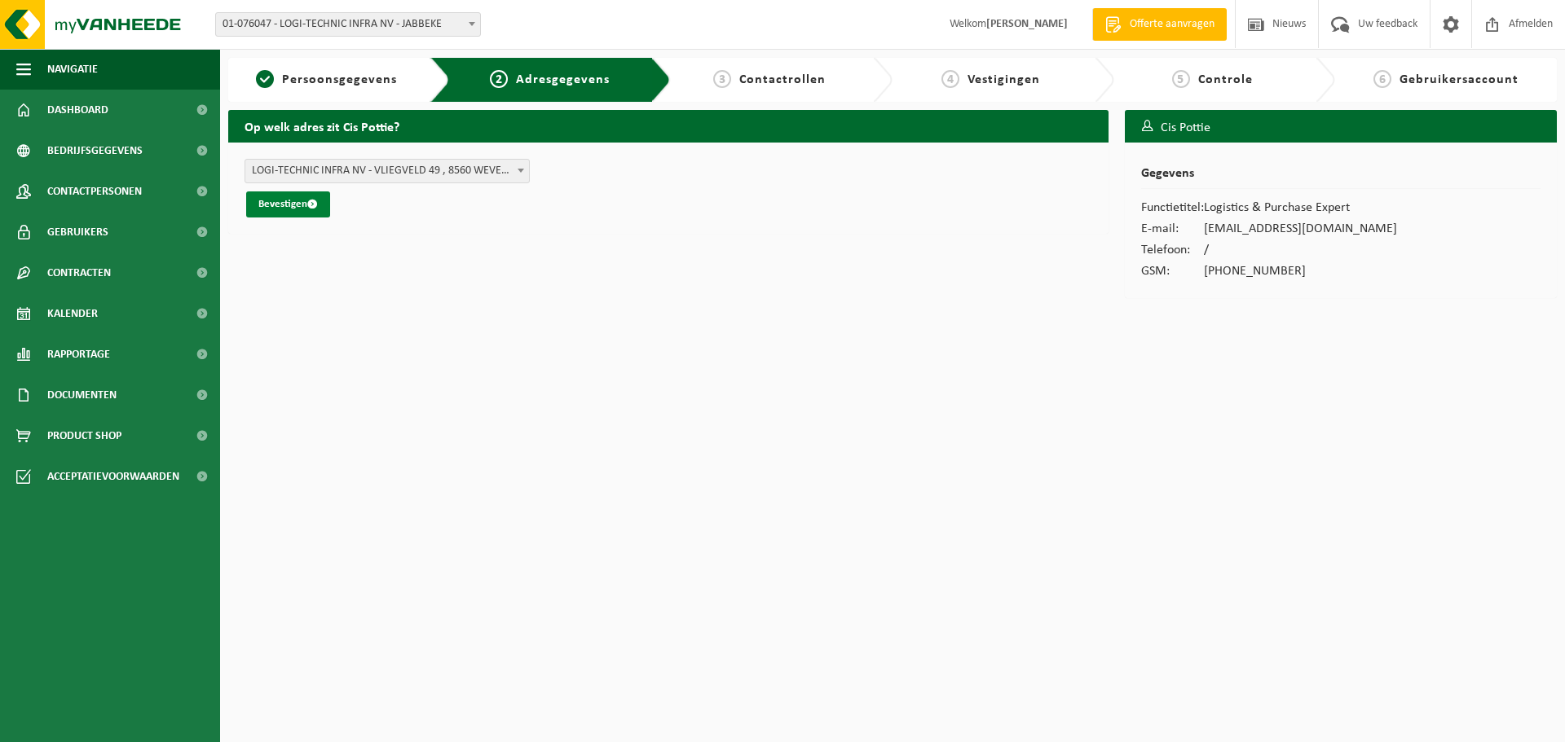
click at [316, 203] on span "submit" at bounding box center [312, 204] width 11 height 11
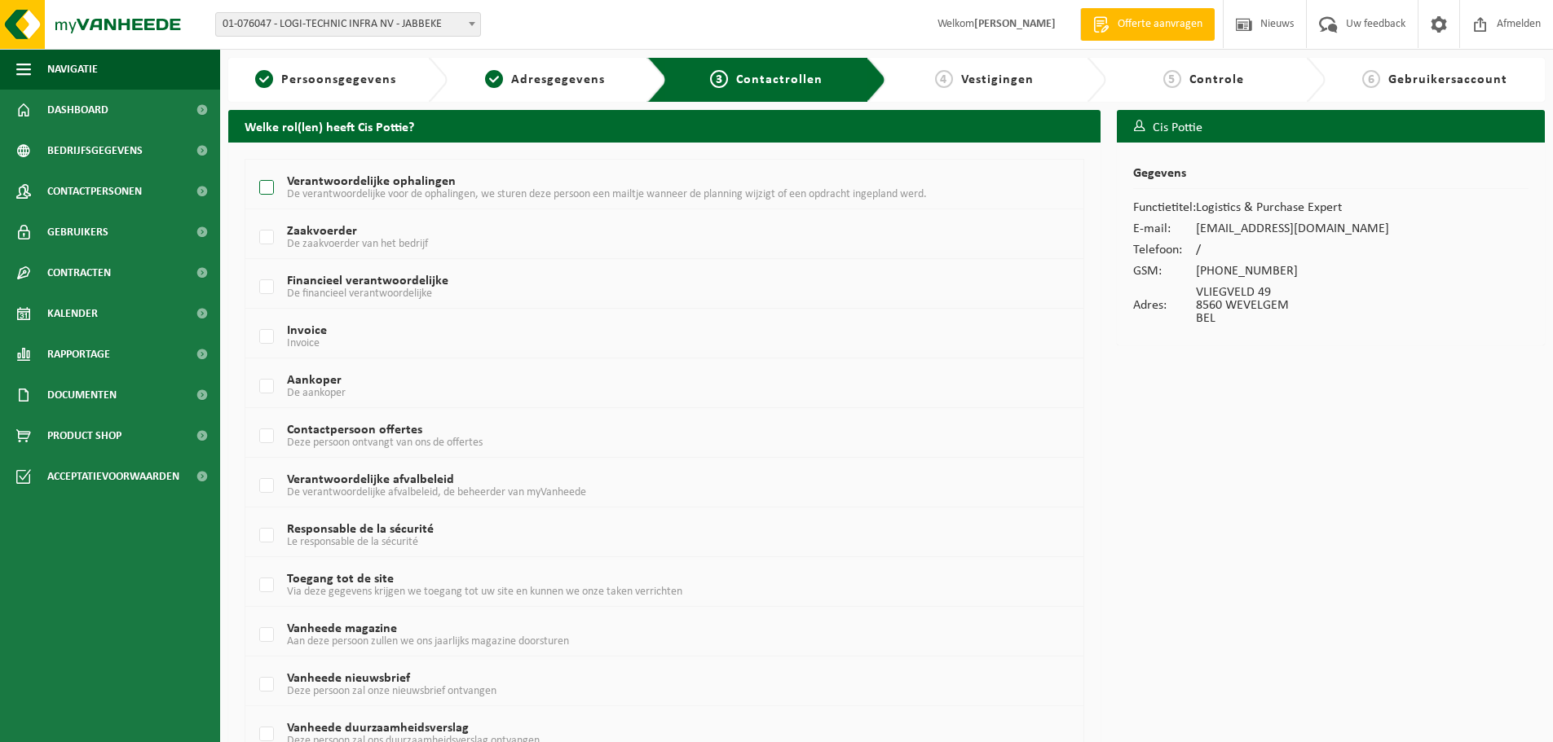
click at [268, 183] on label "Verantwoordelijke ophalingen De verantwoordelijke voor de ophalingen, we sturen…" at bounding box center [629, 188] width 747 height 24
click at [253, 168] on input "Verantwoordelijke ophalingen De verantwoordelijke voor de ophalingen, we sturen…" at bounding box center [253, 167] width 1 height 1
checkbox input "true"
click at [256, 434] on label "Contactpersoon offertes Deze persoon ontvangt van ons de offertes" at bounding box center [629, 437] width 747 height 24
click at [253, 416] on input "Contactpersoon offertes Deze persoon ontvangt van ons de offertes" at bounding box center [253, 416] width 1 height 1
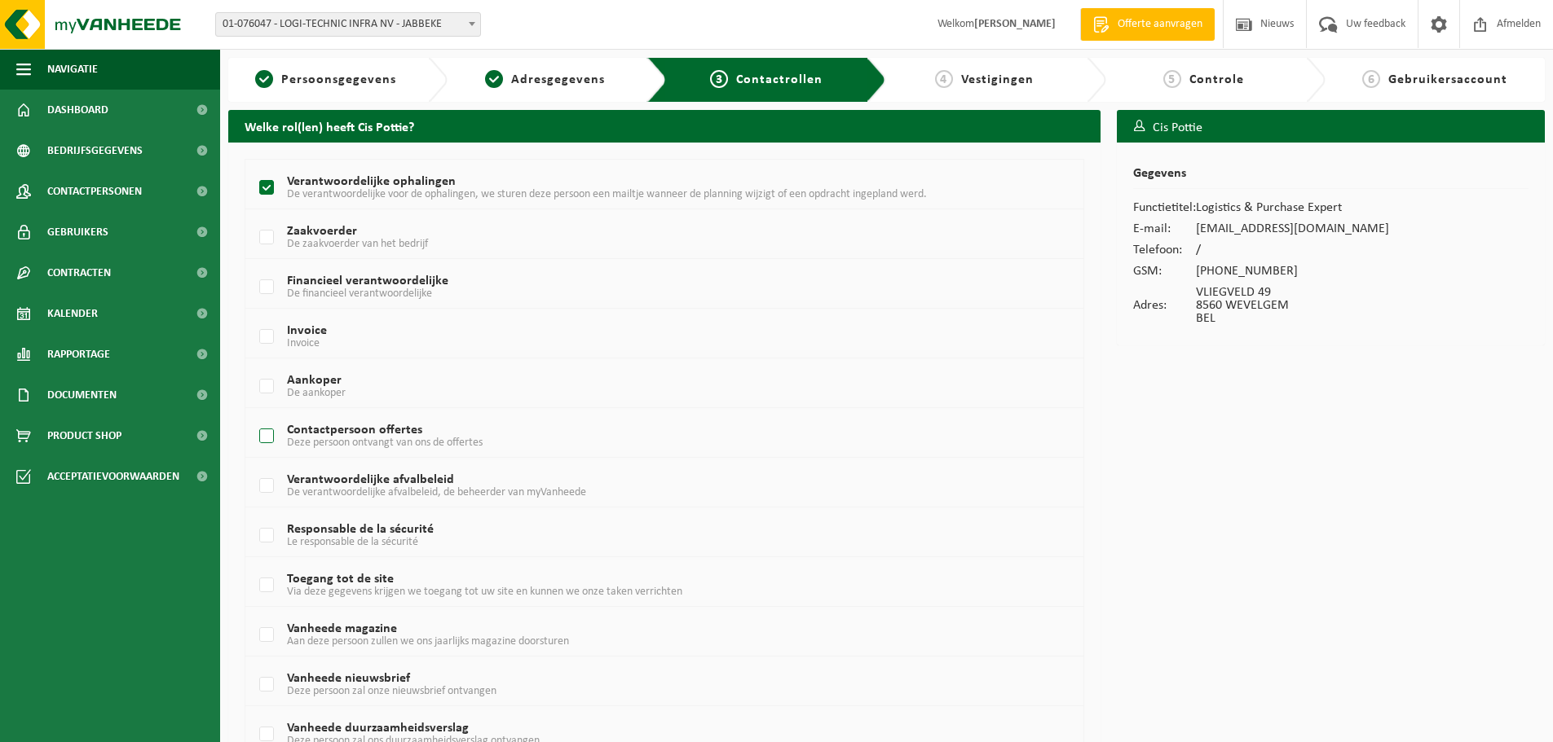
checkbox input "true"
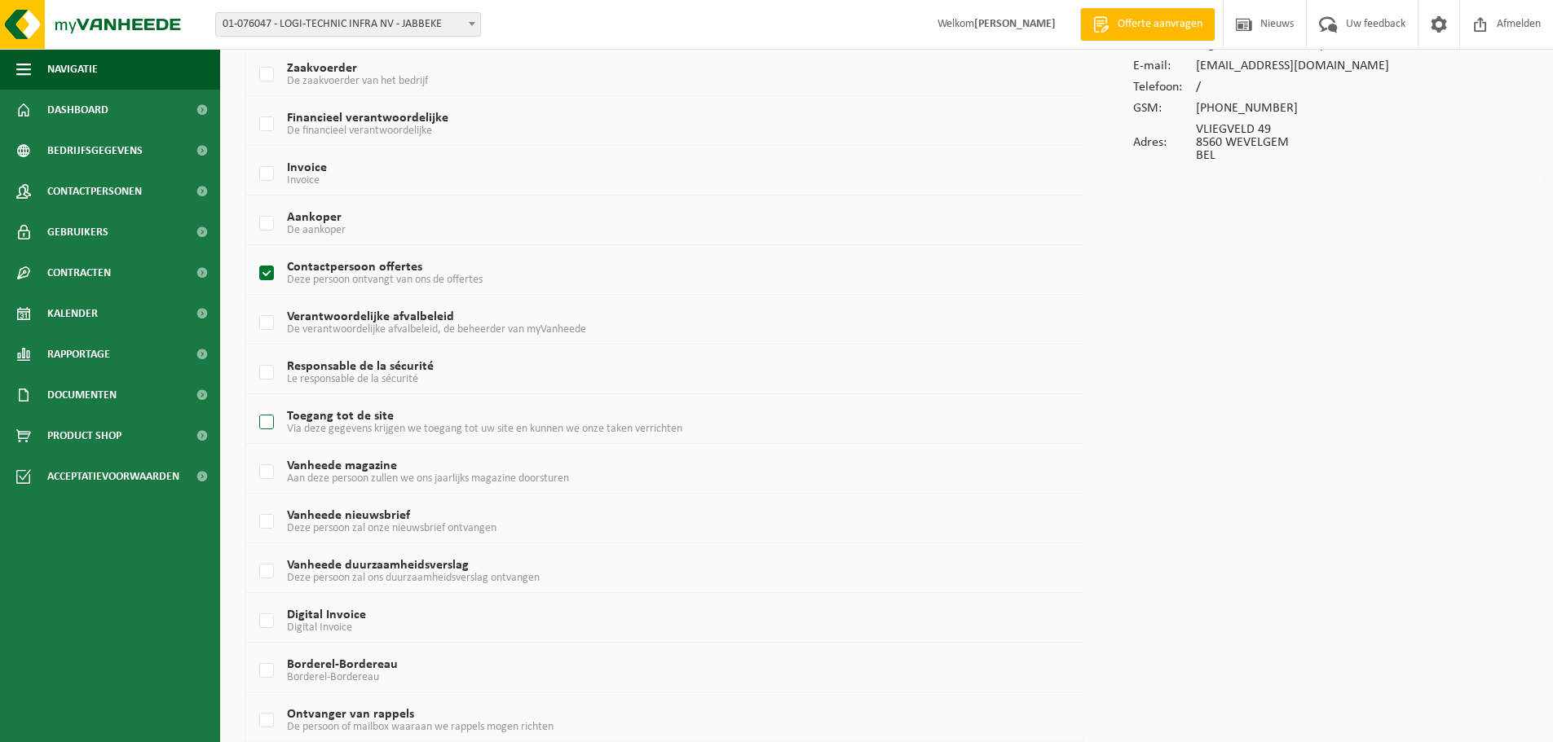
scroll to position [230, 0]
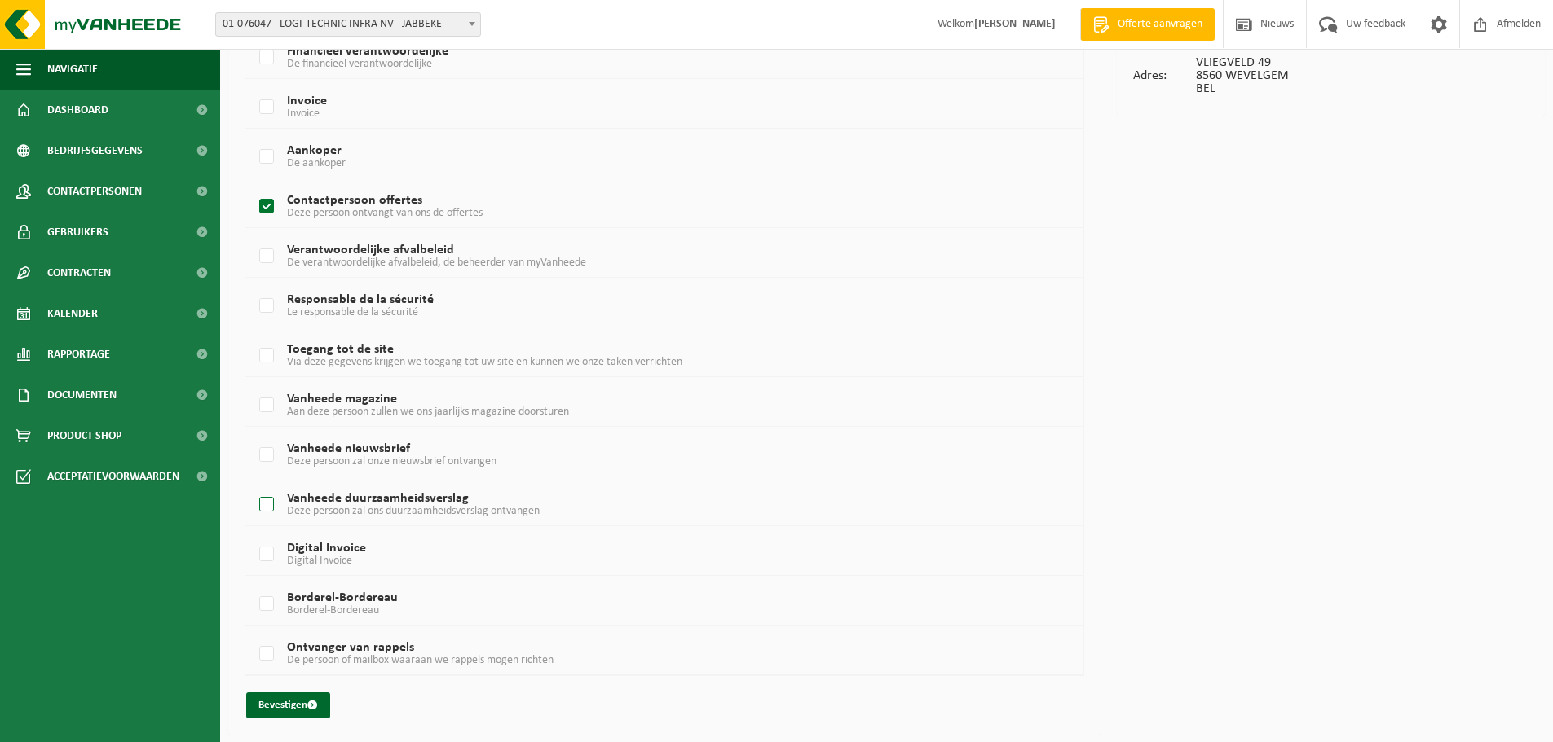
click at [267, 497] on label "Vanheede duurzaamheidsverslag Deze persoon zal ons duurzaamheidsverslag ontvang…" at bounding box center [629, 505] width 747 height 24
click at [253, 485] on input "Vanheede duurzaamheidsverslag Deze persoon zal ons duurzaamheidsverslag ontvang…" at bounding box center [253, 484] width 1 height 1
checkbox input "true"
click at [297, 710] on button "Bevestigen" at bounding box center [288, 706] width 84 height 26
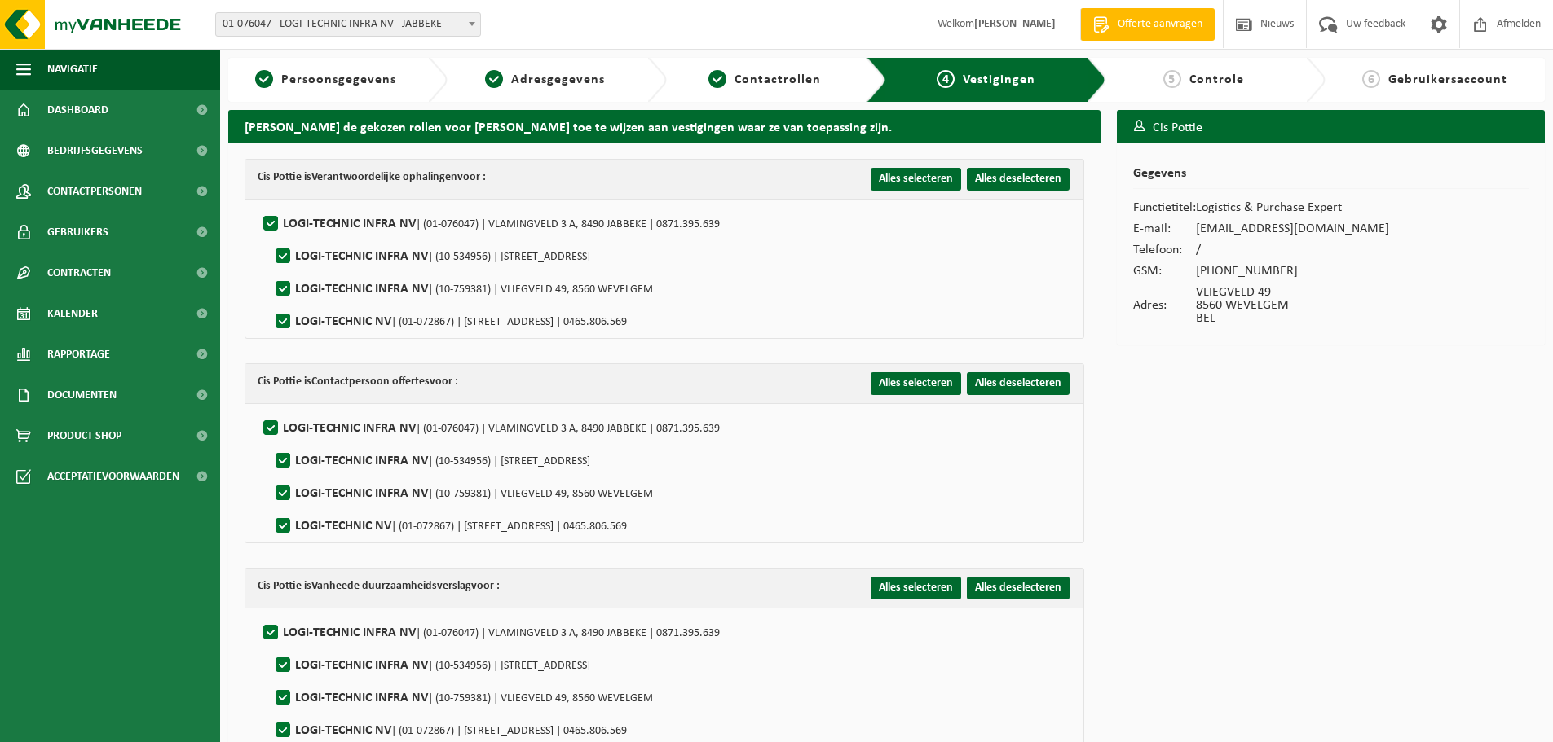
click at [283, 457] on label"] "LOGI-TECHNIC INFRA NV | (10-534956) | [STREET_ADDRESS]" at bounding box center [431, 461] width 318 height 24
click at [270, 441] on input "LOGI-TECHNIC INFRA NV | (10-534956) | [STREET_ADDRESS]" at bounding box center [269, 440] width 1 height 1
checkbox input "false"
click at [285, 520] on label"] "LOGI-TECHNIC NV | (01-072867) | VLAMINGVELD 3 A, 8490 JABBEKE | 0465.806.569" at bounding box center [449, 526] width 355 height 24
click at [270, 506] on input "LOGI-TECHNIC NV | (01-072867) | VLAMINGVELD 3 A, 8490 JABBEKE | 0465.806.569" at bounding box center [269, 505] width 1 height 1
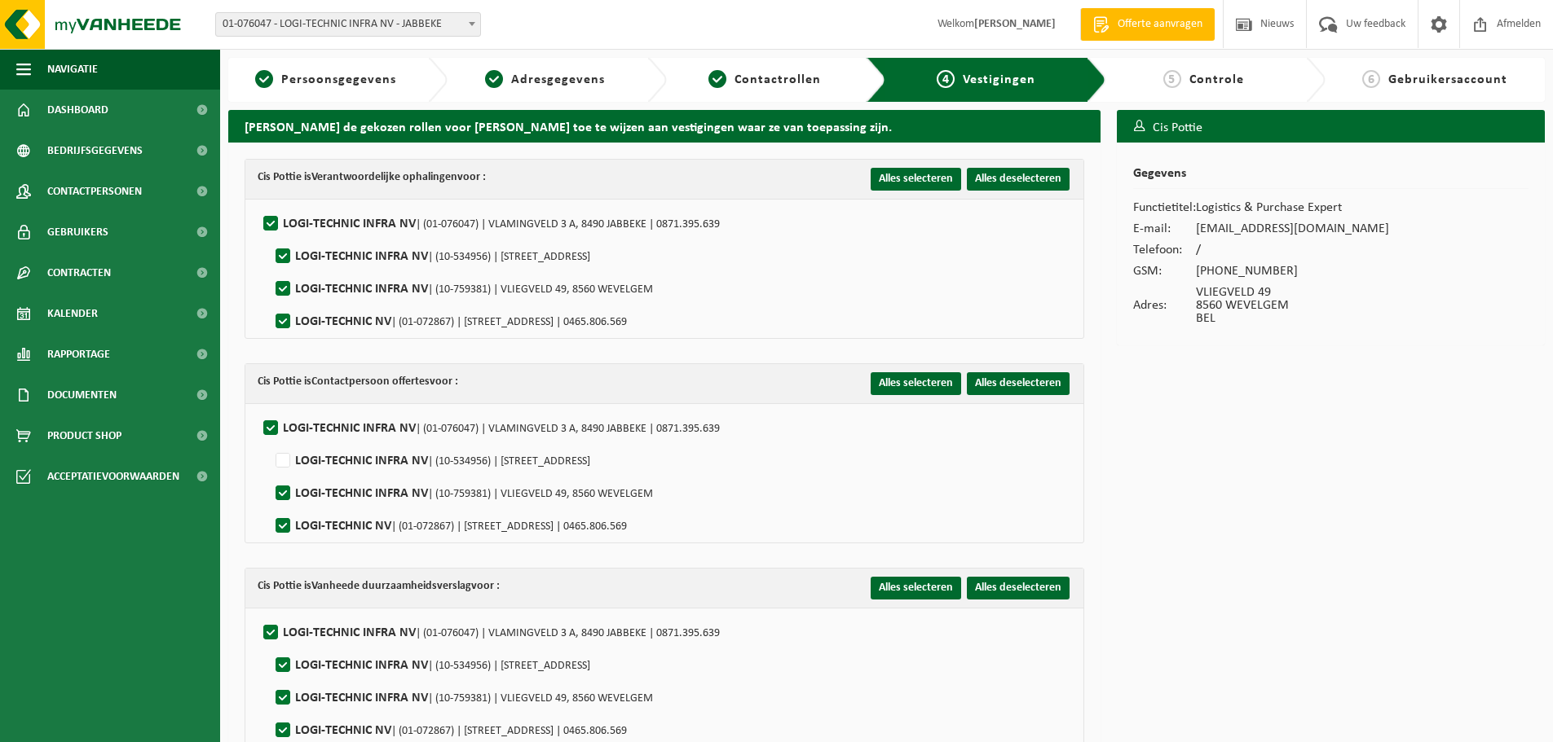
checkbox input "false"
click at [284, 250] on label"] "LOGI-TECHNIC INFRA NV | (10-534956) | BREESTRAAT 31 i, 8540 DEERLIJK" at bounding box center [431, 257] width 318 height 24
click at [270, 236] on input "LOGI-TECHNIC INFRA NV | (10-534956) | BREESTRAAT 31 i, 8540 DEERLIJK" at bounding box center [269, 236] width 1 height 1
checkbox input "false"
click at [283, 323] on label"] "LOGI-TECHNIC NV | (01-072867) | VLAMINGVELD 3 A, 8490 JABBEKE | 0465.806.569" at bounding box center [449, 322] width 355 height 24
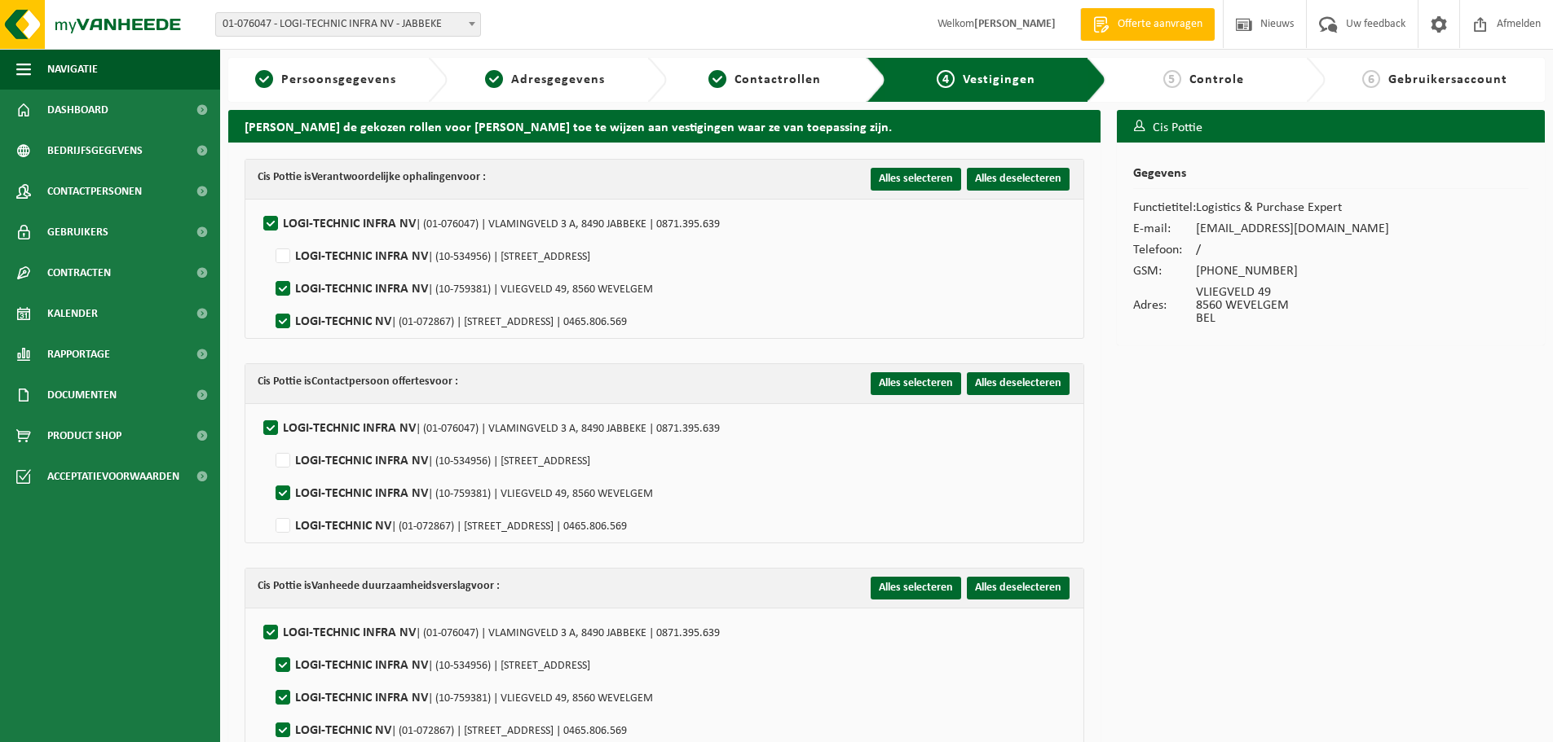
click at [270, 302] on input "LOGI-TECHNIC NV | (01-072867) | VLAMINGVELD 3 A, 8490 JABBEKE | 0465.806.569" at bounding box center [269, 301] width 1 height 1
checkbox input "false"
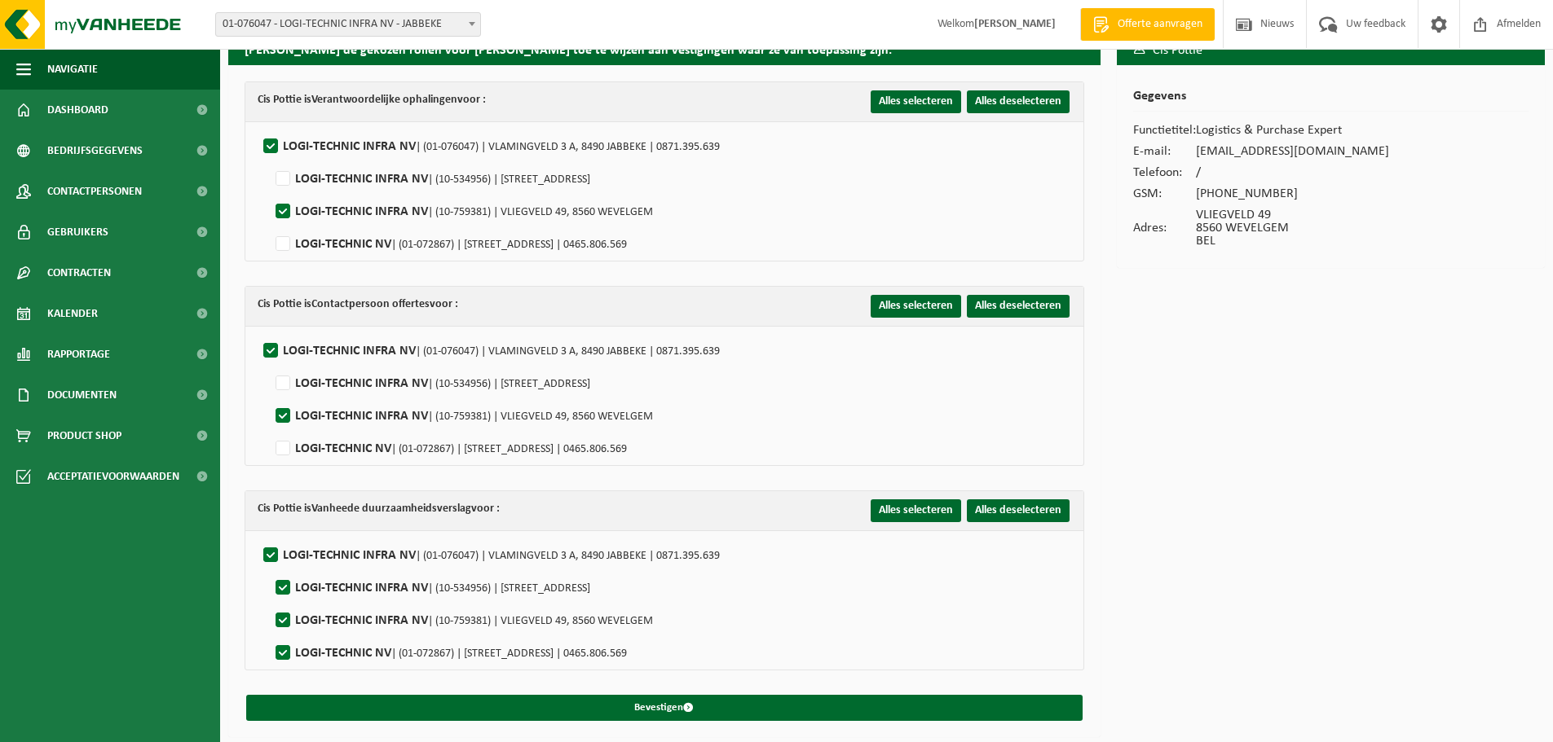
click at [284, 654] on label"] "LOGI-TECHNIC NV | (01-072867) | VLAMINGVELD 3 A, 8490 JABBEKE | 0465.806.569" at bounding box center [449, 653] width 355 height 24
click at [270, 633] on input "LOGI-TECHNIC NV | (01-072867) | VLAMINGVELD 3 A, 8490 JABBEKE | 0465.806.569" at bounding box center [269, 632] width 1 height 1
checkbox input "false"
click at [284, 588] on label"] "LOGI-TECHNIC INFRA NV | (10-534956) | BREESTRAAT 31 i, 8540 DEERLIJK" at bounding box center [431, 588] width 318 height 24
click at [270, 568] on input "LOGI-TECHNIC INFRA NV | (10-534956) | BREESTRAAT 31 i, 8540 DEERLIJK" at bounding box center [269, 567] width 1 height 1
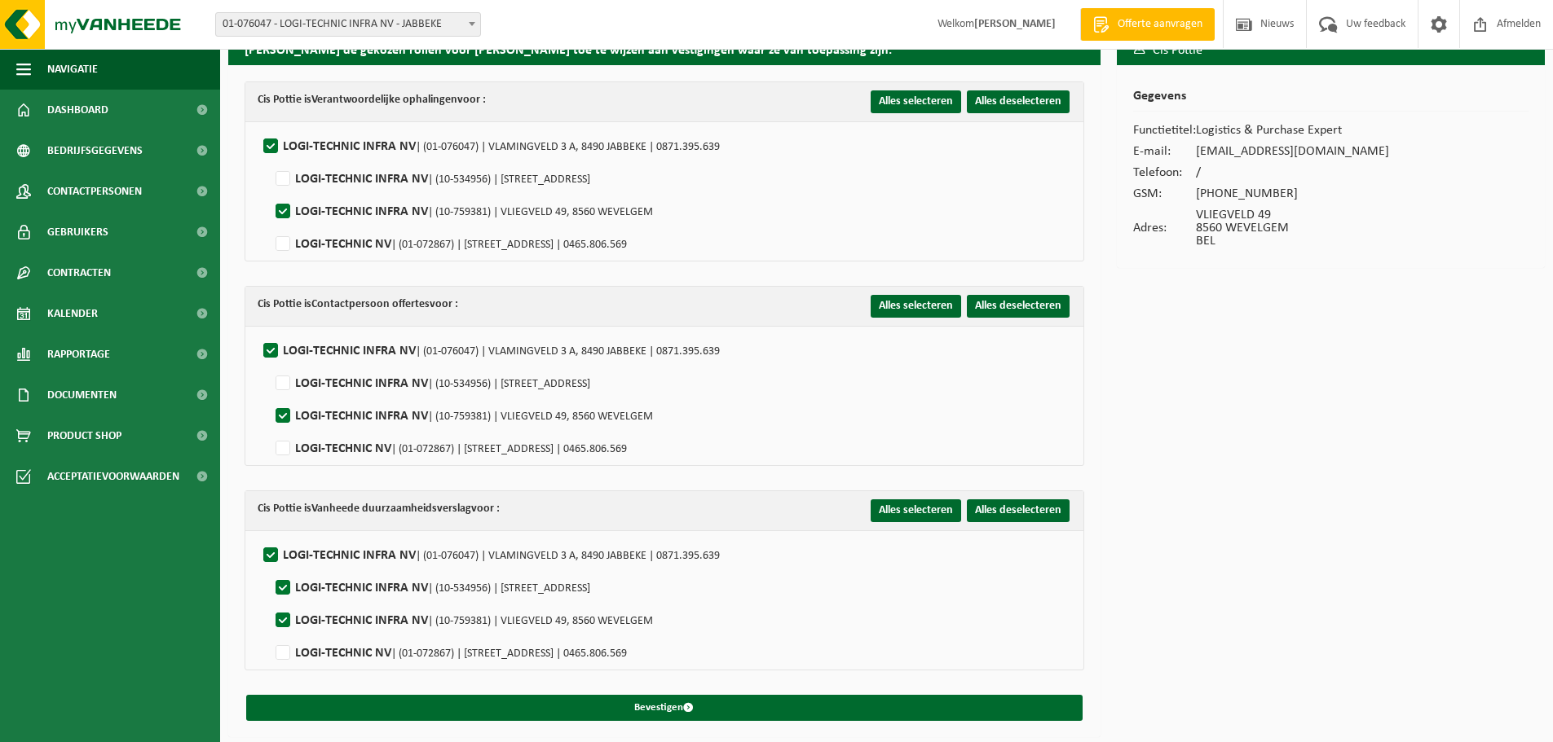
checkbox input "false"
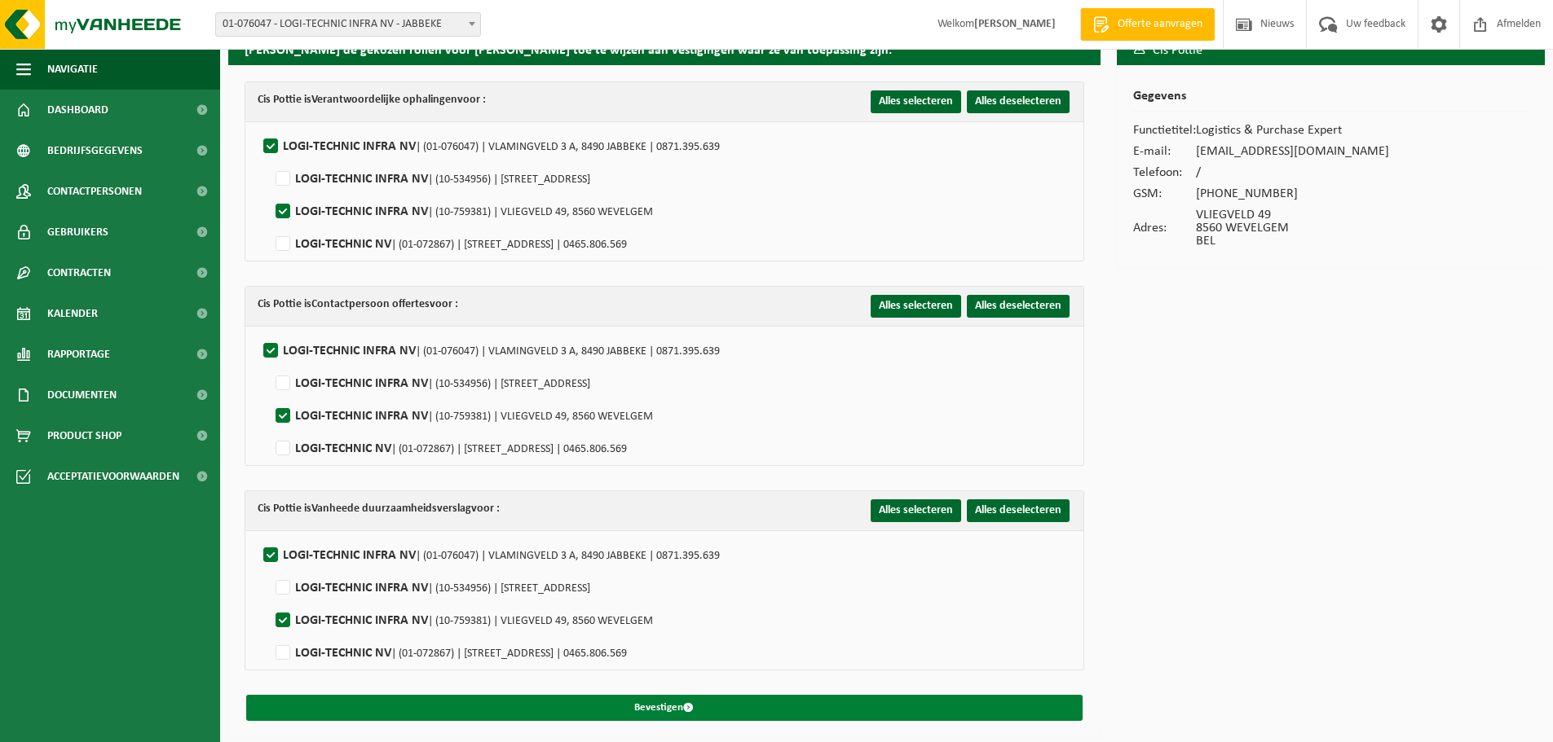
click at [686, 713] on button "Bevestigen" at bounding box center [664, 708] width 836 height 26
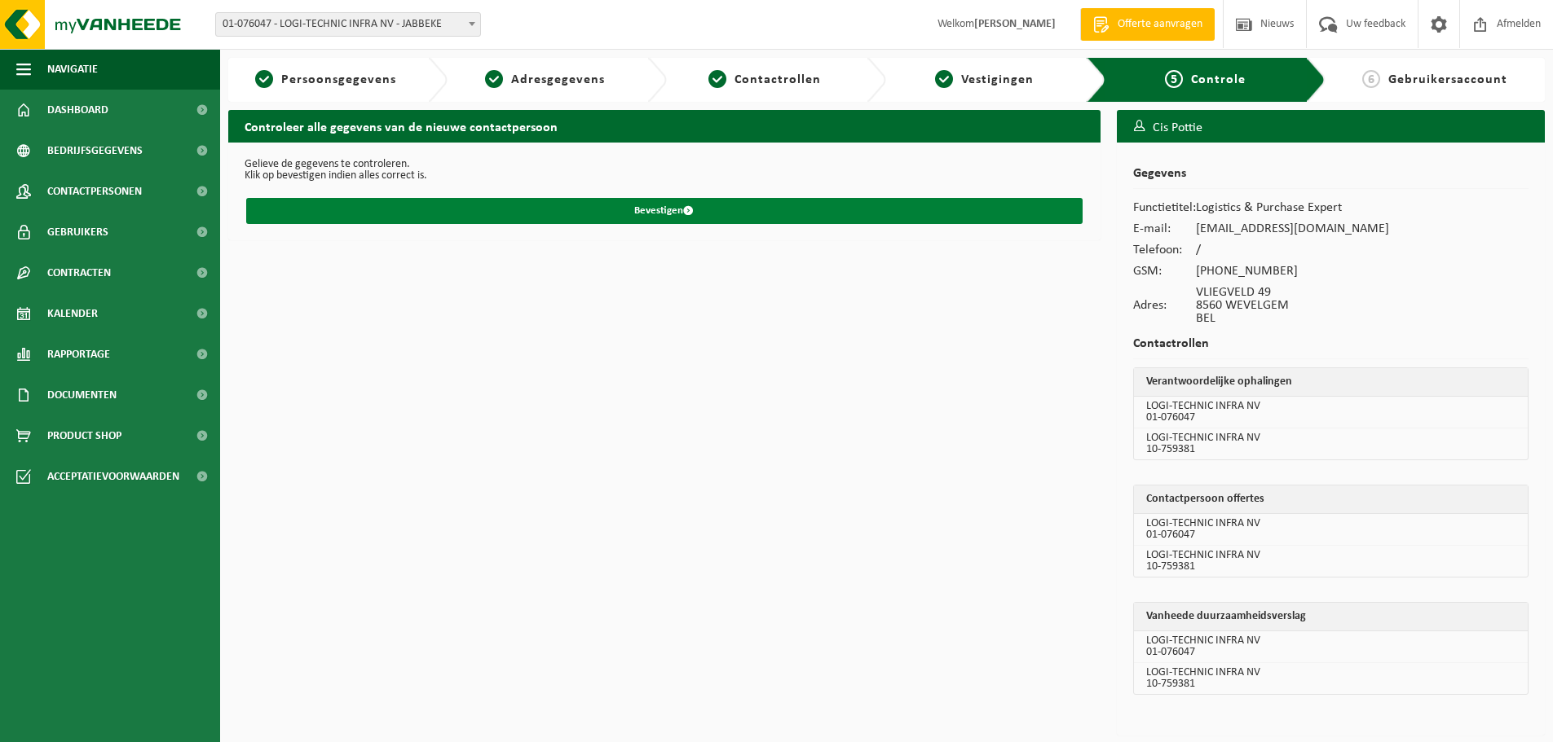
click at [684, 210] on span "submit" at bounding box center [688, 210] width 11 height 11
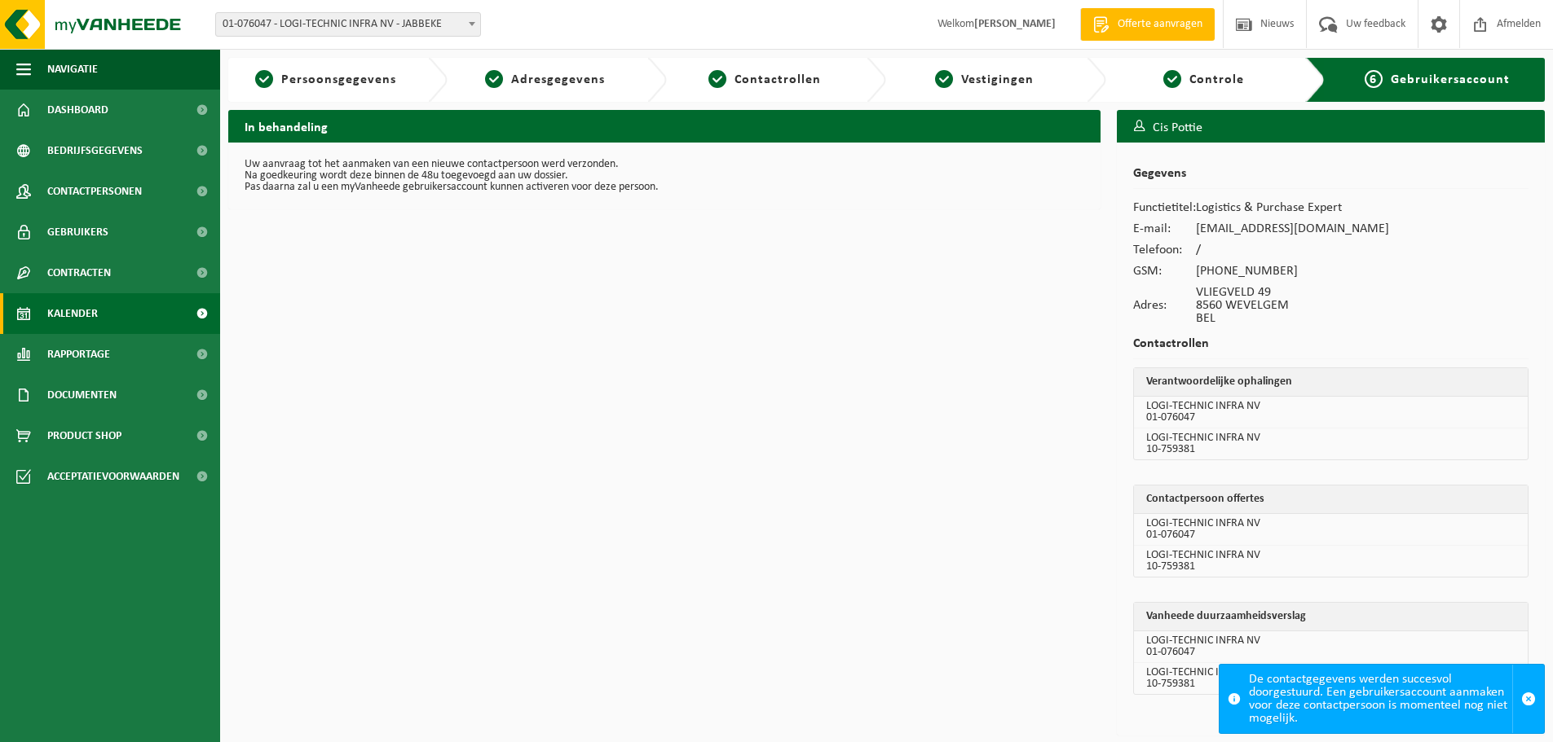
click at [85, 309] on span "Kalender" at bounding box center [72, 313] width 51 height 41
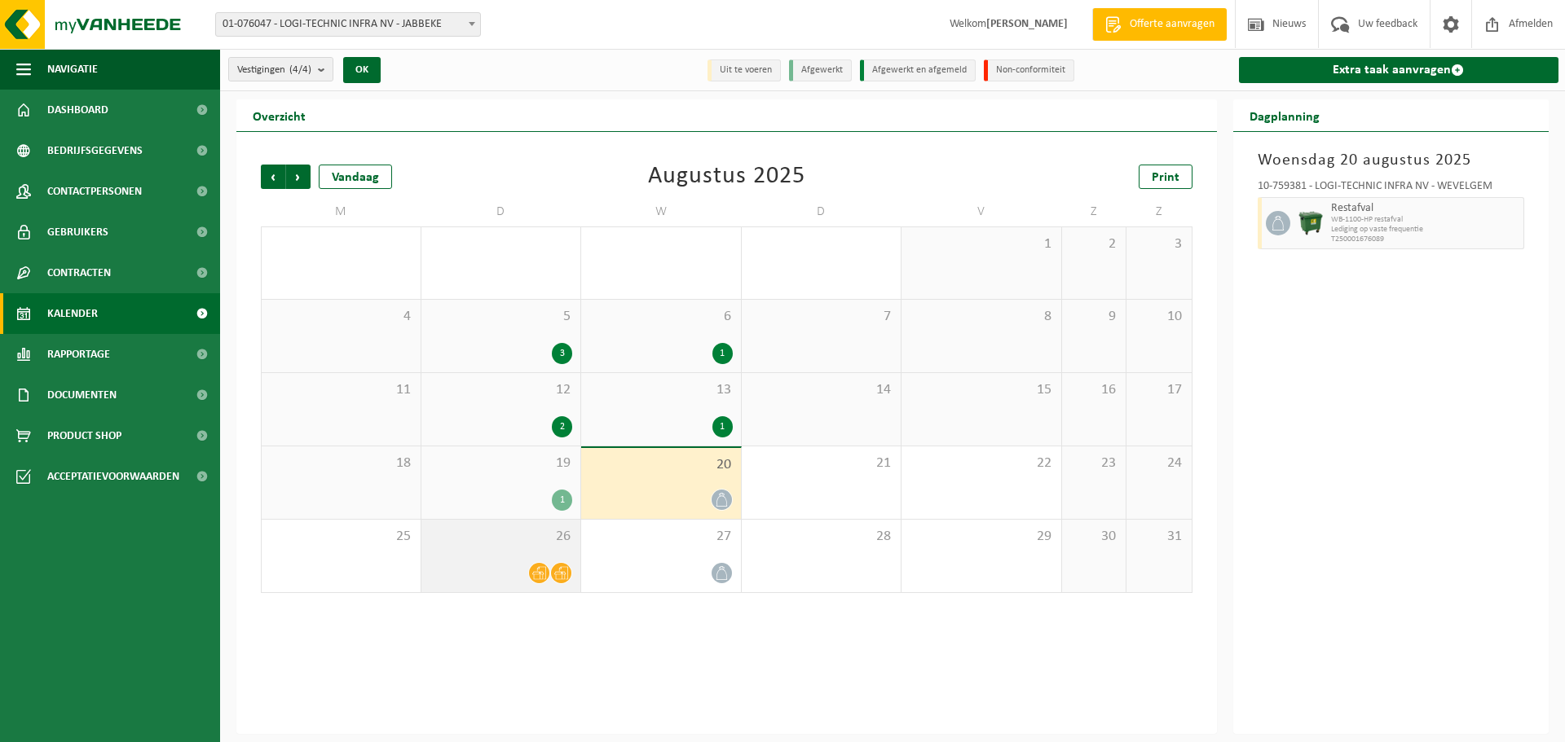
click at [540, 576] on icon at bounding box center [539, 573] width 14 height 14
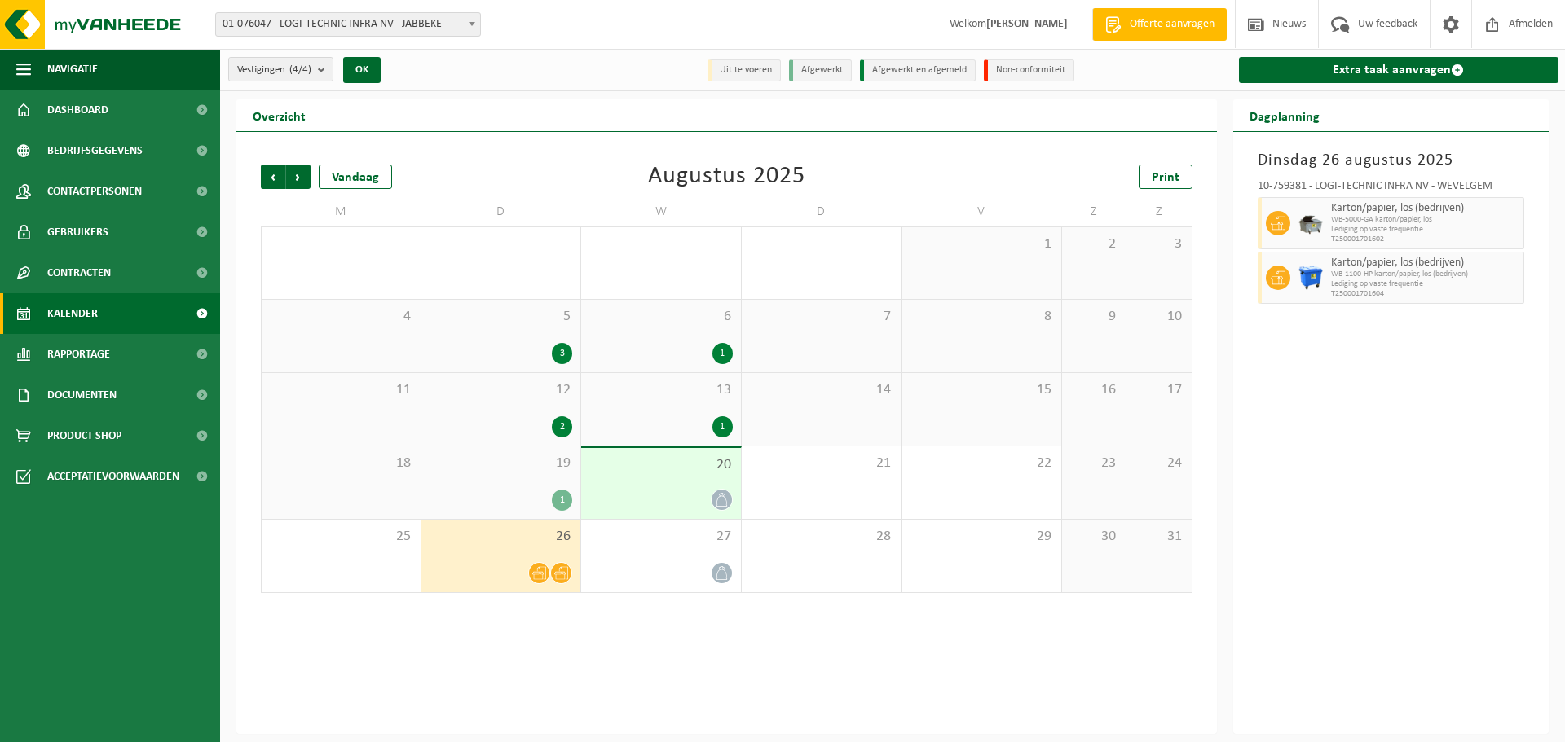
click at [562, 575] on icon at bounding box center [561, 573] width 14 height 14
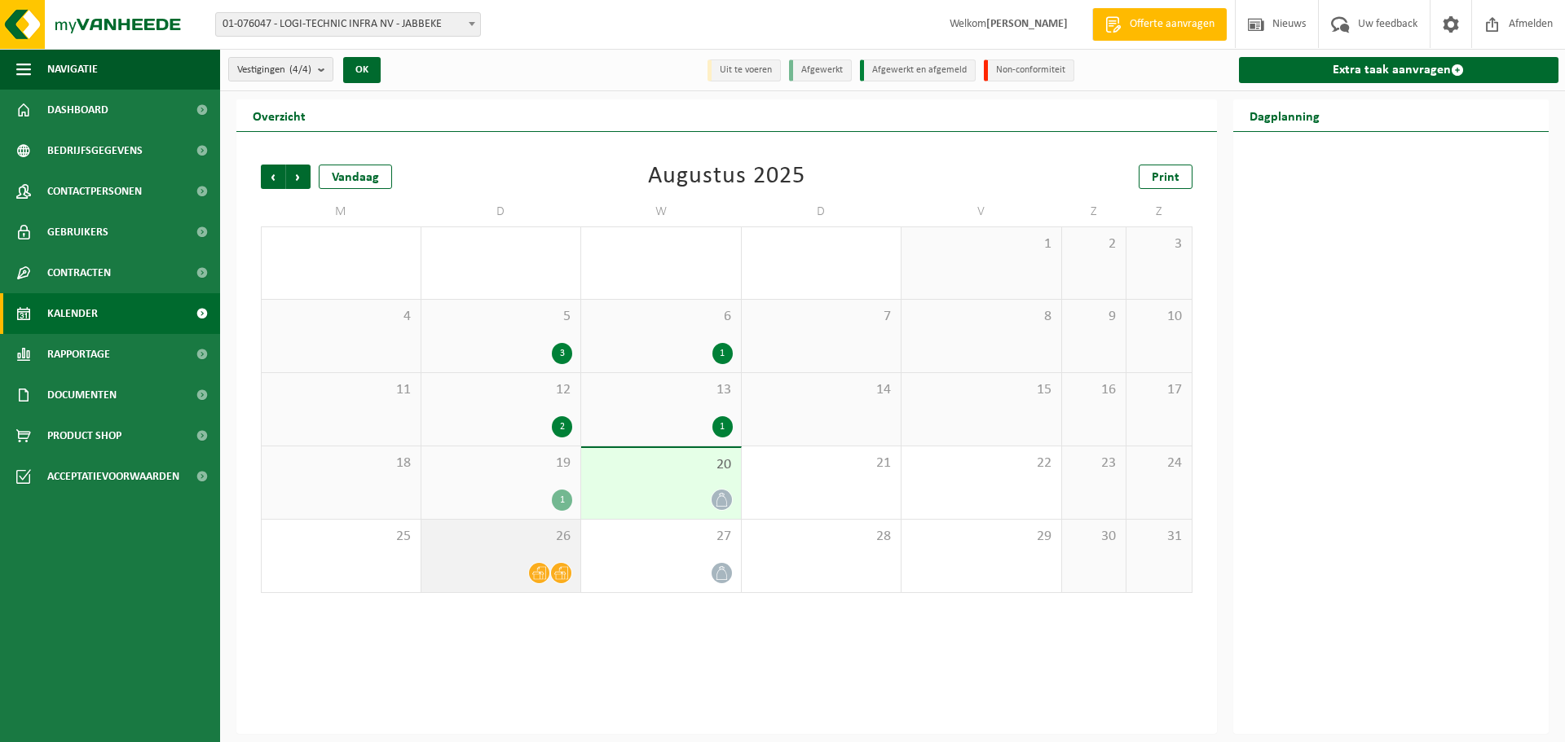
click at [548, 574] on span at bounding box center [539, 573] width 20 height 20
